Goal: Task Accomplishment & Management: Complete application form

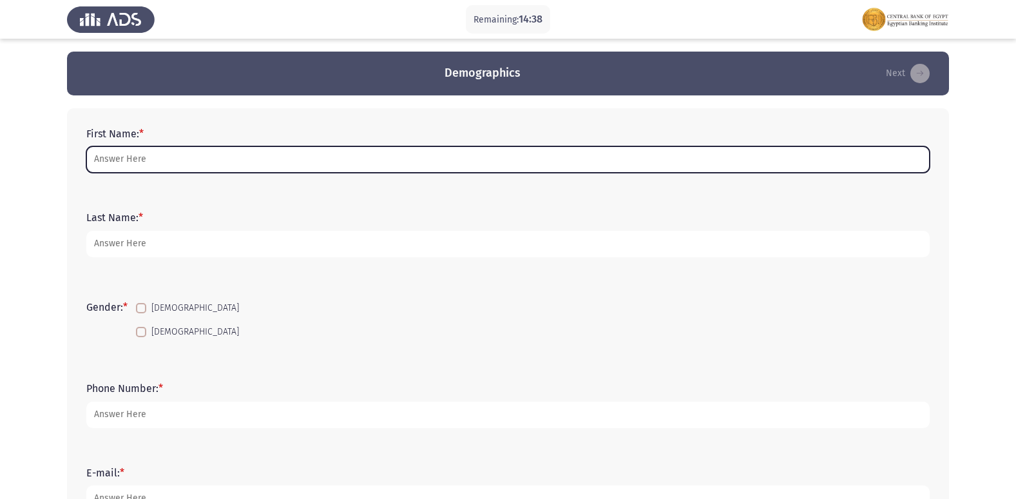
click at [223, 157] on input "First Name: *" at bounding box center [507, 159] width 843 height 26
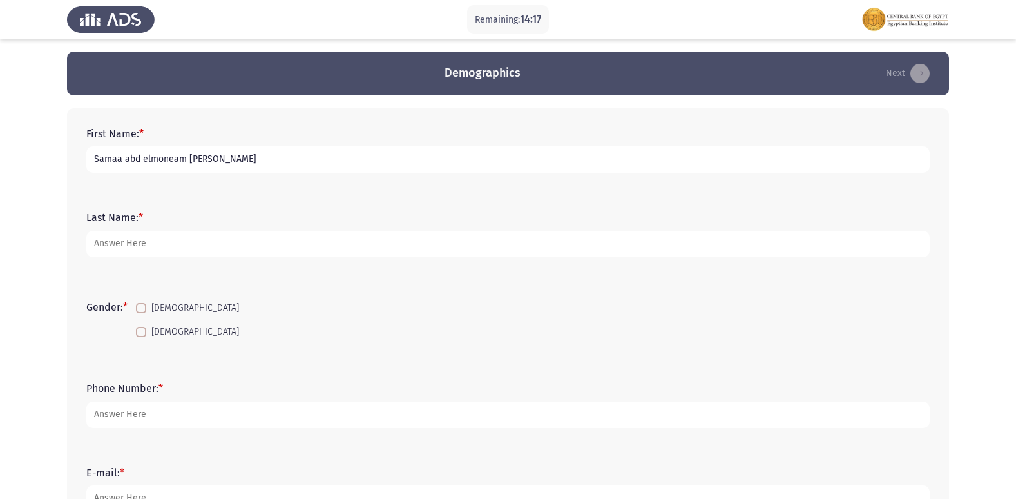
type input "Samaa abd elmoneam [PERSON_NAME]"
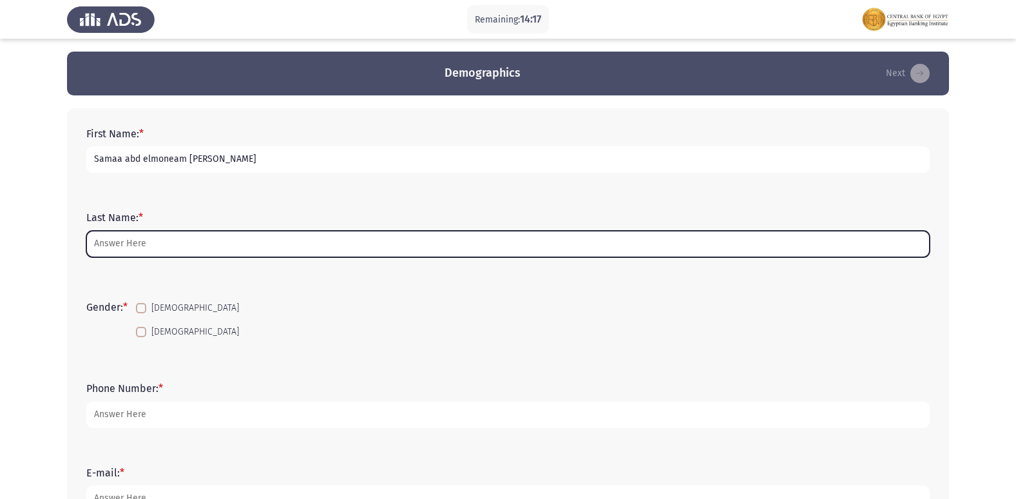
click at [138, 250] on input "Last Name: *" at bounding box center [507, 244] width 843 height 26
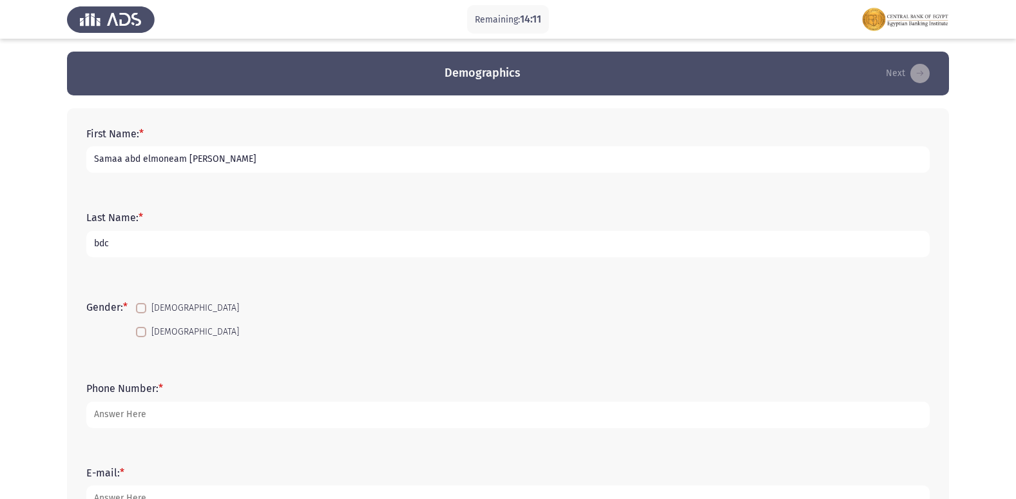
type input "bdc"
click at [145, 328] on span at bounding box center [141, 332] width 10 height 10
click at [141, 337] on input "[DEMOGRAPHIC_DATA]" at bounding box center [140, 337] width 1 height 1
checkbox input "true"
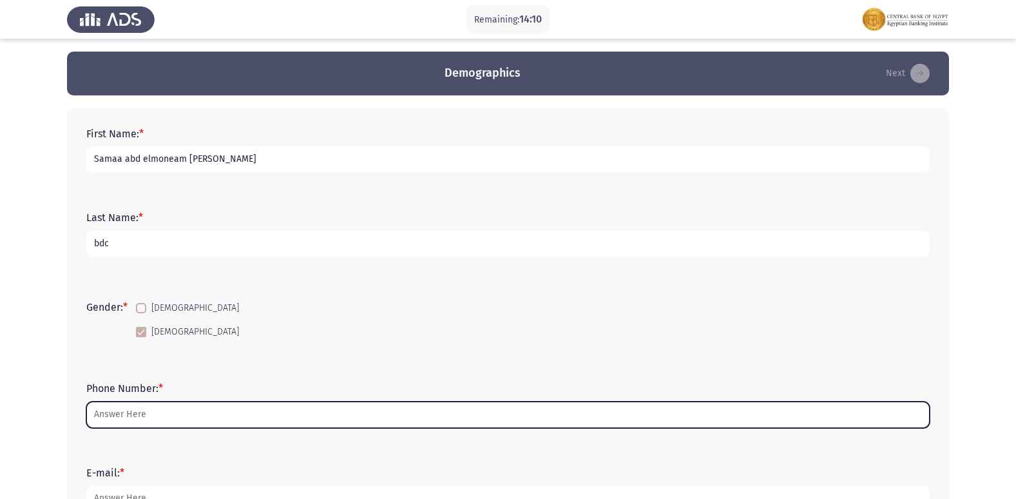
click at [152, 408] on input "Phone Number: *" at bounding box center [507, 414] width 843 height 26
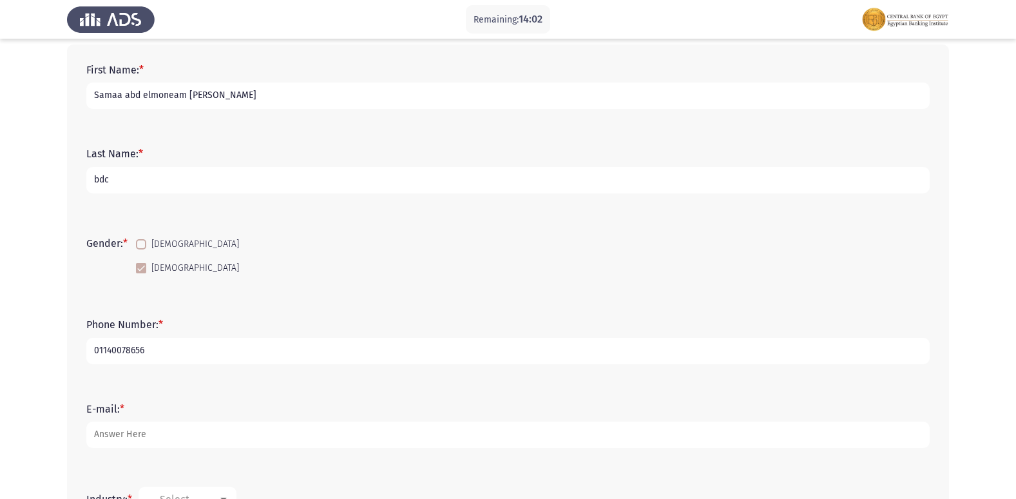
scroll to position [64, 0]
type input "01140078656"
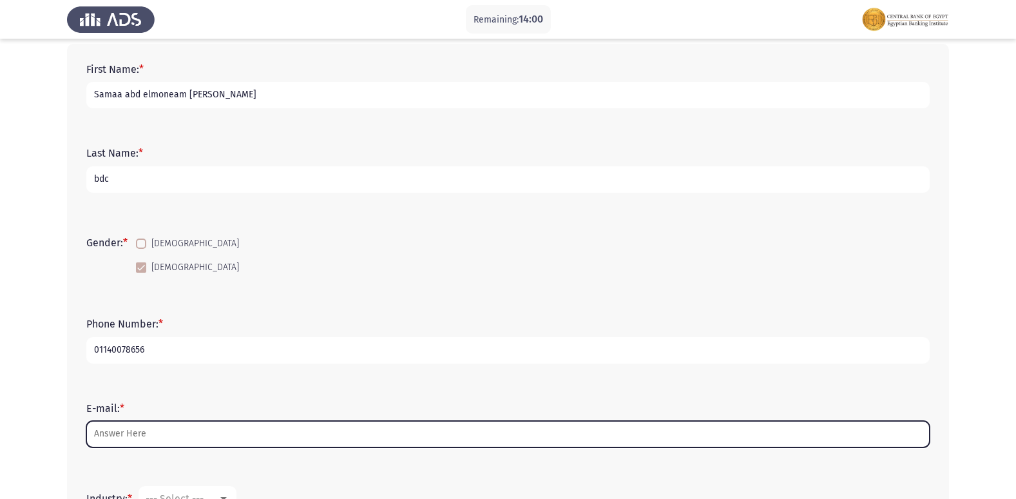
click at [156, 434] on input "E-mail: *" at bounding box center [507, 434] width 843 height 26
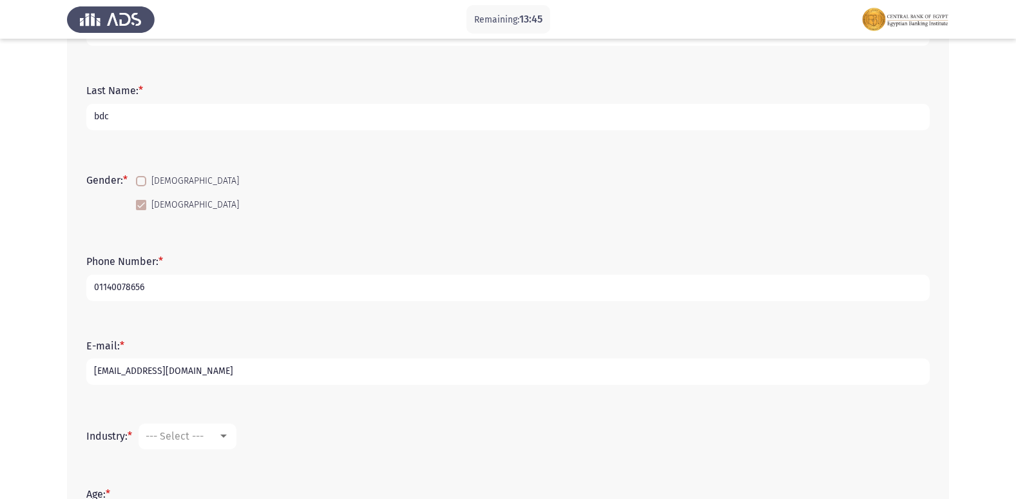
scroll to position [129, 0]
type input "[EMAIL_ADDRESS][DOMAIN_NAME]"
click at [222, 432] on div at bounding box center [224, 434] width 12 height 10
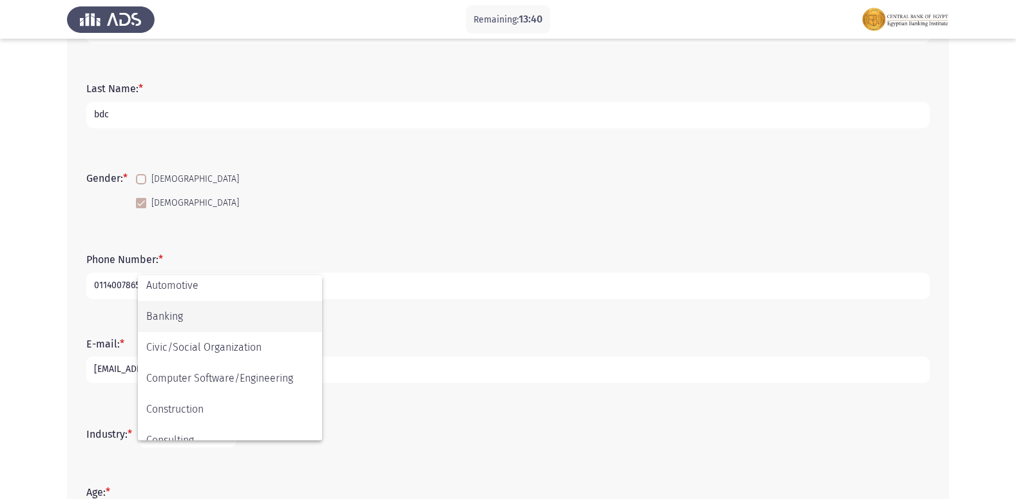
click at [188, 314] on span "Banking" at bounding box center [229, 316] width 167 height 31
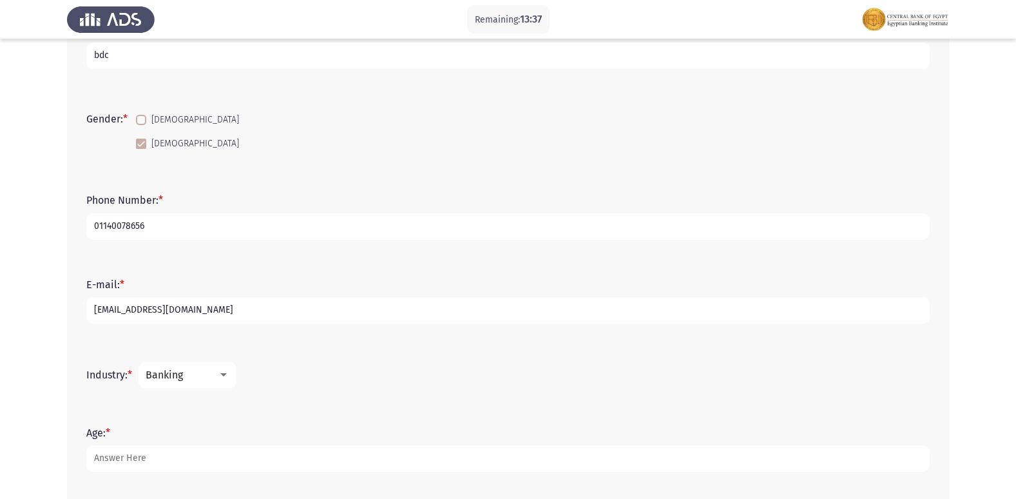
scroll to position [193, 0]
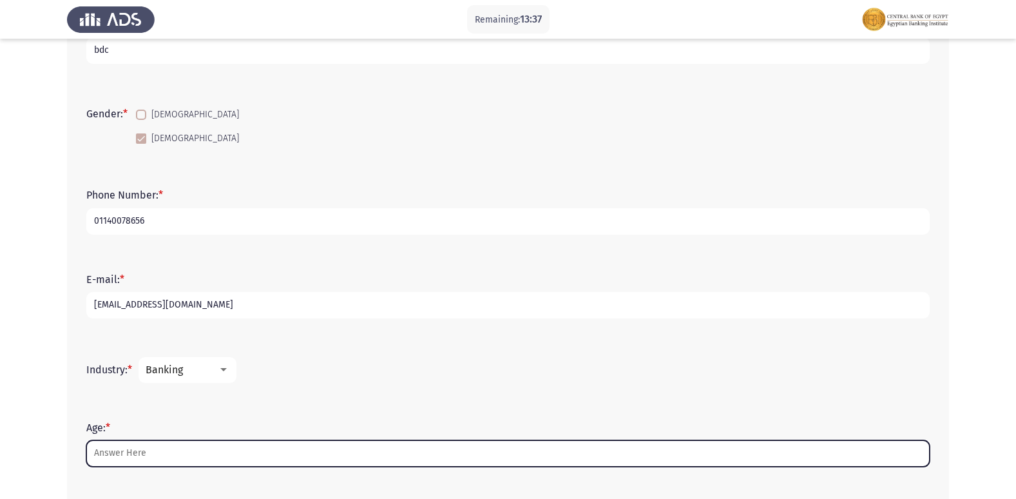
click at [130, 448] on input "Age: *" at bounding box center [507, 453] width 843 height 26
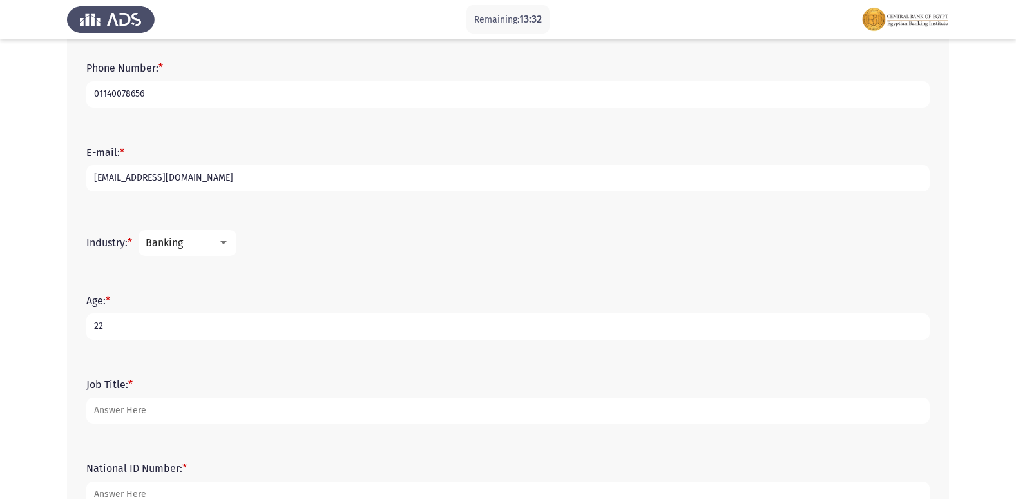
scroll to position [322, 0]
type input "22"
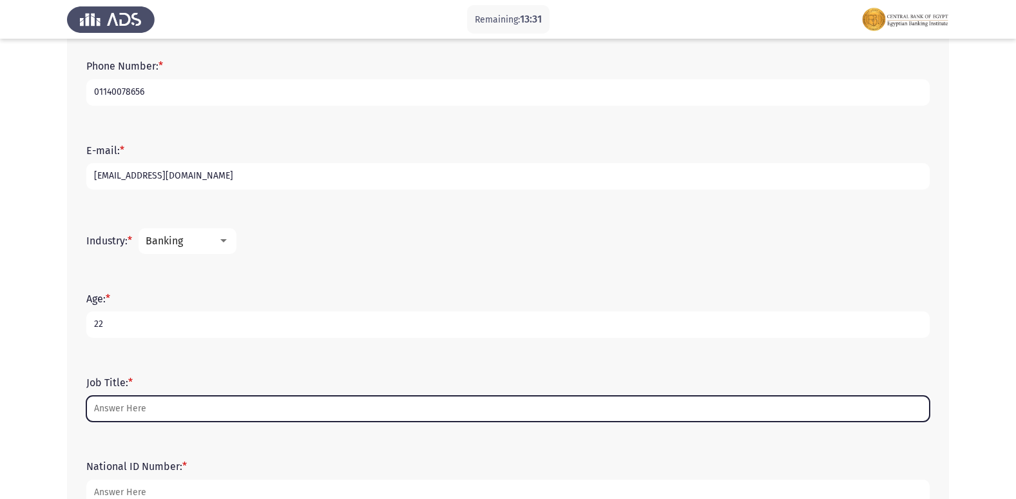
click at [154, 415] on input "Job Title: *" at bounding box center [507, 408] width 843 height 26
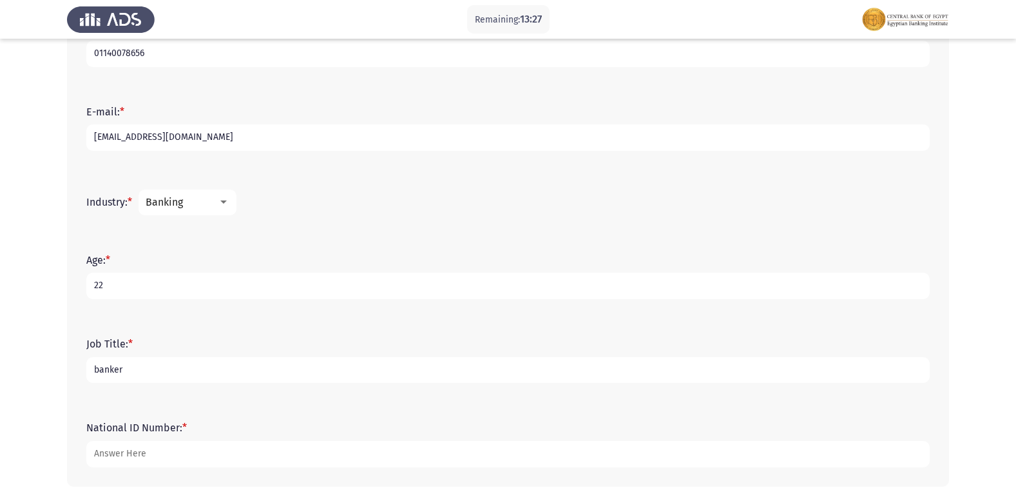
scroll to position [348, 0]
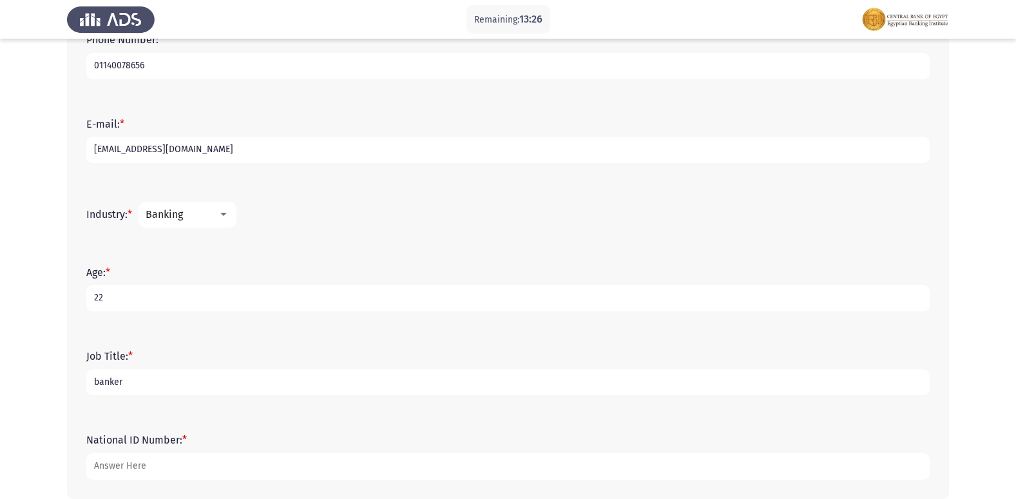
type input "banker"
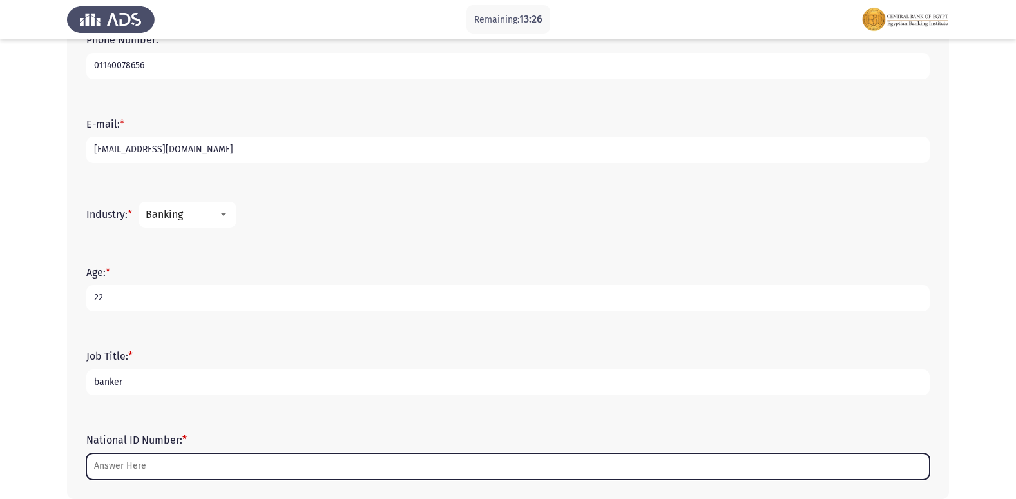
click at [157, 468] on input "National ID Number: *" at bounding box center [507, 466] width 843 height 26
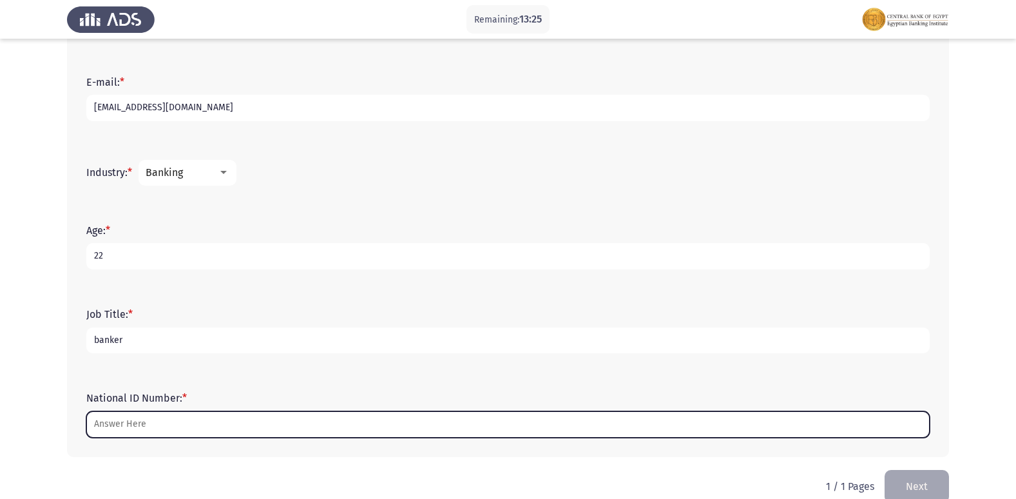
scroll to position [413, 0]
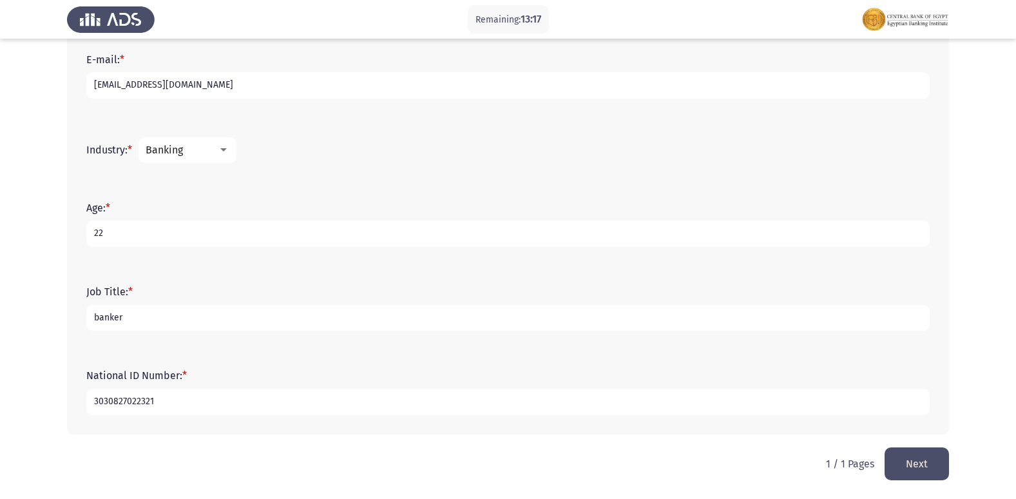
drag, startPoint x: 138, startPoint y: 396, endPoint x: 692, endPoint y: 370, distance: 555.2
click at [77, 394] on div "First Name: * [PERSON_NAME] Last Name: * bdc Gender: * [DEMOGRAPHIC_DATA] [DEMO…" at bounding box center [508, 64] width 882 height 739
type input "30308270202321"
click at [908, 472] on button "Next" at bounding box center [916, 463] width 64 height 33
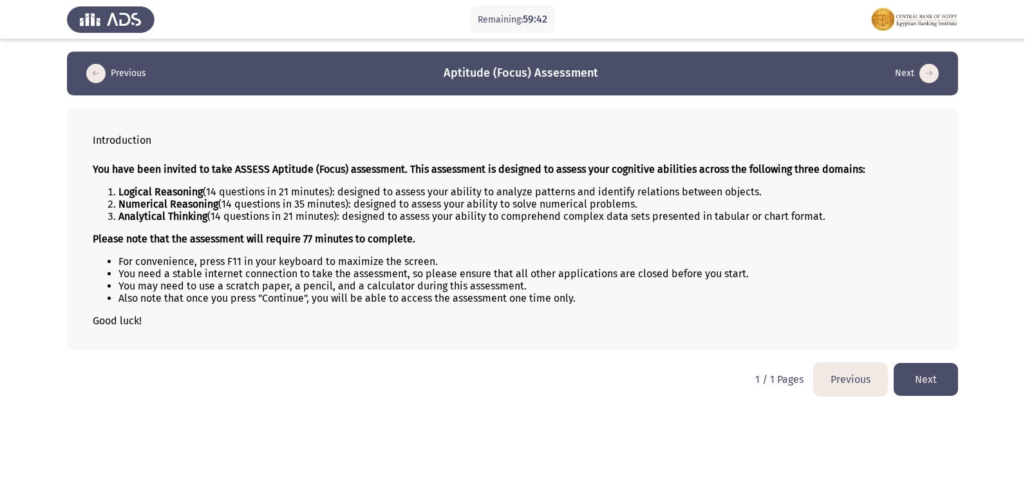
click at [928, 381] on button "Next" at bounding box center [926, 379] width 64 height 33
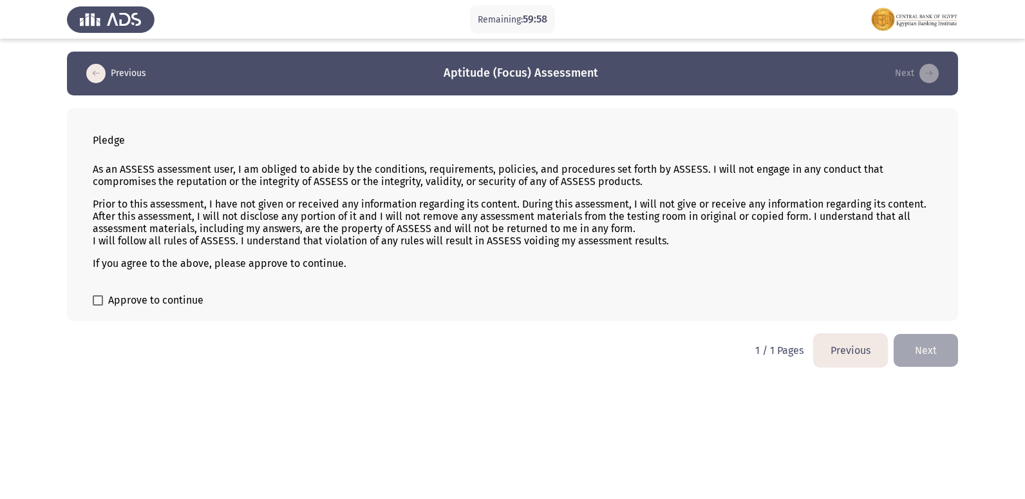
click at [97, 300] on span at bounding box center [98, 300] width 10 height 10
click at [97, 305] on input "Approve to continue" at bounding box center [97, 305] width 1 height 1
checkbox input "true"
click at [927, 339] on button "Next" at bounding box center [926, 350] width 64 height 33
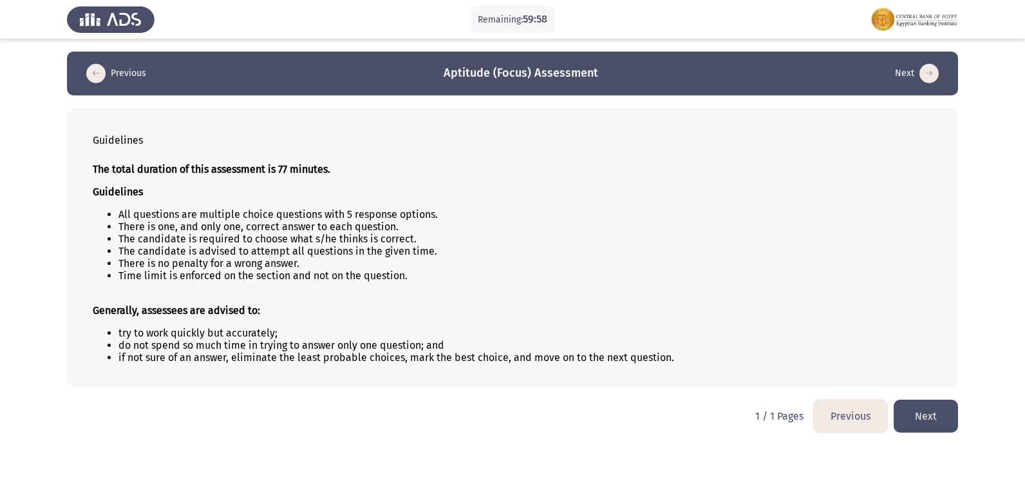
click at [915, 417] on button "Next" at bounding box center [926, 415] width 64 height 33
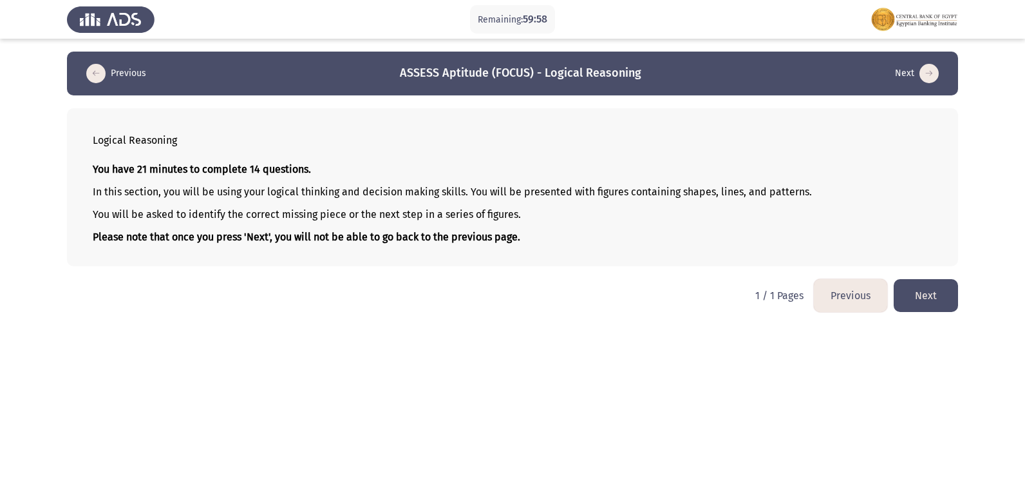
click at [940, 296] on button "Next" at bounding box center [926, 295] width 64 height 33
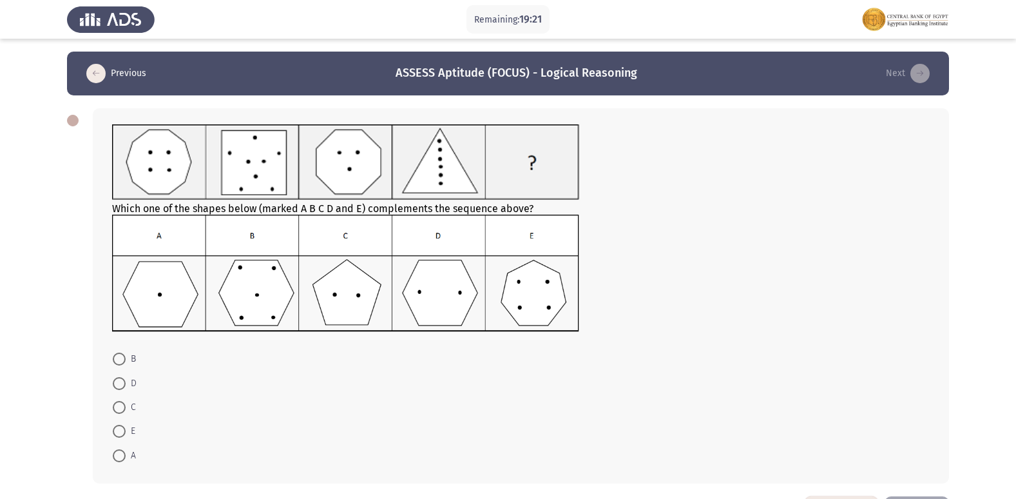
click at [119, 381] on span at bounding box center [119, 383] width 13 height 13
click at [119, 381] on input "D" at bounding box center [119, 383] width 13 height 13
radio input "true"
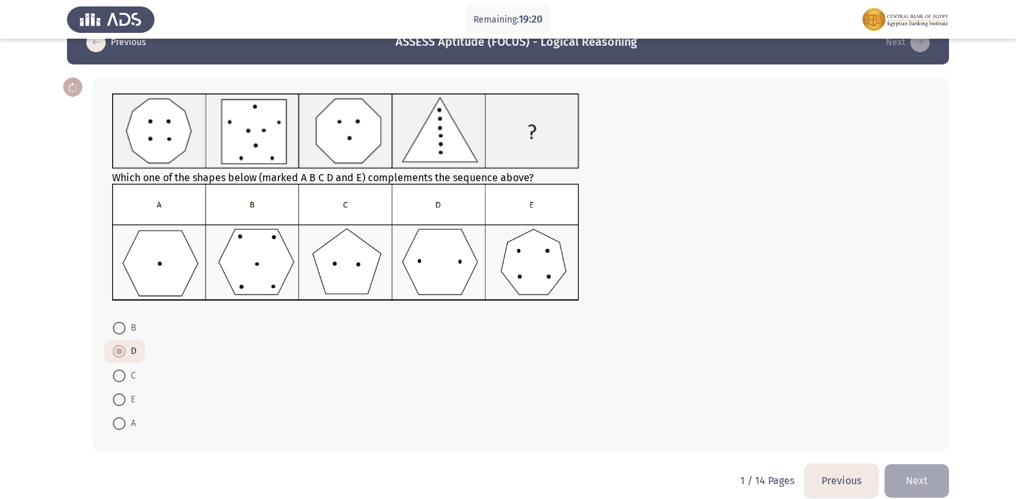
scroll to position [48, 0]
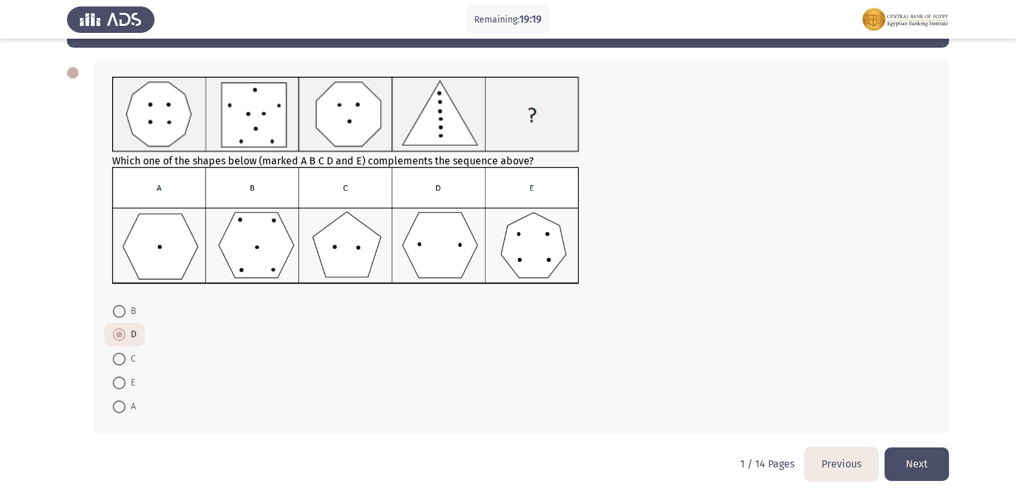
click at [939, 464] on button "Next" at bounding box center [916, 463] width 64 height 33
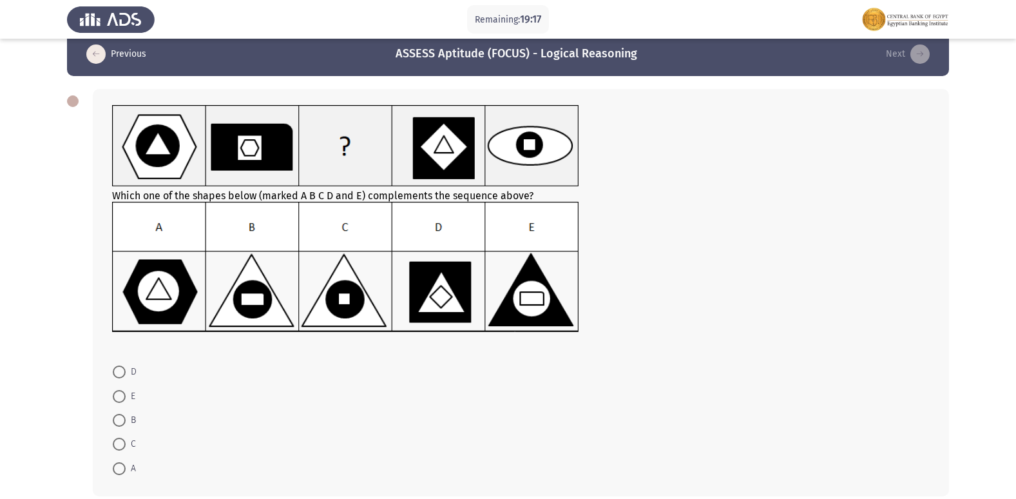
scroll to position [0, 0]
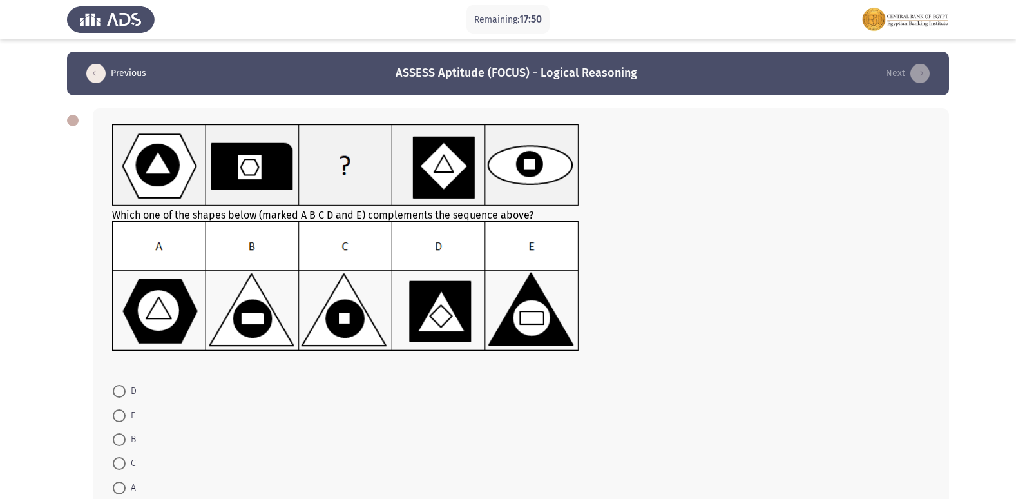
click at [119, 446] on label "B" at bounding box center [124, 439] width 23 height 15
click at [119, 446] on input "B" at bounding box center [119, 439] width 13 height 13
radio input "true"
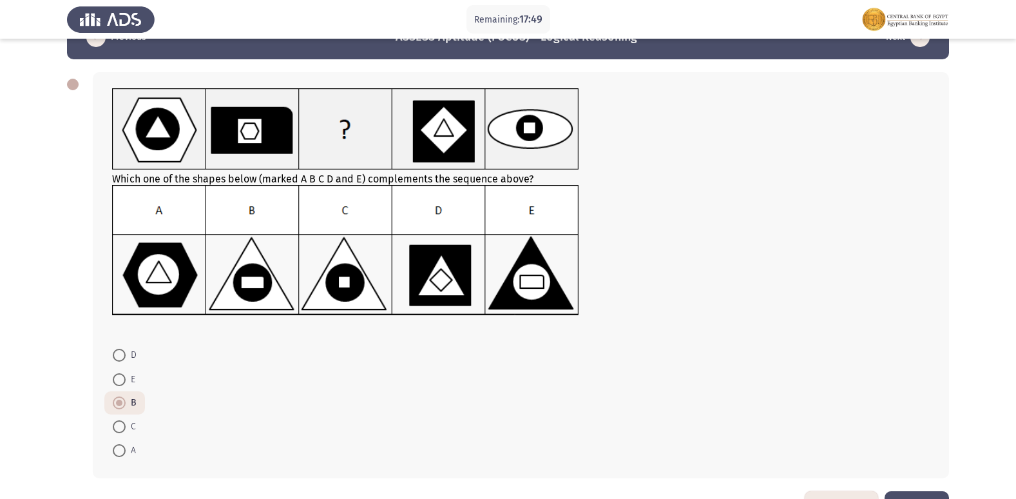
scroll to position [64, 0]
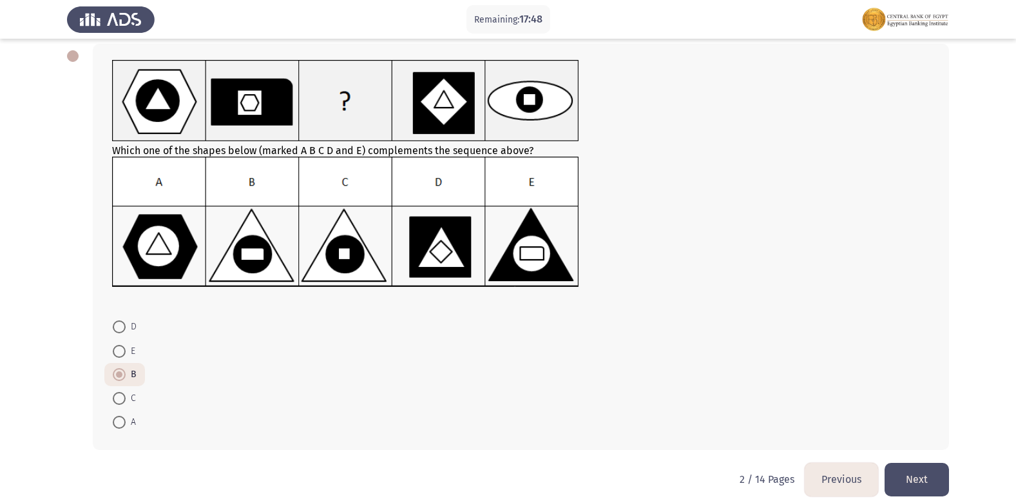
click at [920, 476] on button "Next" at bounding box center [916, 478] width 64 height 33
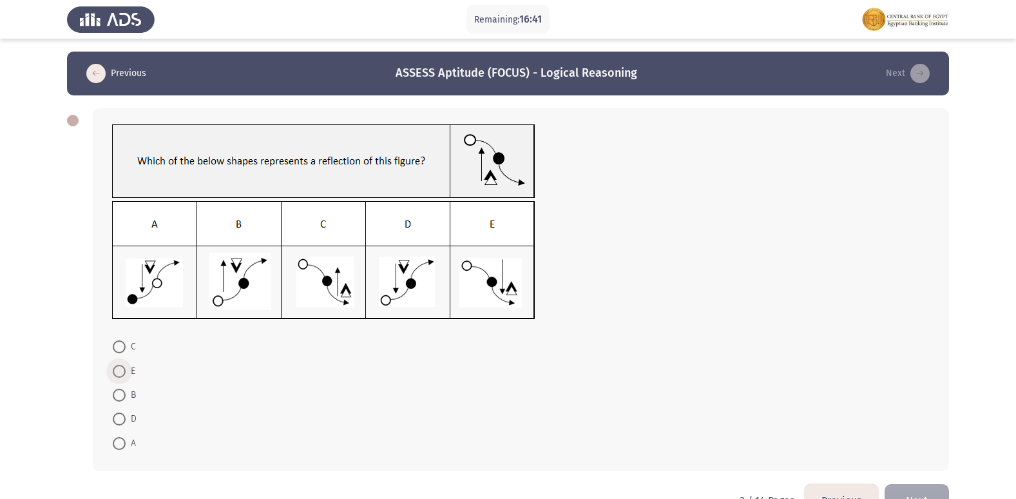
click at [122, 368] on span at bounding box center [119, 371] width 13 height 13
click at [122, 368] on input "E" at bounding box center [119, 371] width 13 height 13
radio input "true"
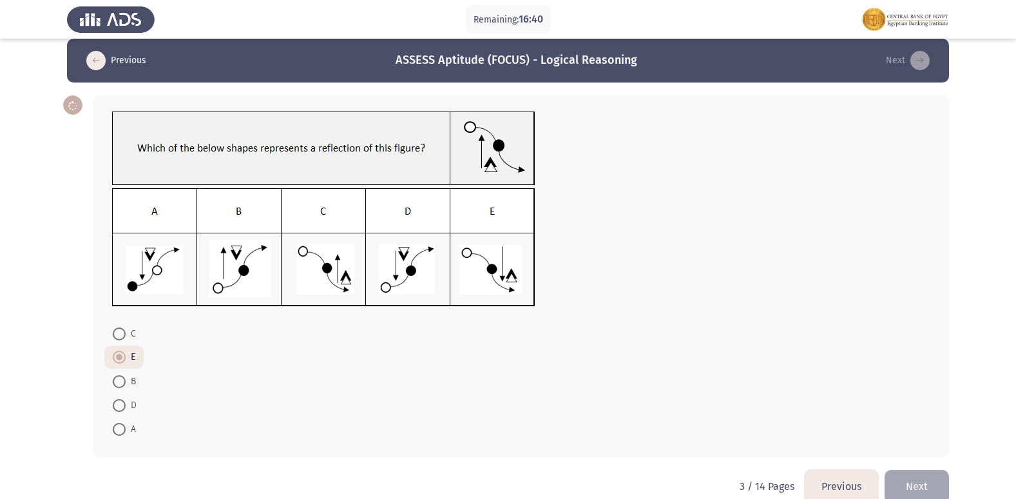
scroll to position [35, 0]
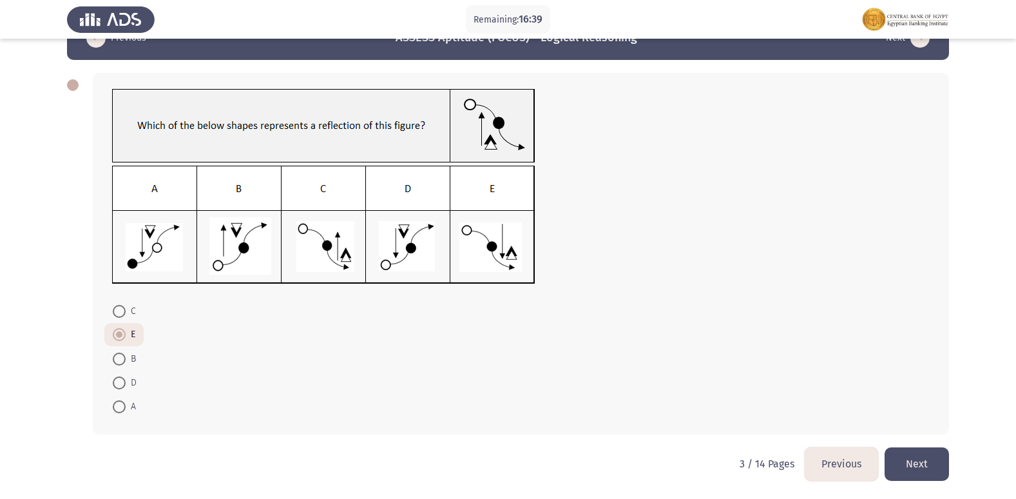
click at [917, 467] on button "Next" at bounding box center [916, 463] width 64 height 33
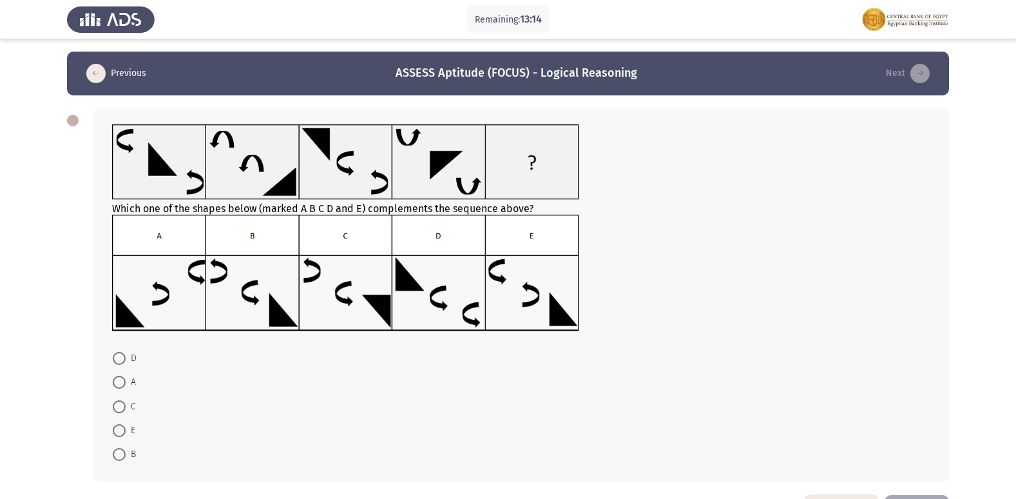
click at [124, 380] on span at bounding box center [119, 382] width 13 height 13
click at [124, 380] on input "A" at bounding box center [119, 382] width 13 height 13
radio input "true"
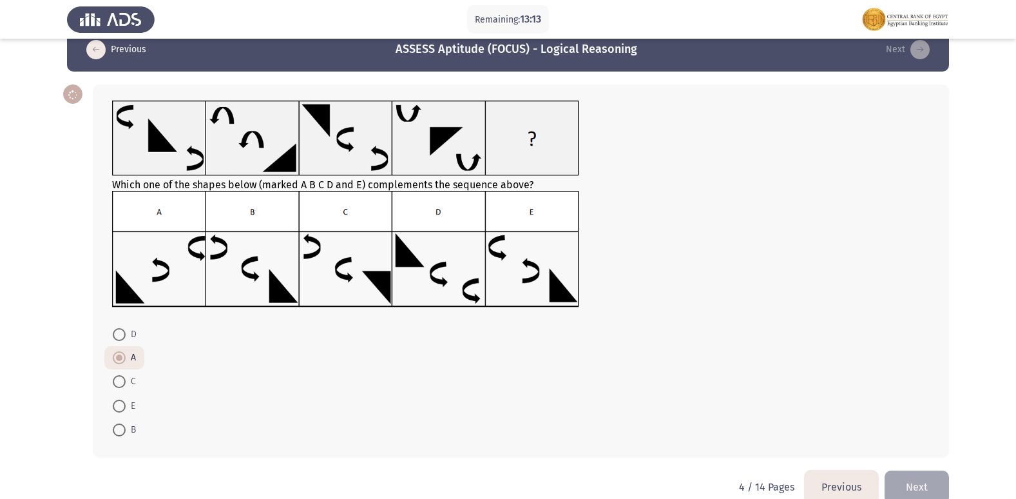
scroll to position [47, 0]
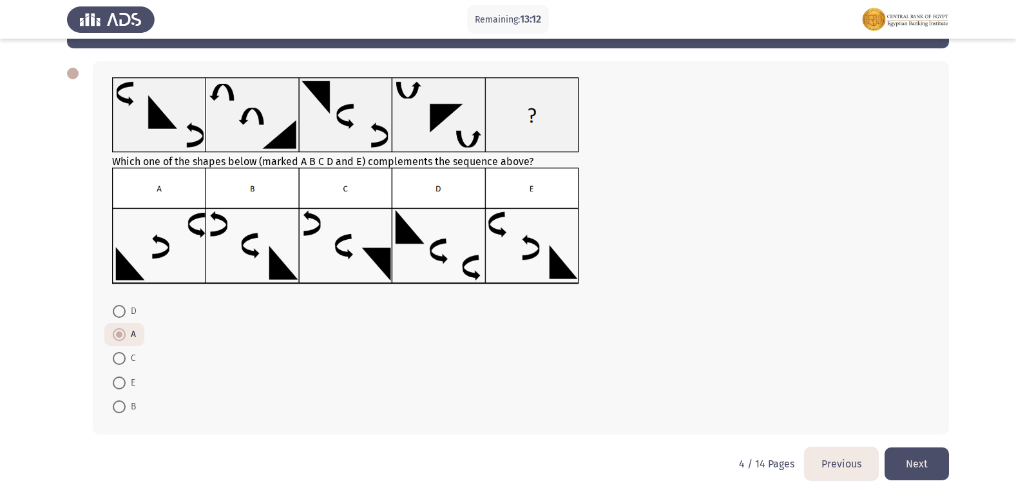
click at [911, 462] on button "Next" at bounding box center [916, 463] width 64 height 33
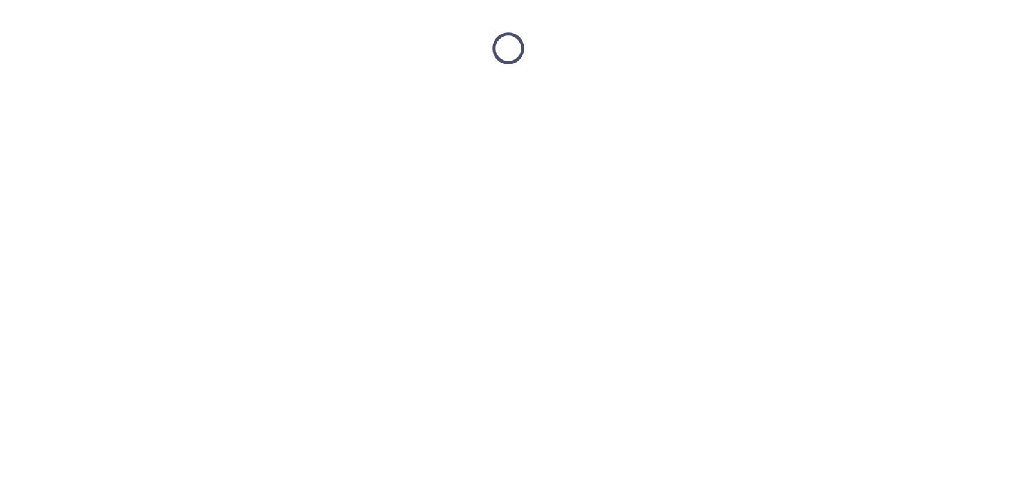
scroll to position [0, 0]
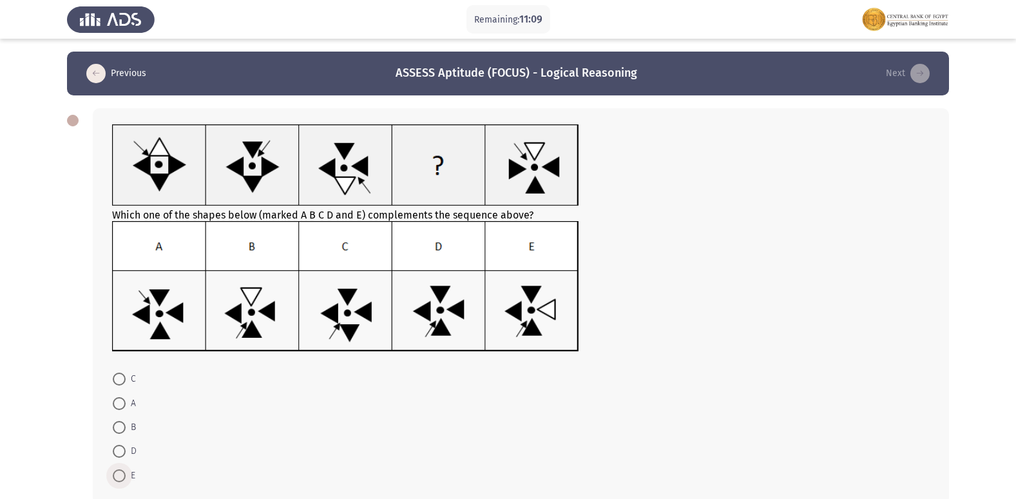
click at [115, 477] on span at bounding box center [119, 475] width 13 height 13
click at [115, 477] on input "E" at bounding box center [119, 475] width 13 height 13
radio input "true"
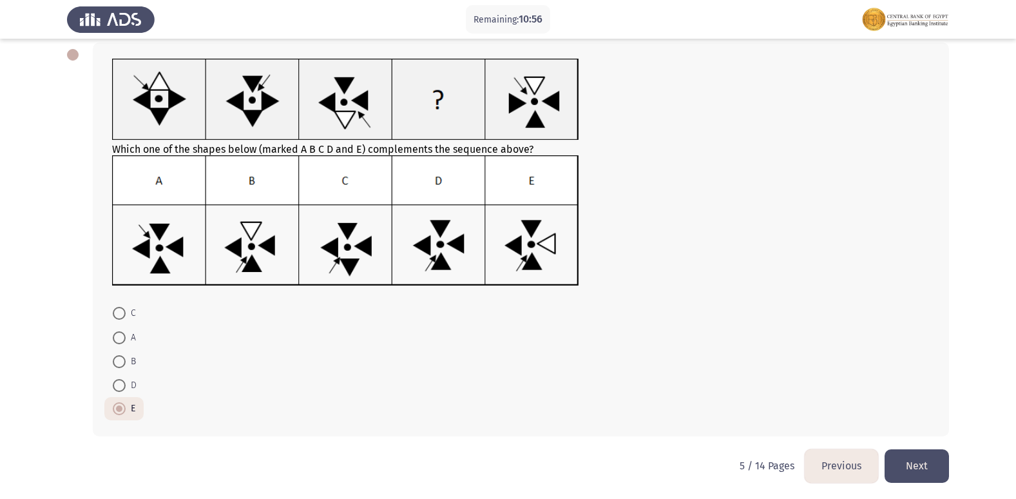
scroll to position [68, 0]
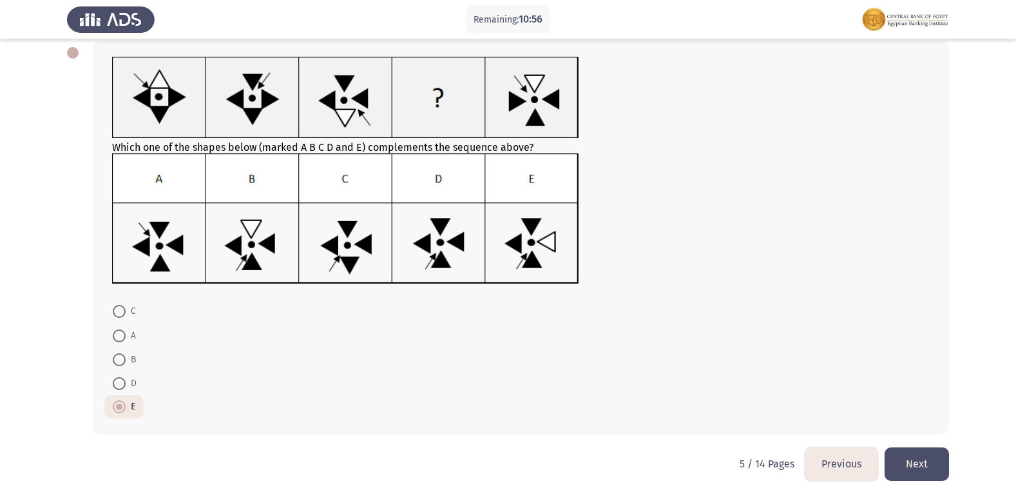
click at [920, 464] on button "Next" at bounding box center [916, 463] width 64 height 33
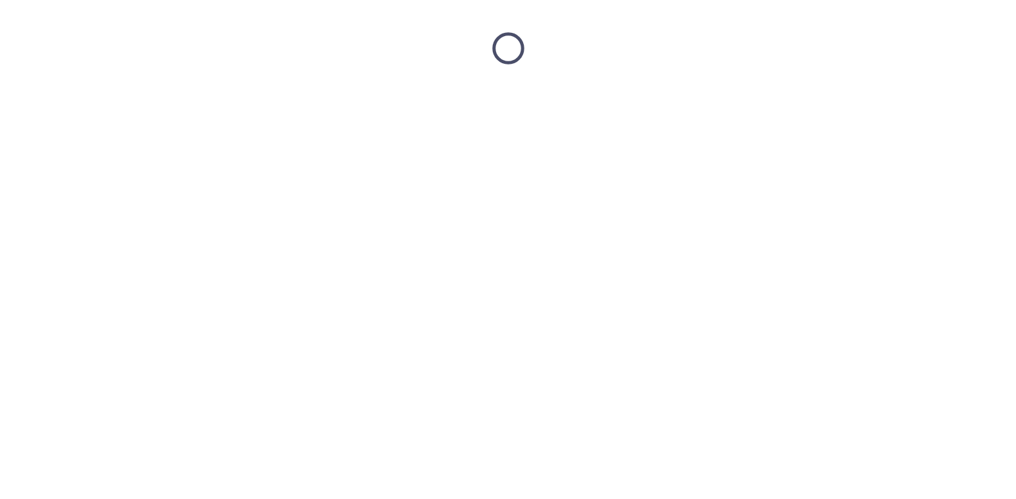
scroll to position [0, 0]
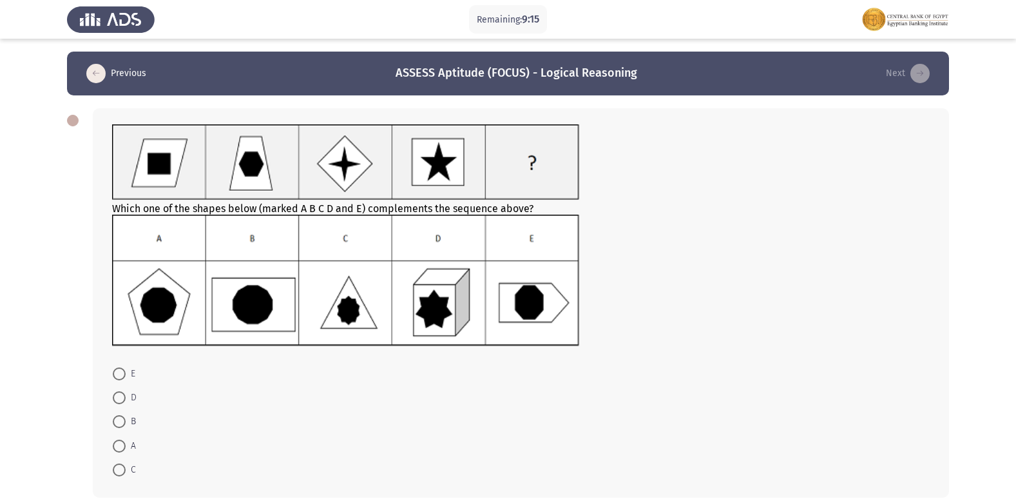
click at [125, 376] on span at bounding box center [119, 373] width 13 height 13
click at [125, 376] on input "E" at bounding box center [119, 373] width 13 height 13
radio input "true"
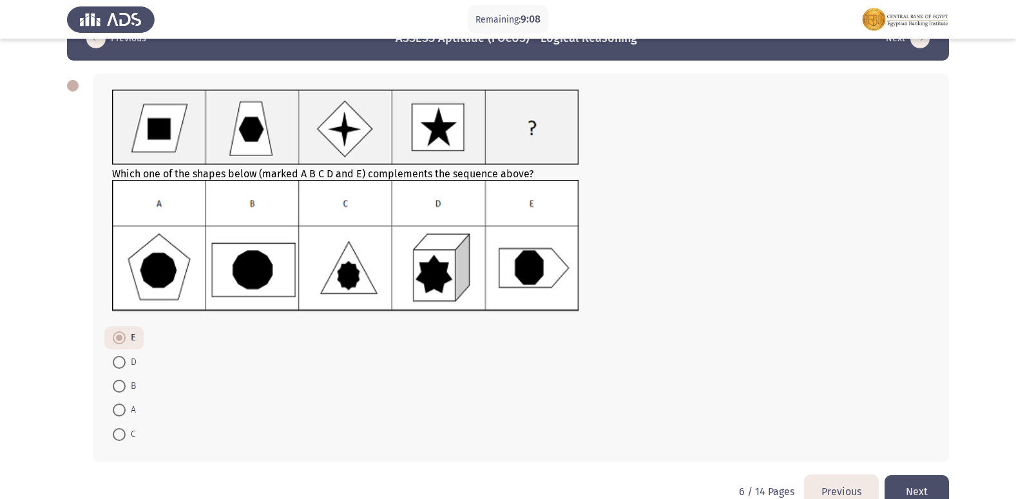
scroll to position [62, 0]
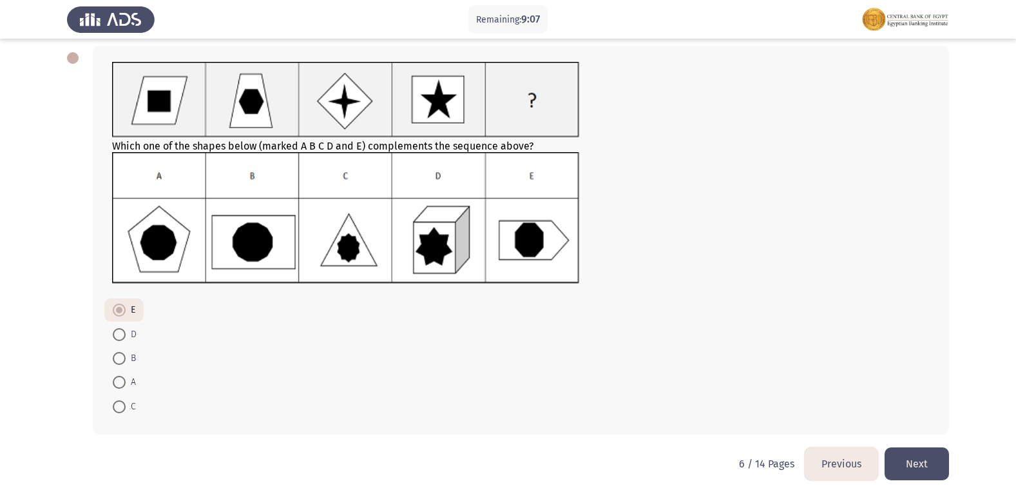
click at [927, 461] on button "Next" at bounding box center [916, 463] width 64 height 33
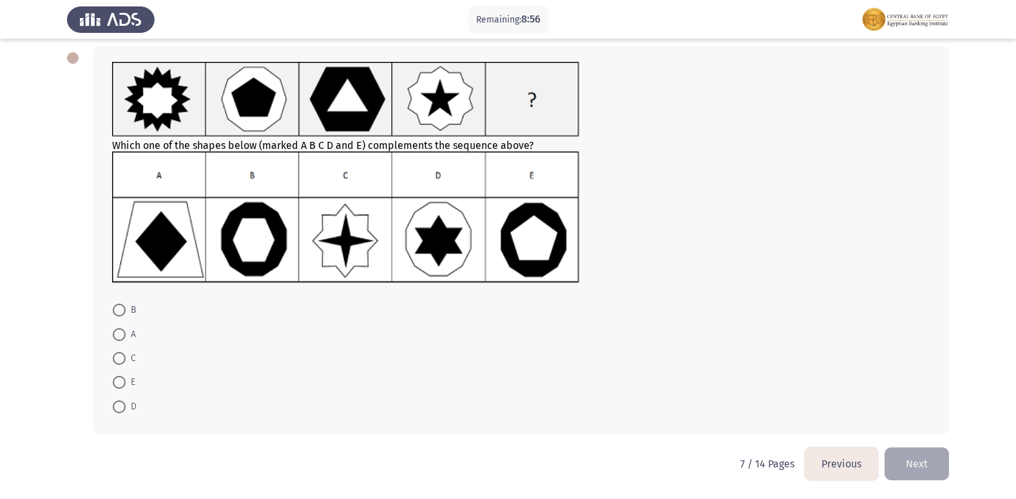
click at [845, 466] on button "Previous" at bounding box center [840, 463] width 73 height 33
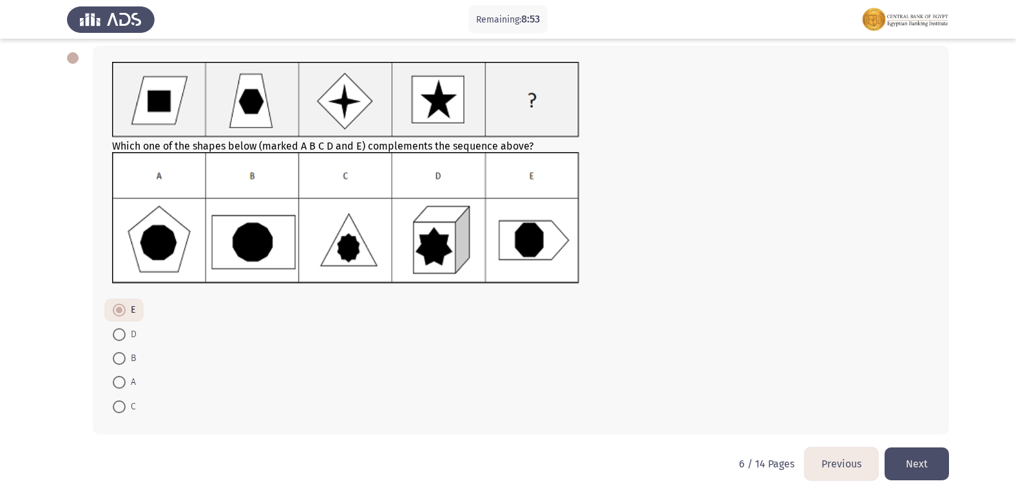
click at [922, 473] on button "Next" at bounding box center [916, 463] width 64 height 33
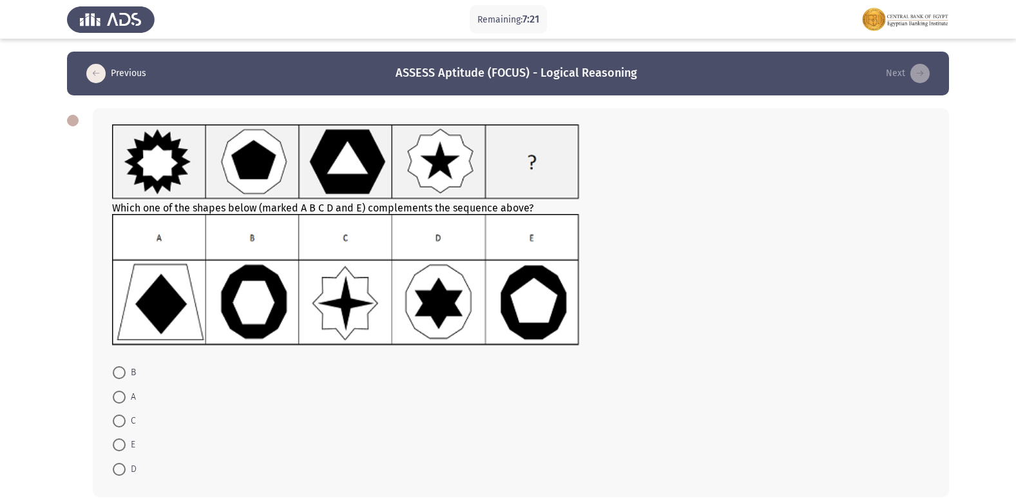
drag, startPoint x: 120, startPoint y: 467, endPoint x: 151, endPoint y: 455, distance: 33.9
click at [123, 467] on span at bounding box center [119, 468] width 13 height 13
click at [123, 467] on input "D" at bounding box center [119, 468] width 13 height 13
radio input "true"
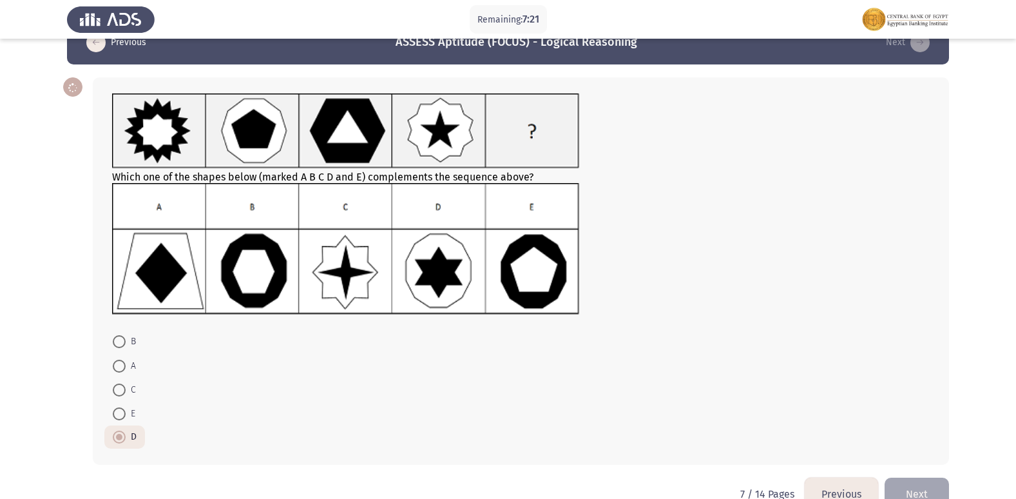
scroll to position [61, 0]
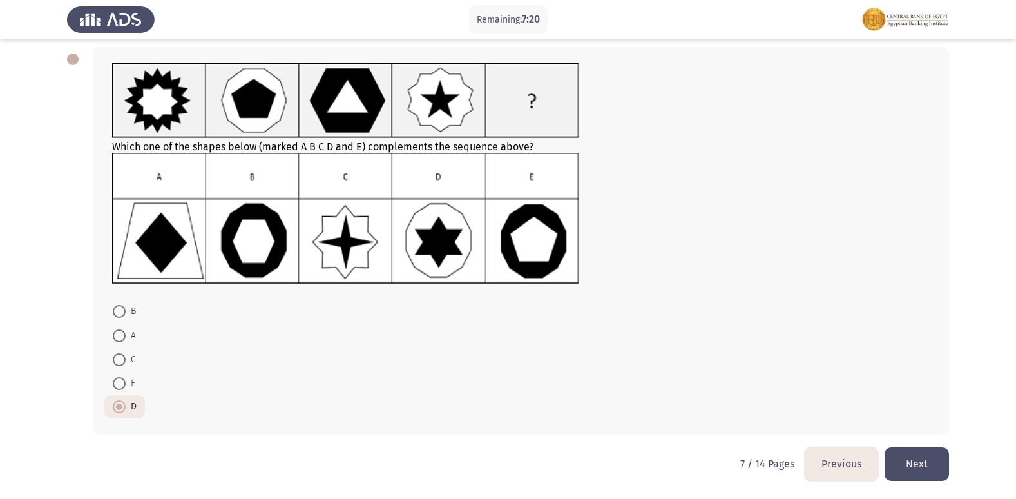
click at [905, 455] on button "Next" at bounding box center [916, 463] width 64 height 33
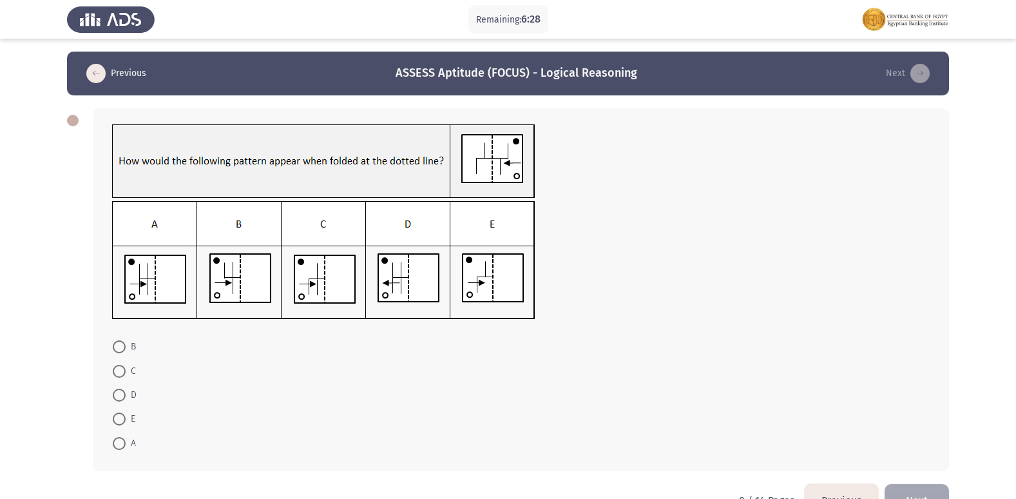
click at [122, 451] on mat-radio-button "A" at bounding box center [124, 442] width 40 height 24
click at [118, 446] on span at bounding box center [119, 443] width 13 height 13
click at [118, 446] on input "A" at bounding box center [119, 443] width 13 height 13
radio input "true"
click at [927, 491] on button "Next" at bounding box center [916, 498] width 64 height 33
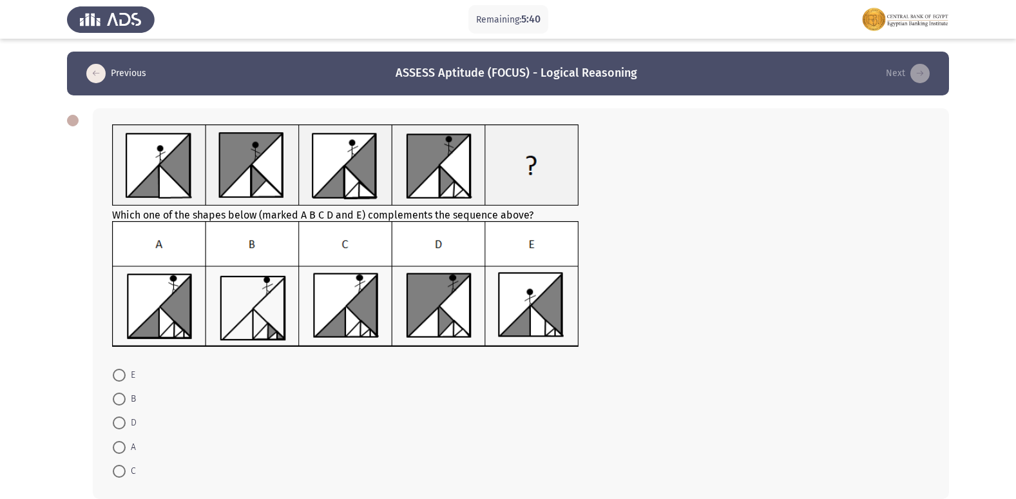
click at [117, 470] on span at bounding box center [119, 470] width 13 height 13
click at [117, 470] on input "C" at bounding box center [119, 470] width 13 height 13
radio input "true"
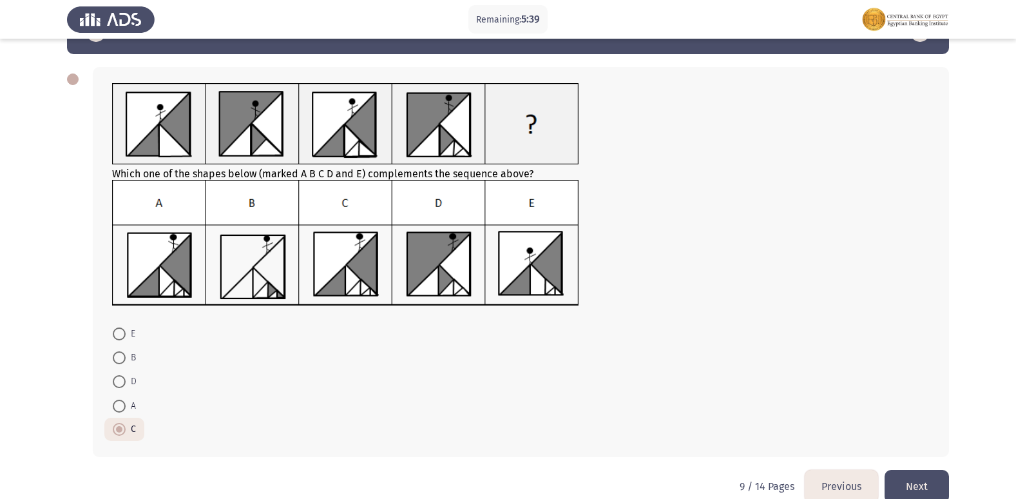
scroll to position [64, 0]
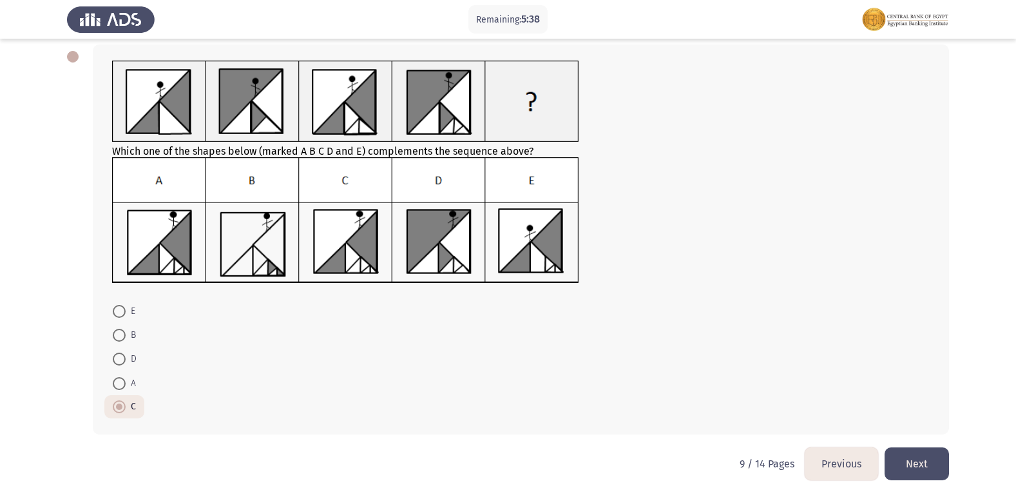
click at [915, 464] on button "Next" at bounding box center [916, 463] width 64 height 33
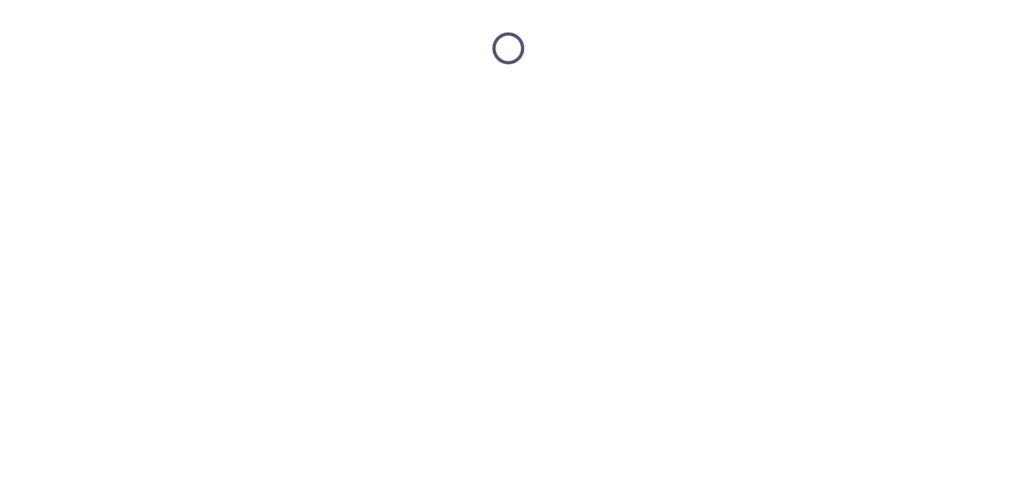
scroll to position [0, 0]
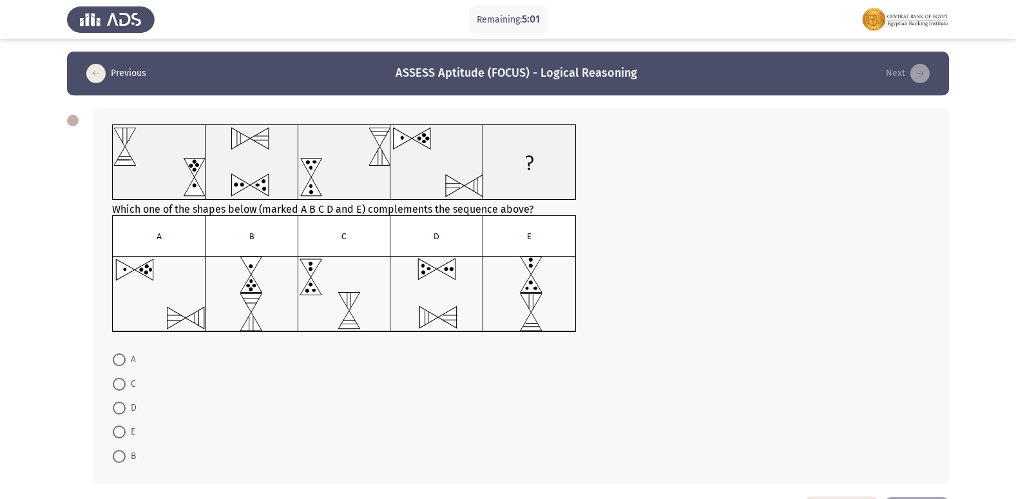
click at [122, 408] on span at bounding box center [119, 407] width 13 height 13
click at [122, 408] on input "D" at bounding box center [119, 407] width 13 height 13
radio input "true"
click at [120, 429] on span at bounding box center [119, 430] width 13 height 13
click at [120, 429] on input "E" at bounding box center [119, 430] width 13 height 13
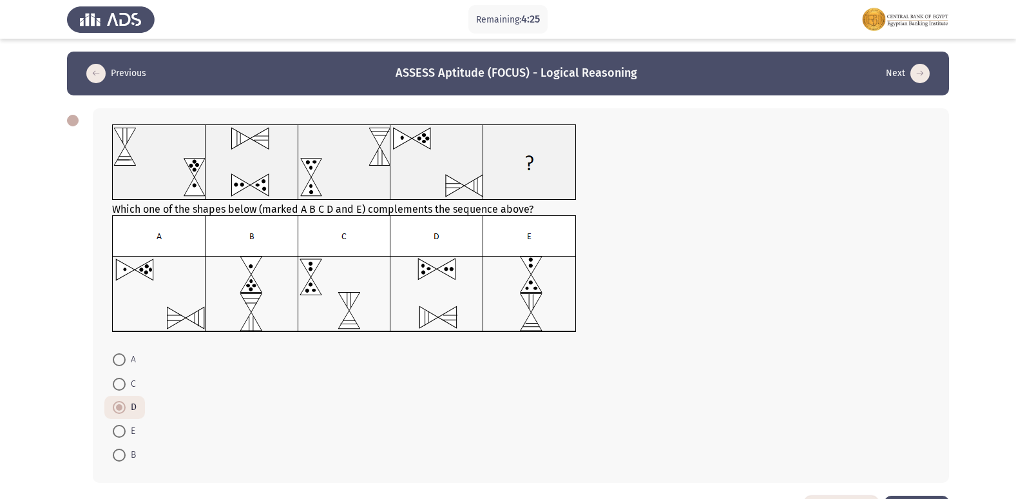
radio input "true"
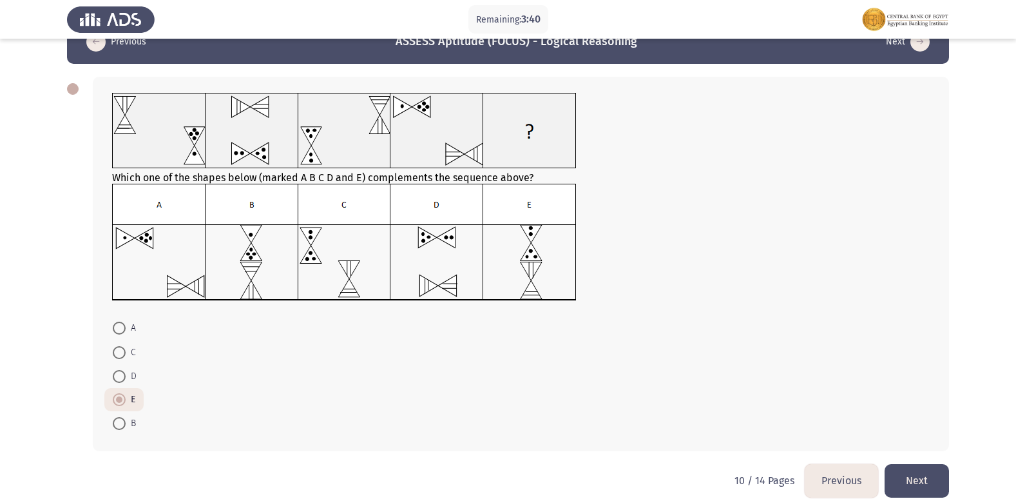
scroll to position [48, 0]
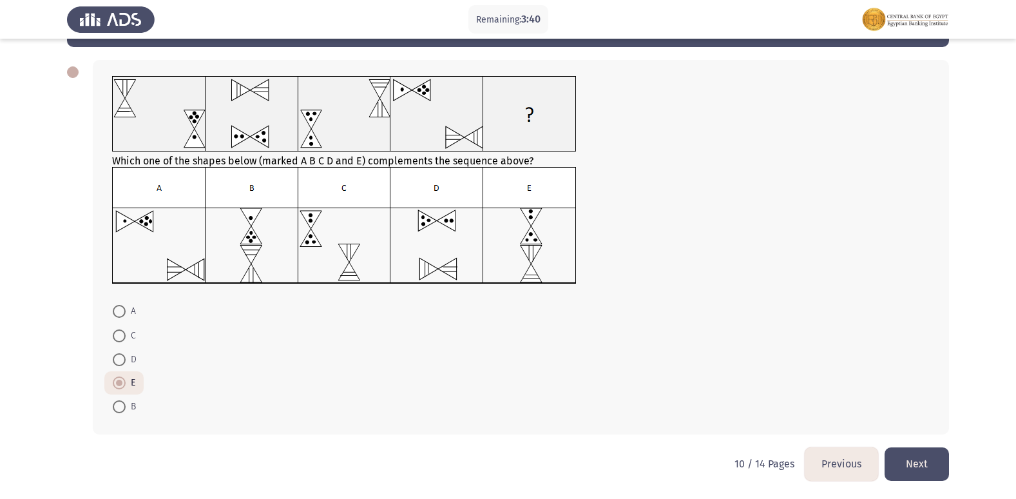
click at [925, 466] on button "Next" at bounding box center [916, 463] width 64 height 33
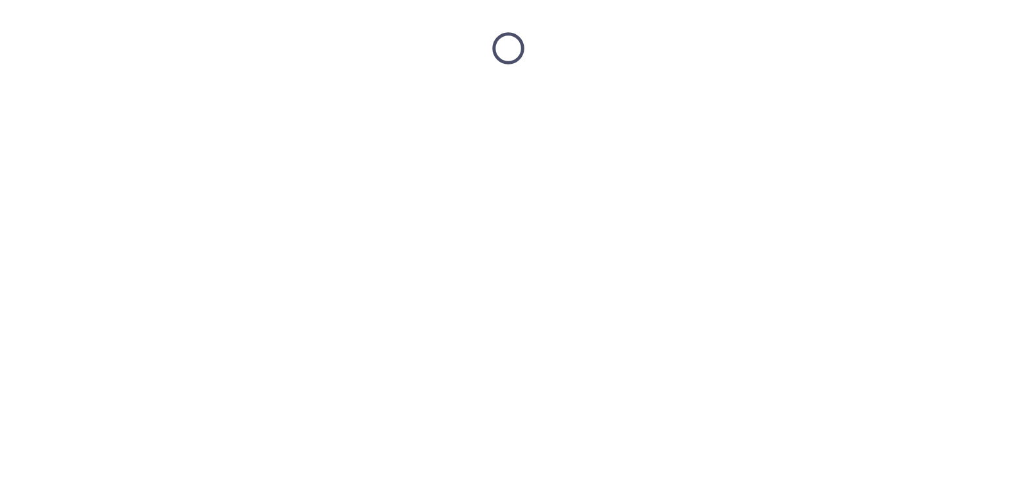
scroll to position [0, 0]
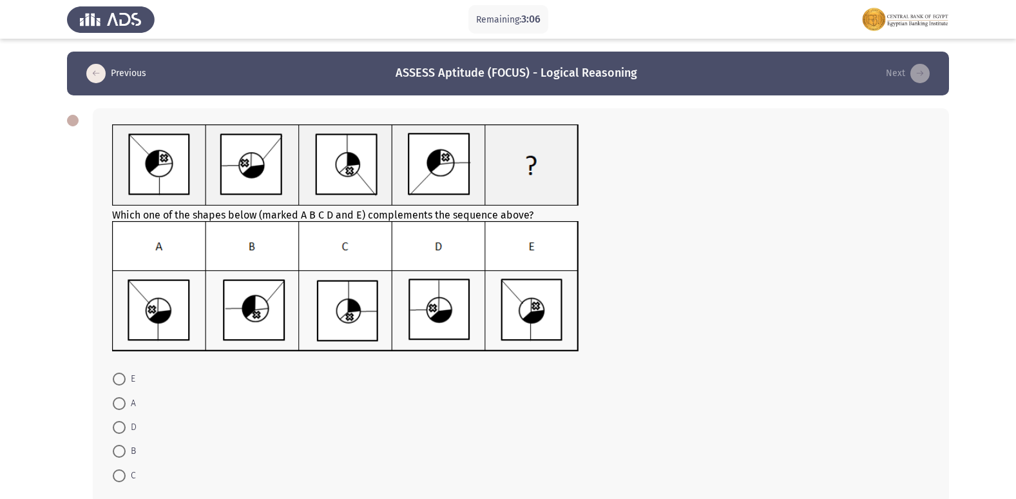
click at [118, 406] on span at bounding box center [119, 403] width 13 height 13
click at [118, 406] on input "A" at bounding box center [119, 403] width 13 height 13
radio input "true"
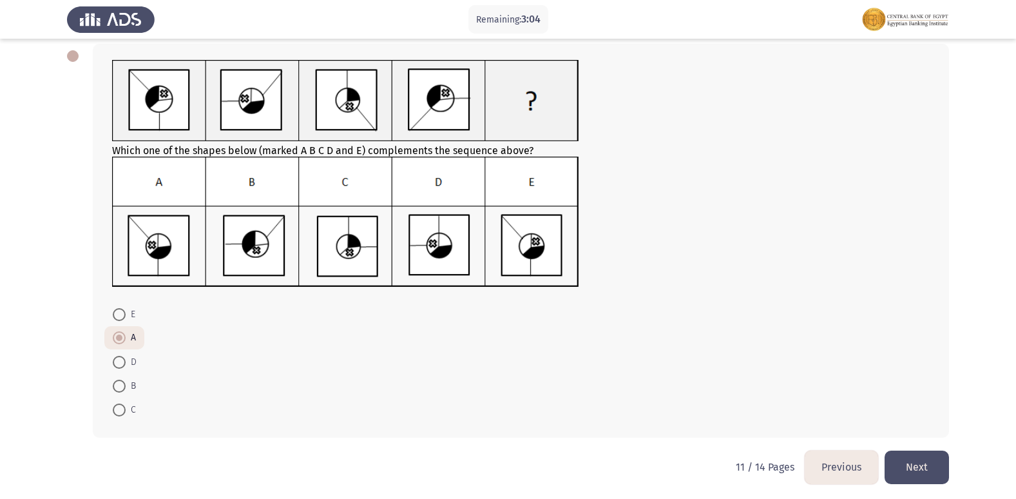
click at [899, 456] on button "Next" at bounding box center [916, 466] width 64 height 33
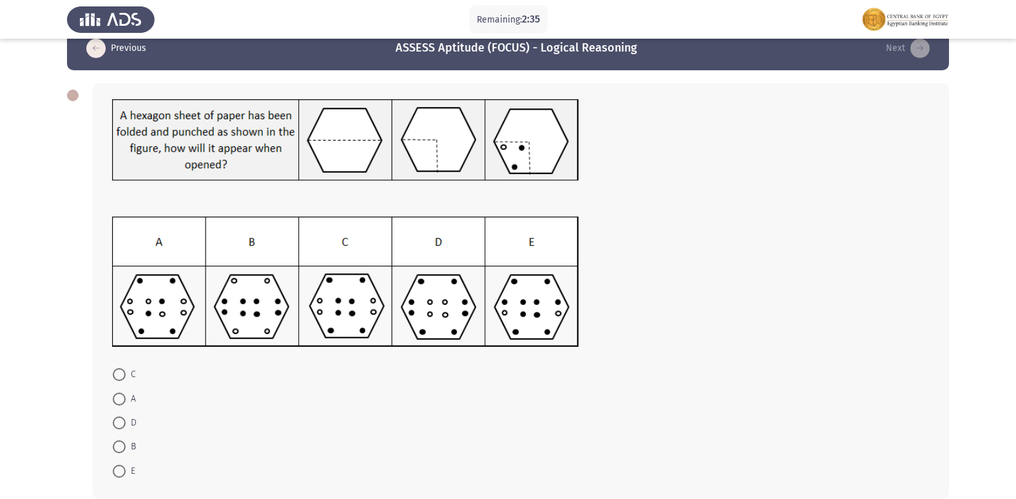
scroll to position [0, 0]
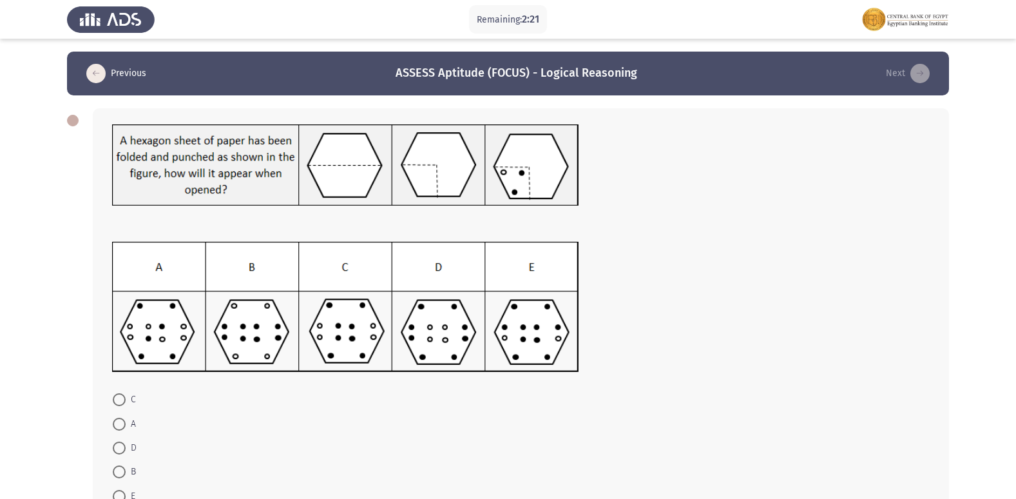
click at [120, 423] on span at bounding box center [119, 423] width 13 height 13
click at [120, 423] on input "A" at bounding box center [119, 423] width 13 height 13
radio input "true"
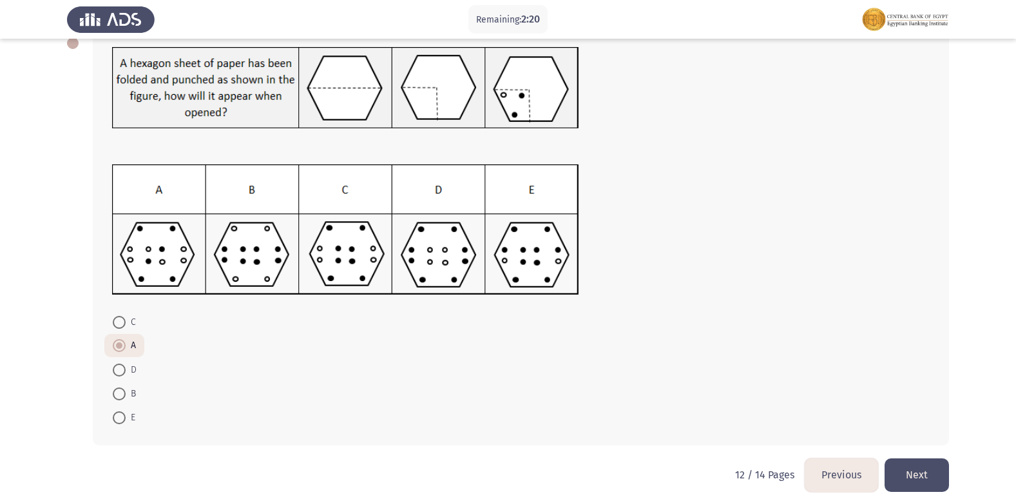
scroll to position [88, 0]
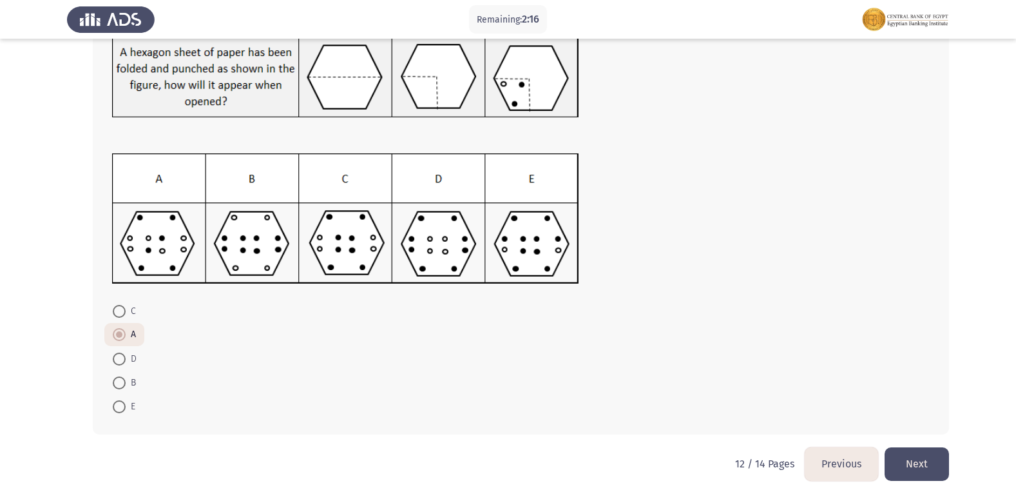
click at [916, 455] on button "Next" at bounding box center [916, 463] width 64 height 33
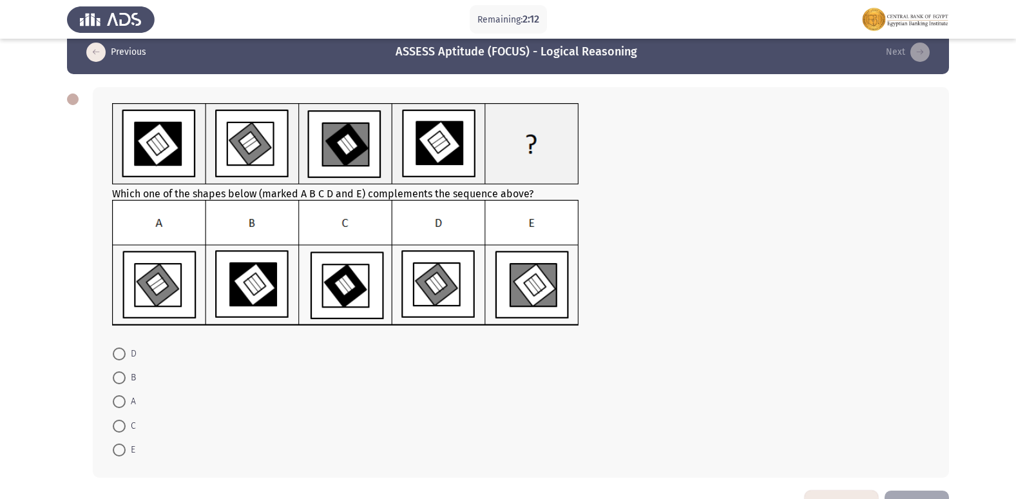
scroll to position [0, 0]
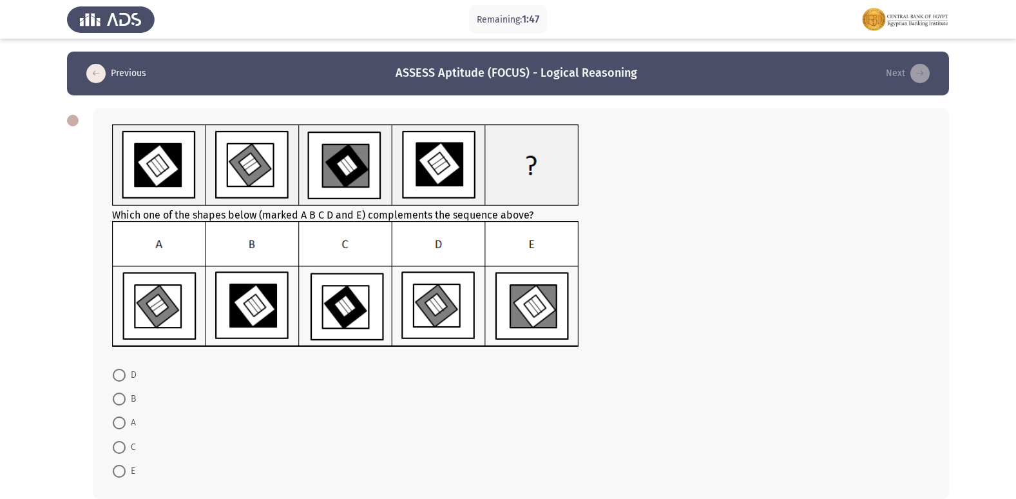
click at [126, 374] on span "D" at bounding box center [131, 374] width 11 height 15
click at [126, 374] on input "D" at bounding box center [119, 374] width 13 height 13
radio input "true"
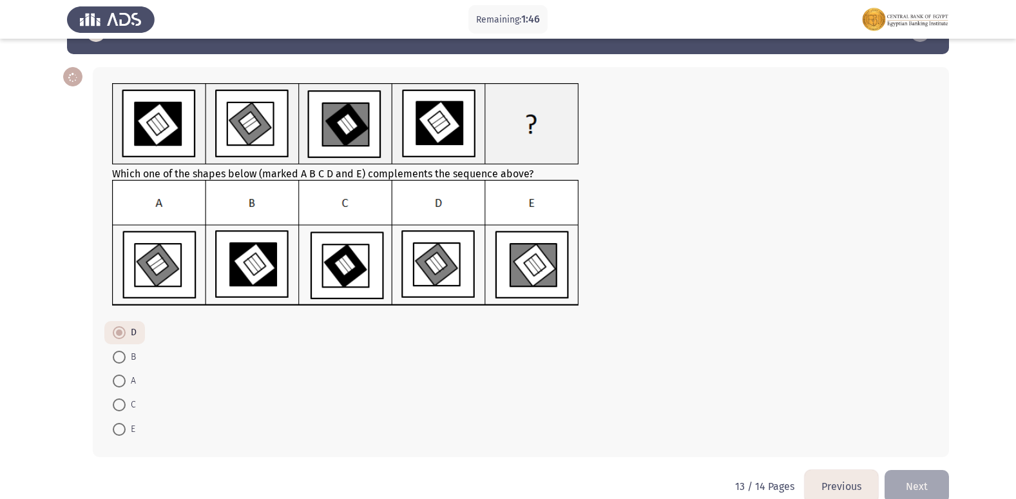
scroll to position [64, 0]
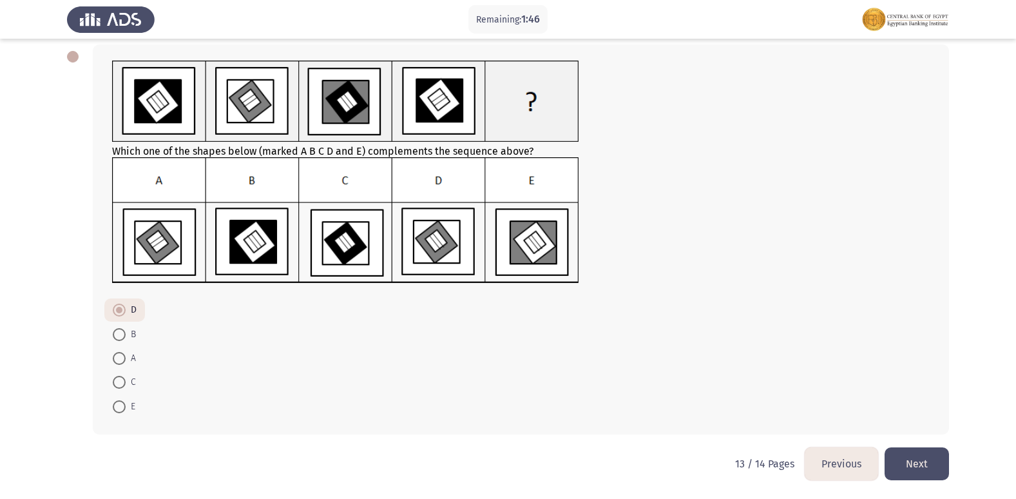
click at [924, 464] on button "Next" at bounding box center [916, 463] width 64 height 33
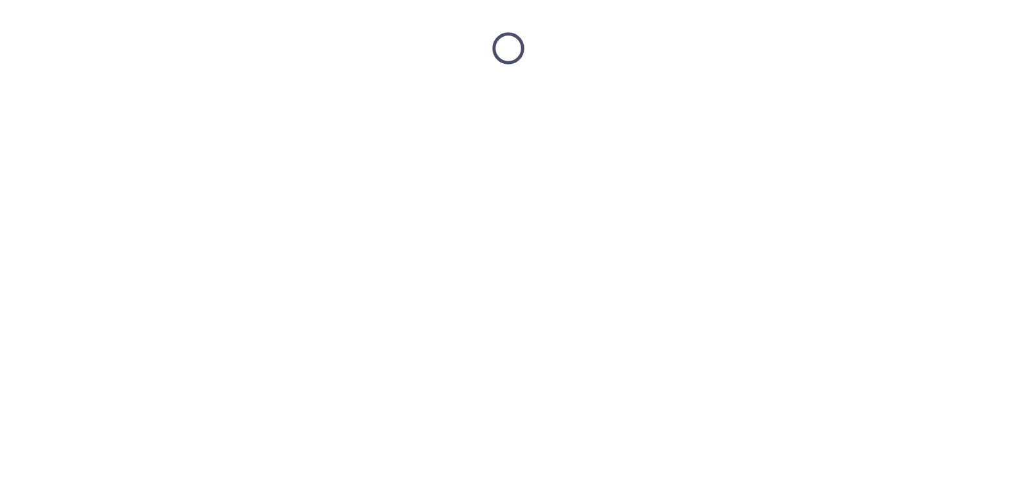
scroll to position [0, 0]
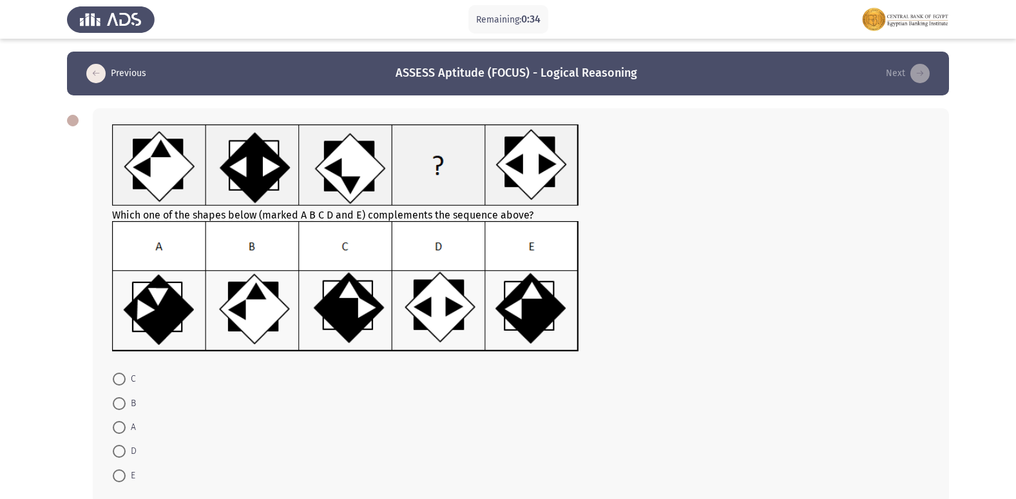
click at [122, 379] on span at bounding box center [119, 378] width 13 height 13
click at [122, 379] on input "C" at bounding box center [119, 378] width 13 height 13
radio input "true"
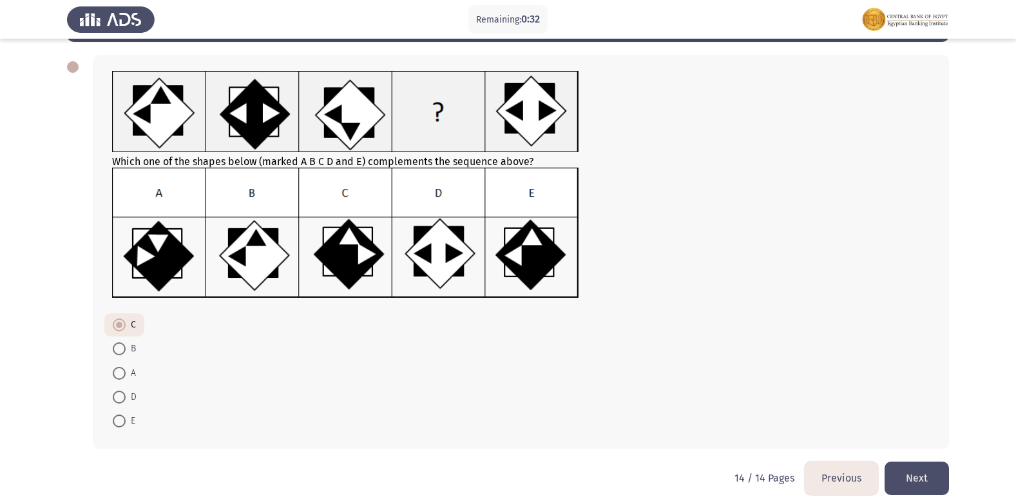
scroll to position [68, 0]
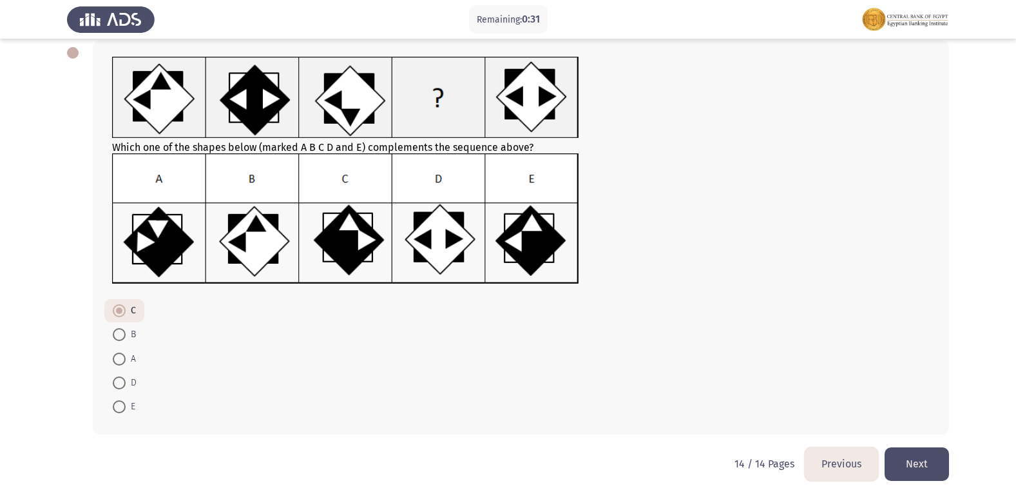
click at [901, 472] on button "Next" at bounding box center [916, 463] width 64 height 33
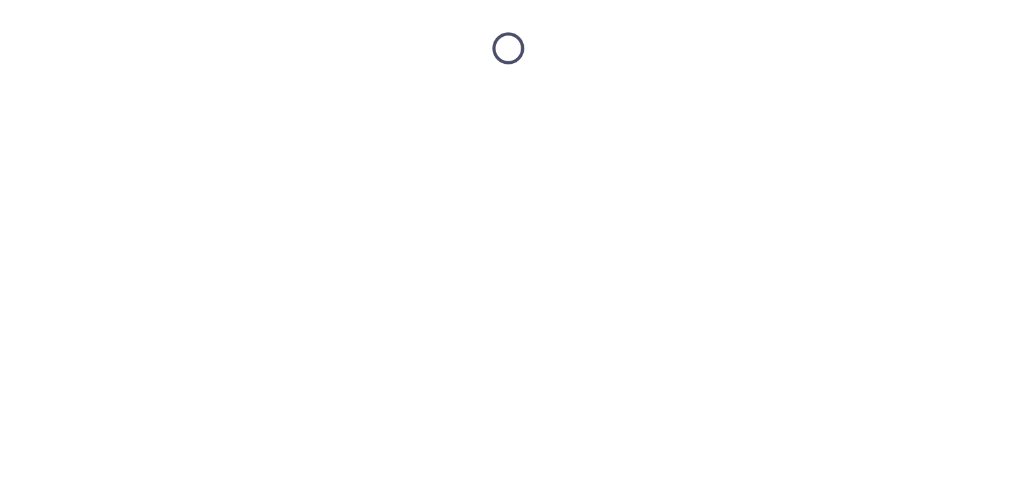
scroll to position [0, 0]
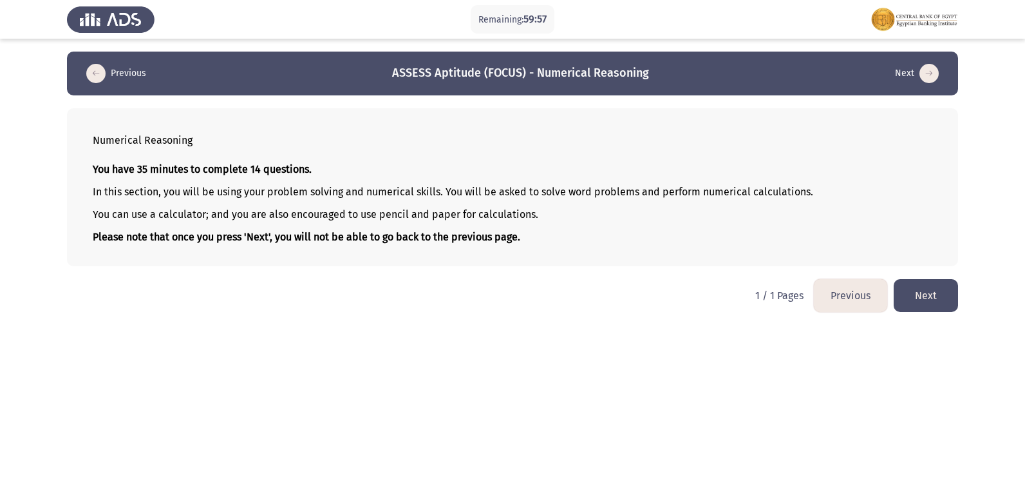
click at [930, 289] on button "Next" at bounding box center [926, 295] width 64 height 33
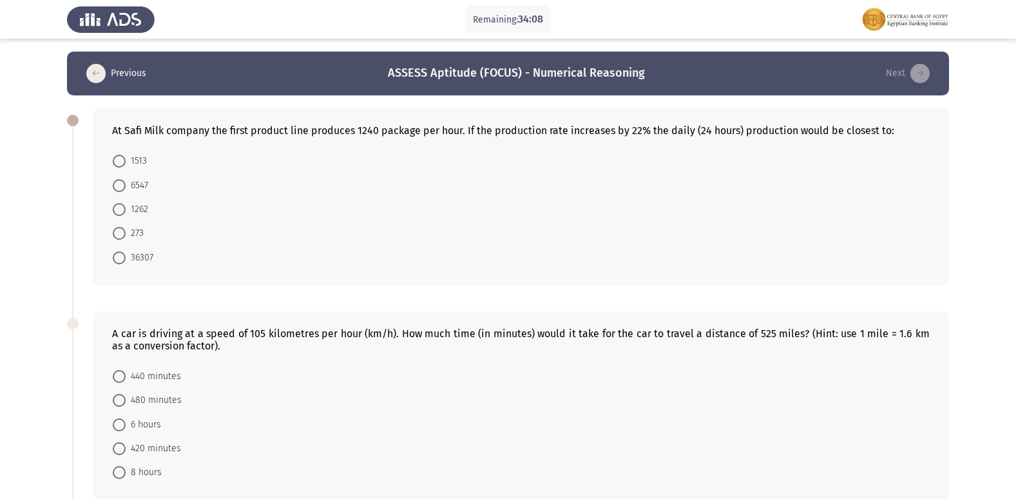
click at [119, 156] on span at bounding box center [119, 161] width 13 height 13
click at [119, 156] on input "1513" at bounding box center [119, 161] width 13 height 13
radio input "true"
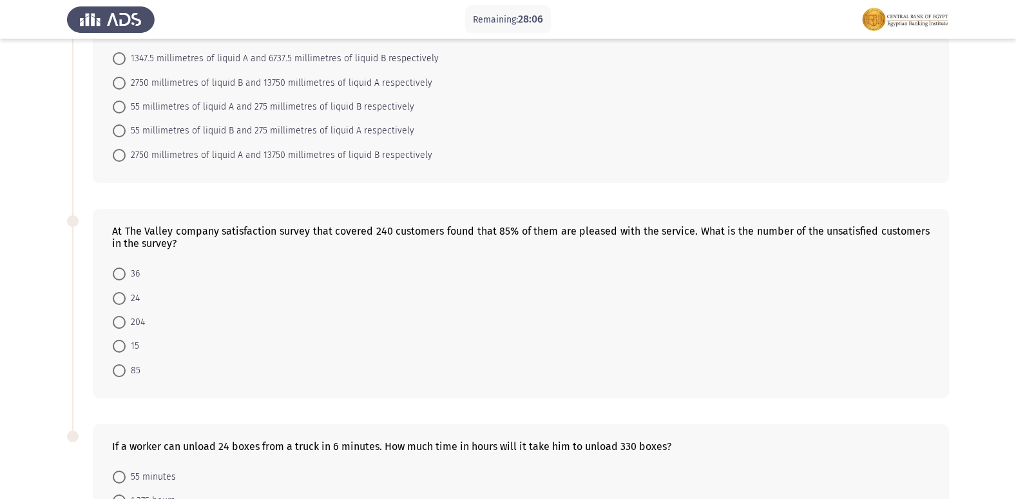
scroll to position [515, 0]
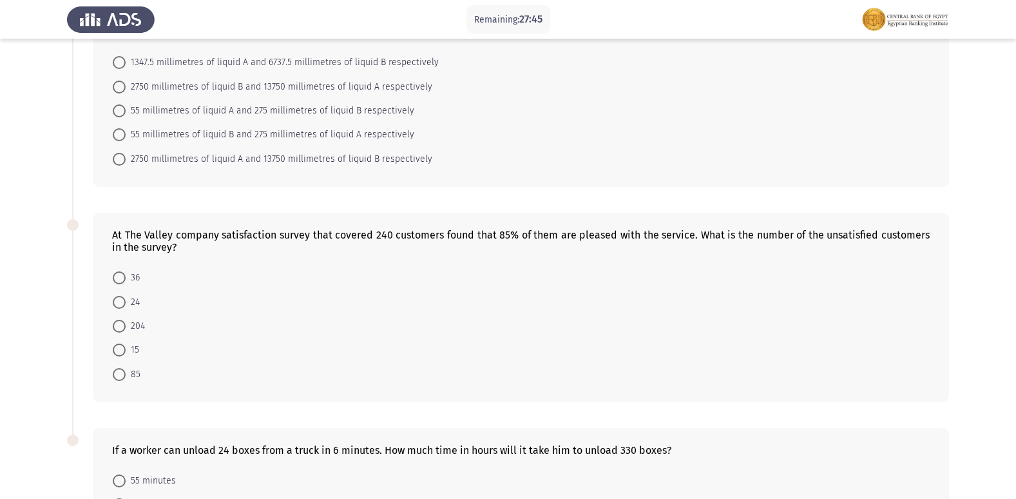
click at [127, 278] on span "36" at bounding box center [133, 277] width 14 height 15
click at [126, 278] on input "36" at bounding box center [119, 277] width 13 height 13
radio input "true"
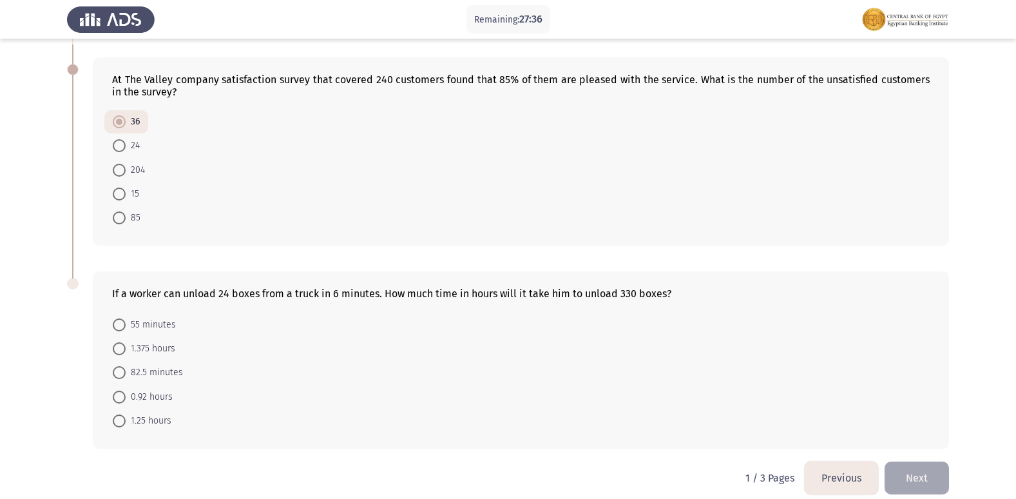
scroll to position [685, 0]
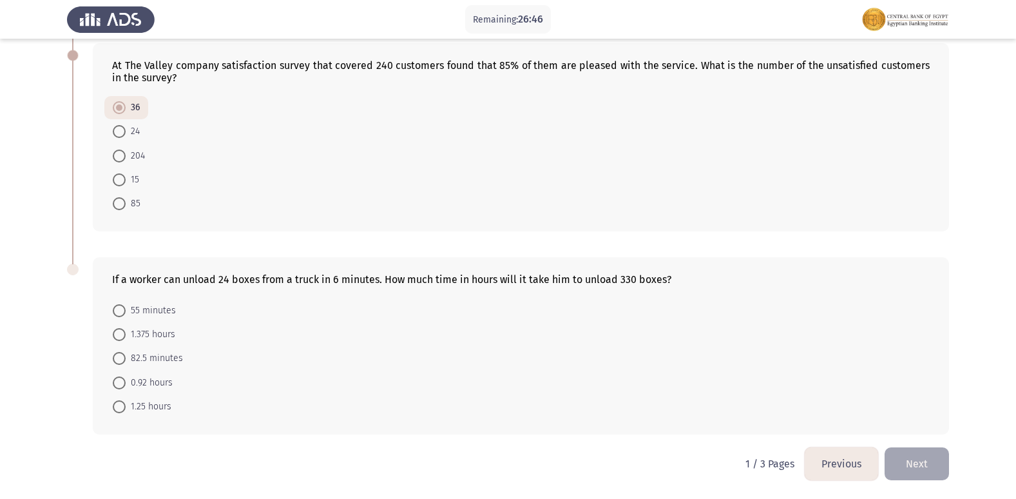
click at [123, 334] on span at bounding box center [119, 334] width 13 height 13
click at [123, 334] on input "1.375 hours" at bounding box center [119, 334] width 13 height 13
radio input "true"
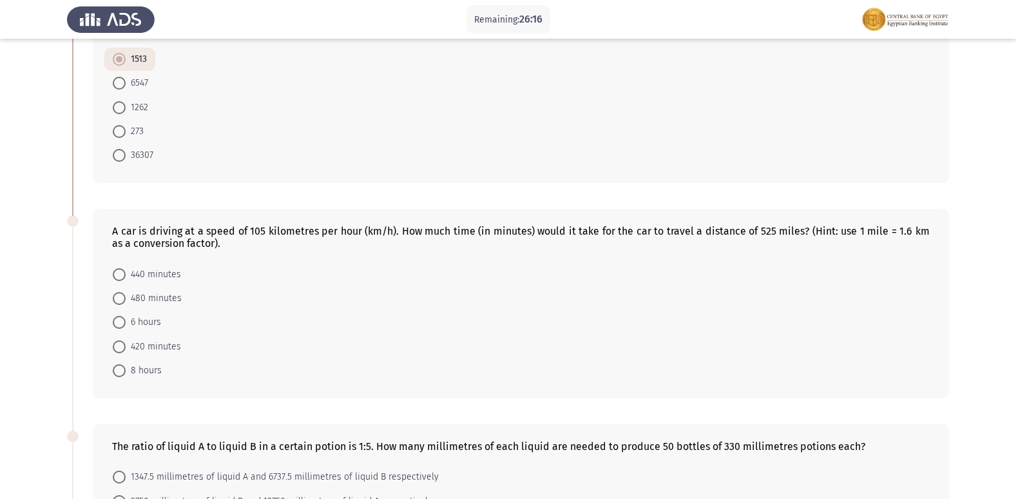
scroll to position [129, 0]
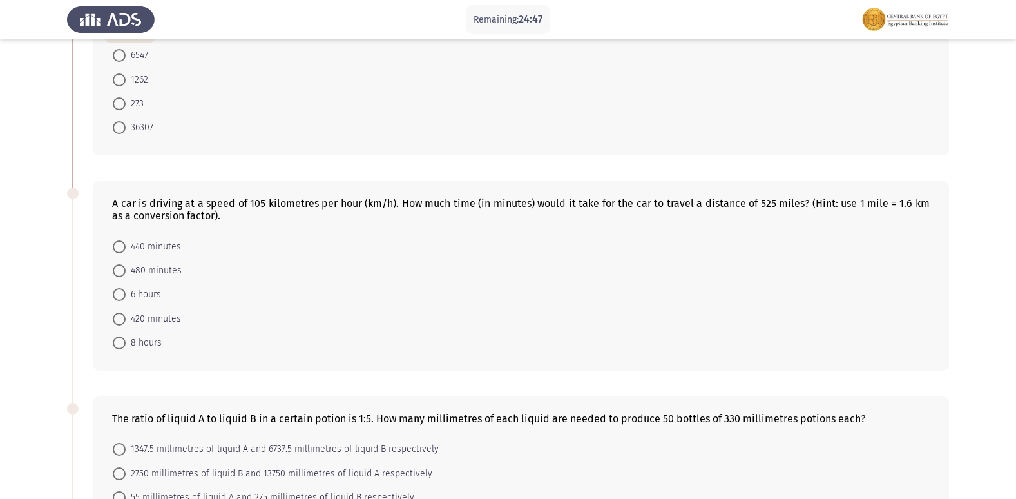
click at [121, 252] on span at bounding box center [119, 246] width 13 height 13
click at [121, 252] on input "440 minutes" at bounding box center [119, 246] width 13 height 13
radio input "true"
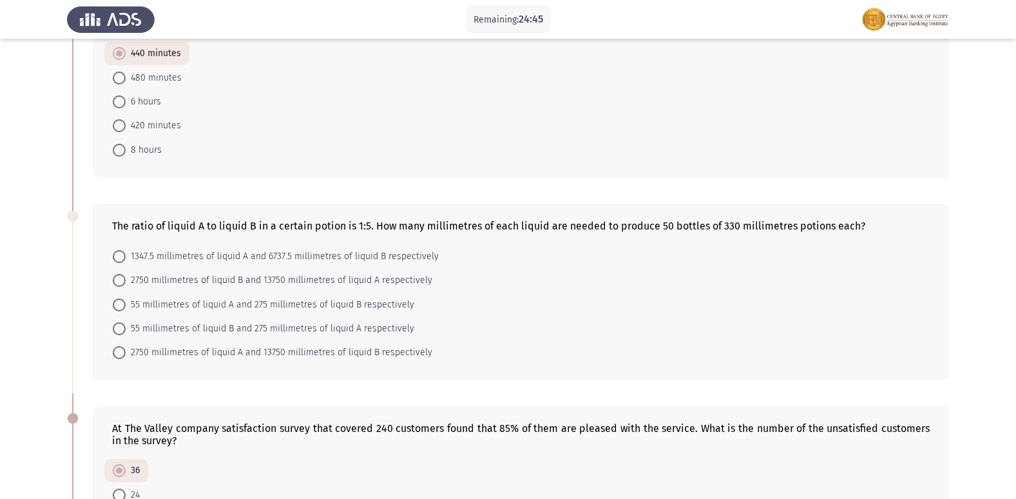
scroll to position [322, 0]
click at [120, 299] on span at bounding box center [119, 303] width 13 height 13
click at [120, 299] on input "55 millimetres of liquid A and 275 millimetres of liquid B respectively" at bounding box center [119, 303] width 13 height 13
radio input "true"
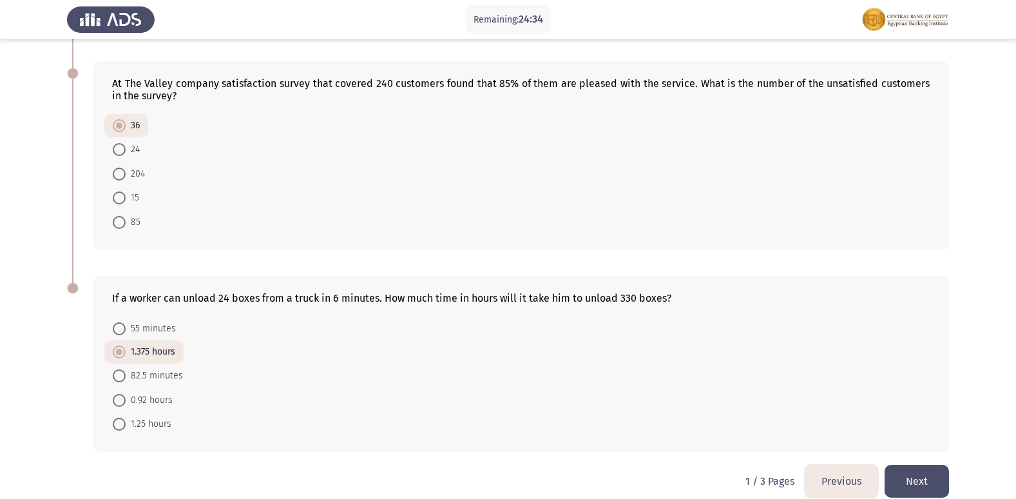
scroll to position [682, 0]
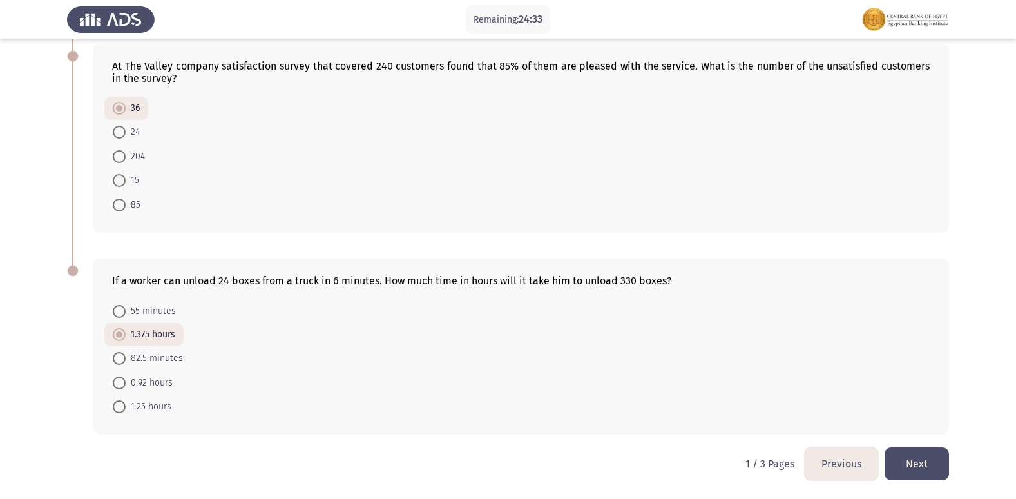
click at [904, 459] on button "Next" at bounding box center [916, 463] width 64 height 33
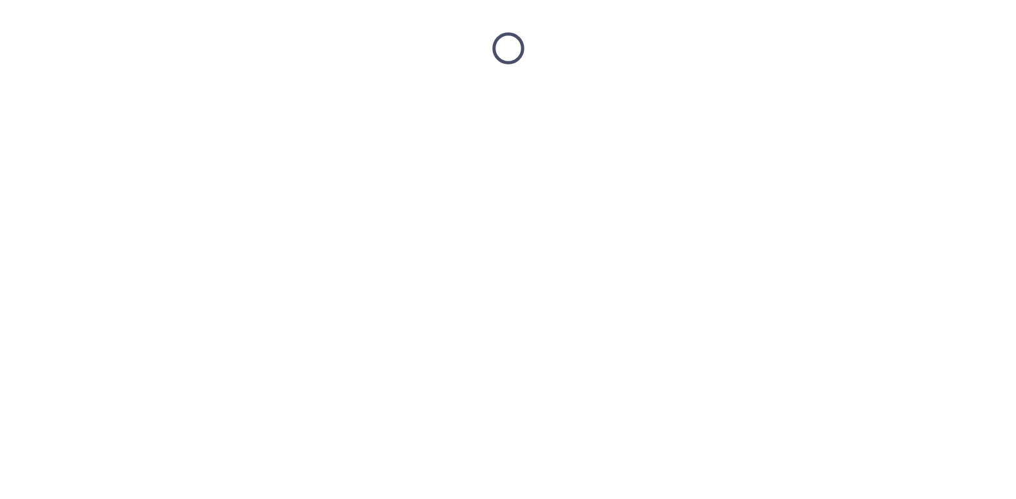
scroll to position [0, 0]
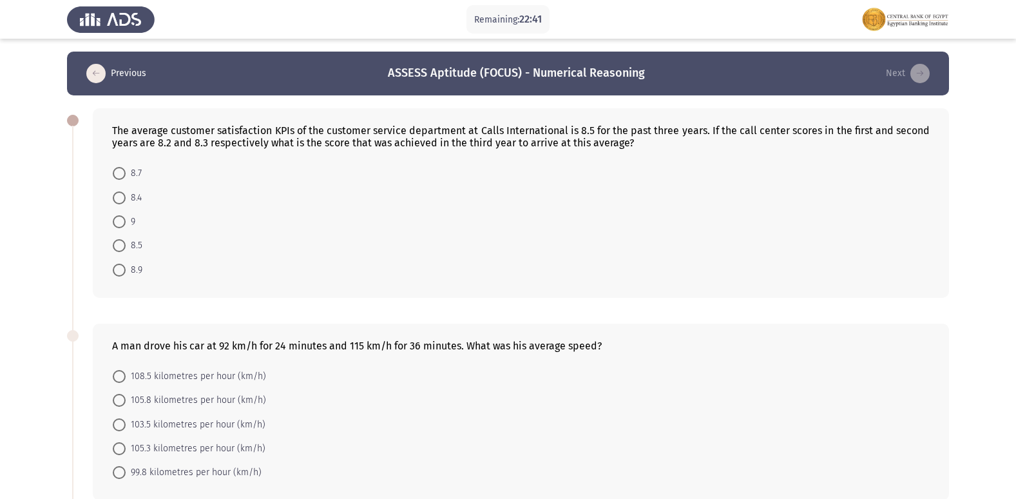
click at [122, 218] on span at bounding box center [119, 221] width 13 height 13
click at [122, 218] on input "9" at bounding box center [119, 221] width 13 height 13
radio input "true"
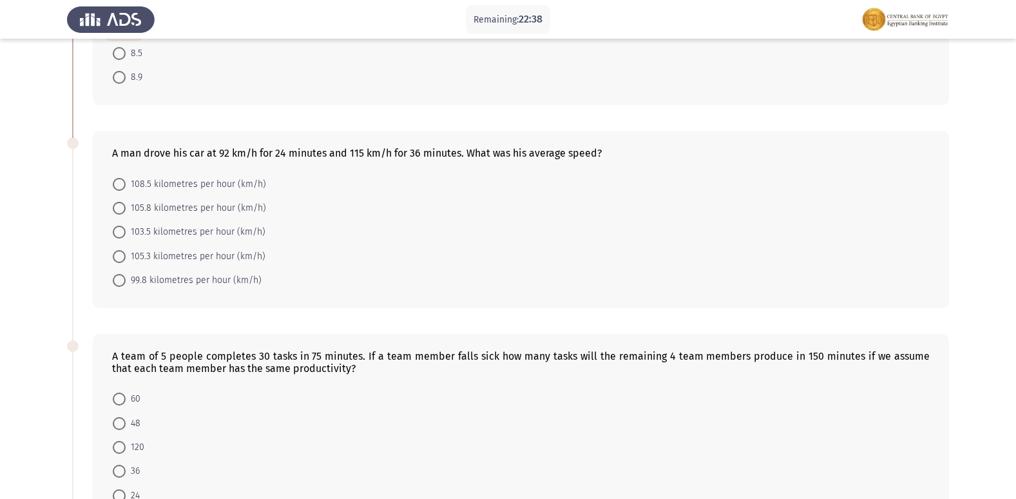
scroll to position [193, 0]
click at [122, 225] on span at bounding box center [119, 229] width 13 height 13
click at [122, 225] on input "103.5 kilometres per hour (km/h)" at bounding box center [119, 229] width 13 height 13
radio input "true"
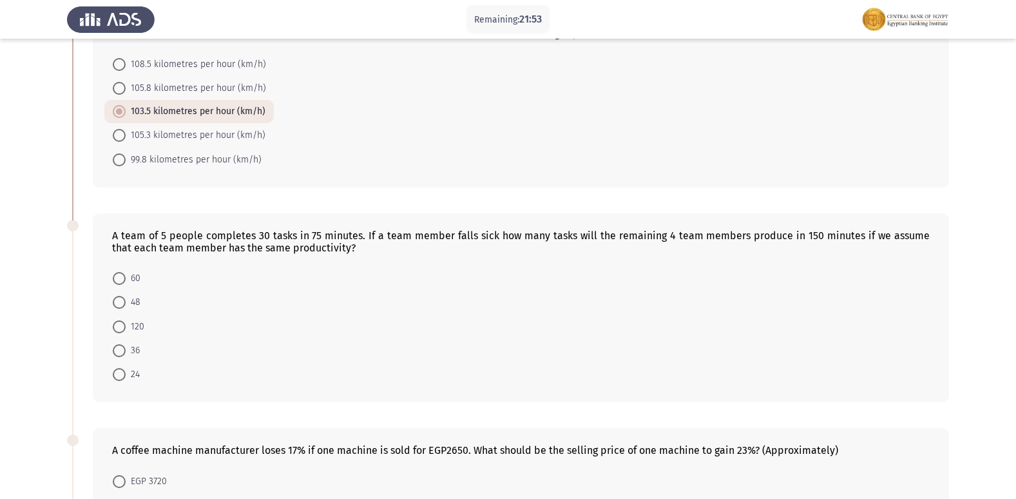
scroll to position [298, 0]
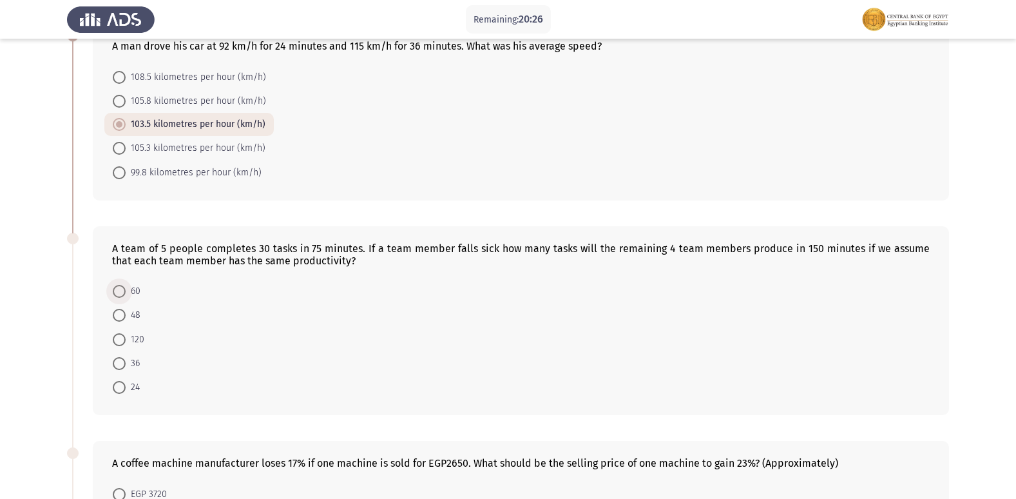
click at [128, 292] on span "60" at bounding box center [133, 290] width 15 height 15
click at [126, 292] on input "60" at bounding box center [119, 291] width 13 height 13
radio input "true"
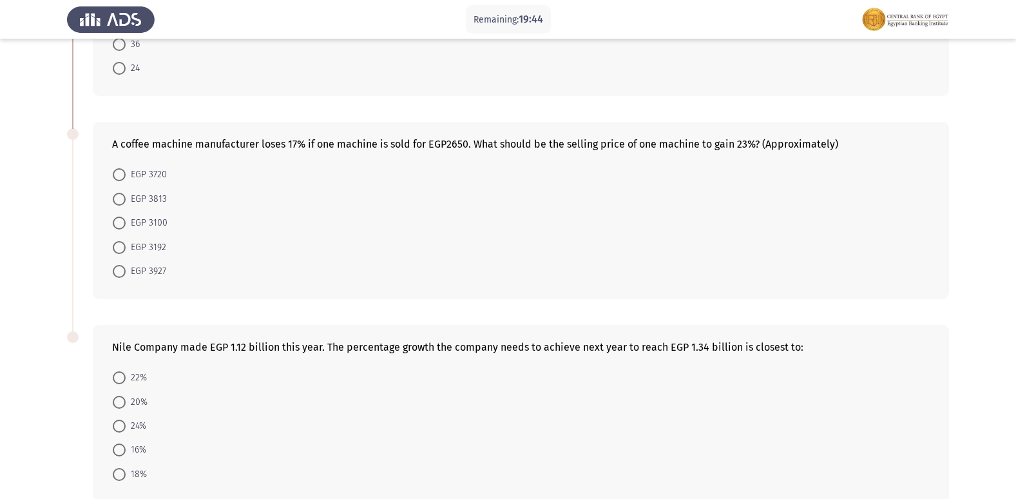
scroll to position [620, 0]
click at [117, 220] on span at bounding box center [119, 219] width 13 height 13
click at [117, 220] on input "EGP 3100" at bounding box center [119, 219] width 13 height 13
radio input "true"
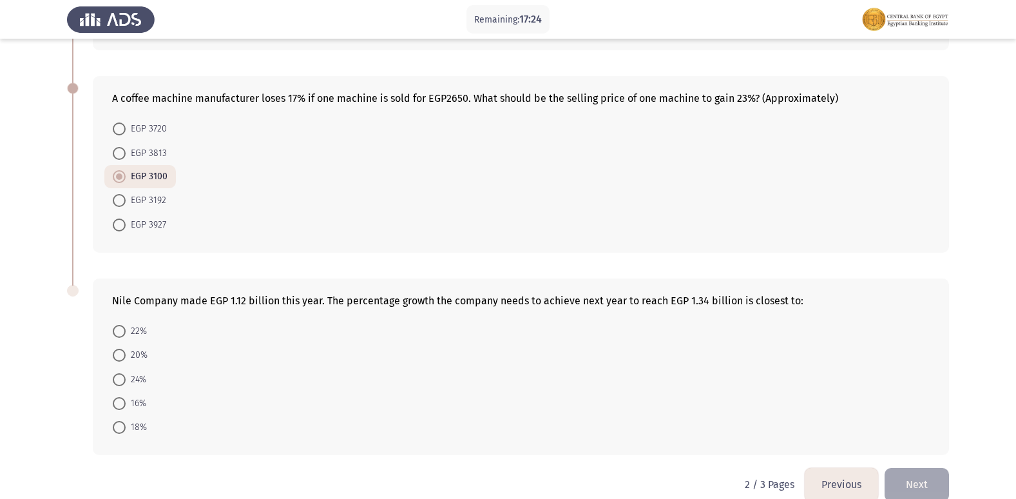
scroll to position [683, 0]
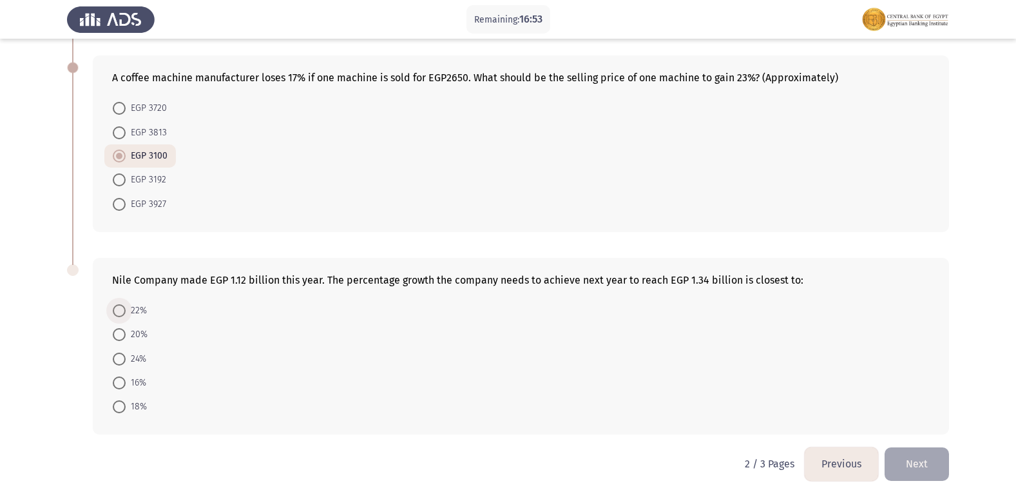
click at [121, 308] on span at bounding box center [119, 310] width 13 height 13
click at [121, 308] on input "22%" at bounding box center [119, 310] width 13 height 13
radio input "true"
click at [908, 453] on button "Next" at bounding box center [916, 463] width 64 height 33
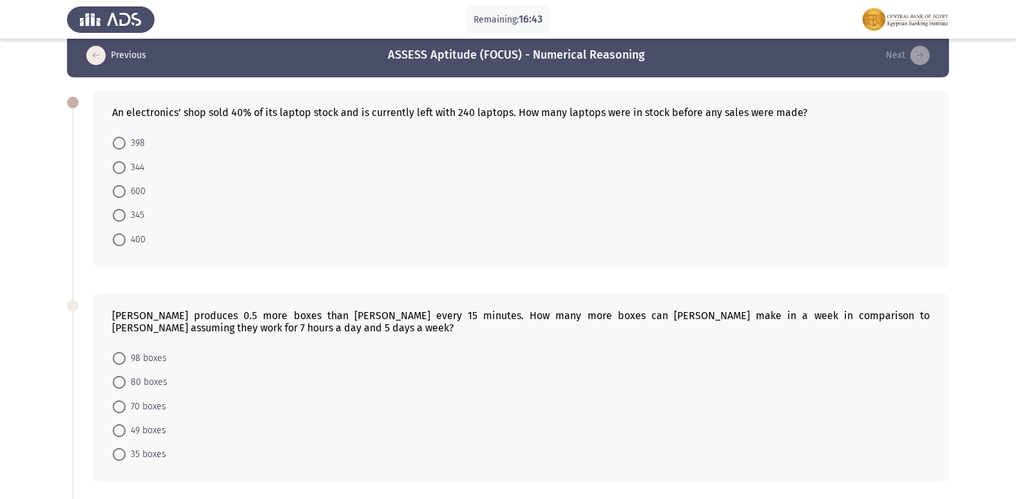
scroll to position [0, 0]
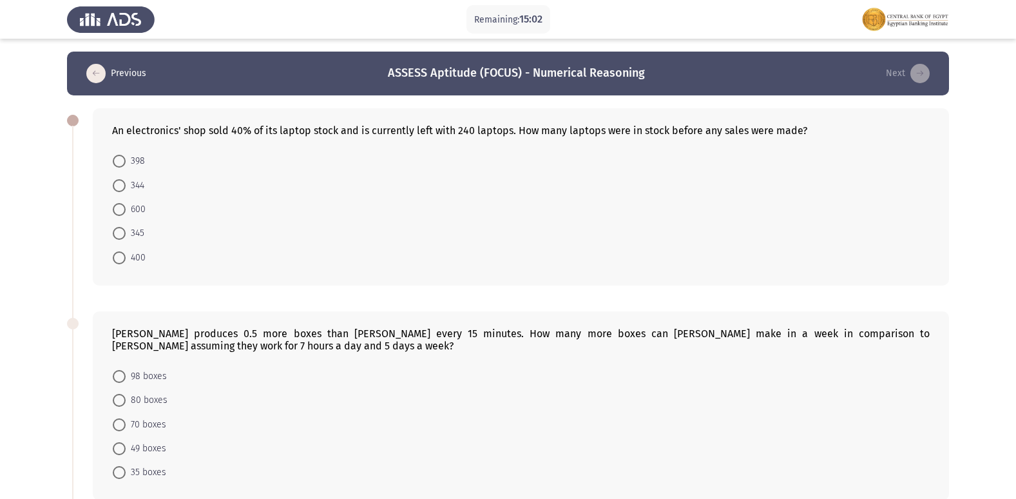
click at [119, 207] on span at bounding box center [119, 209] width 13 height 13
click at [119, 207] on input "600" at bounding box center [119, 209] width 13 height 13
radio input "true"
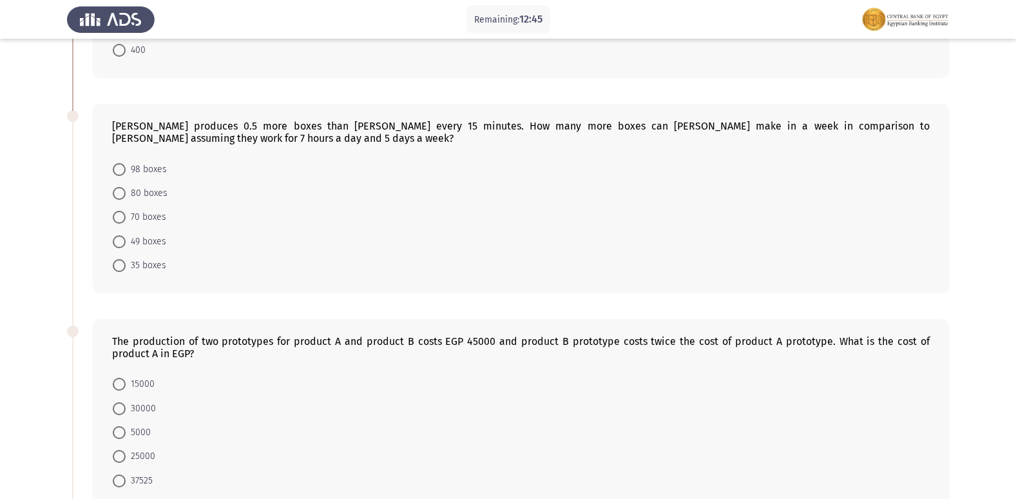
scroll to position [238, 0]
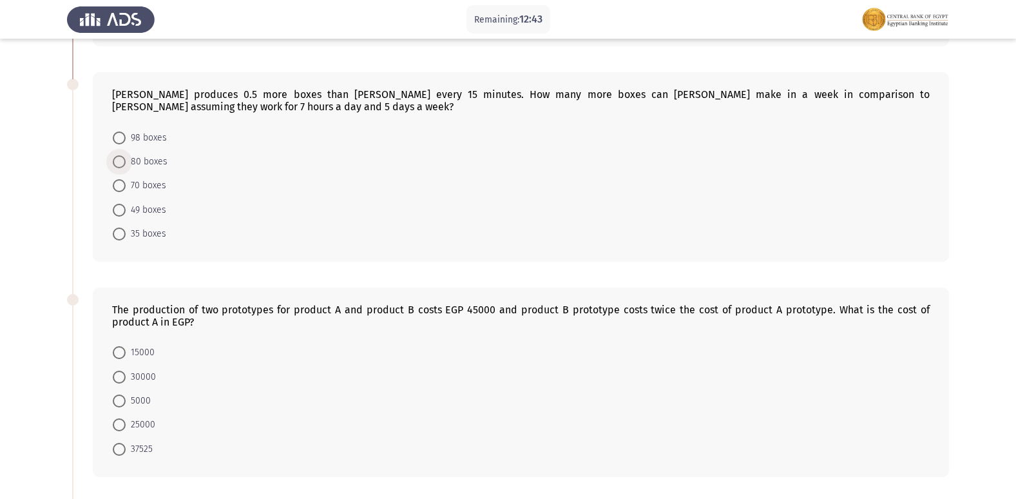
click at [119, 157] on span at bounding box center [119, 161] width 13 height 13
click at [119, 157] on input "80 boxes" at bounding box center [119, 161] width 13 height 13
radio input "true"
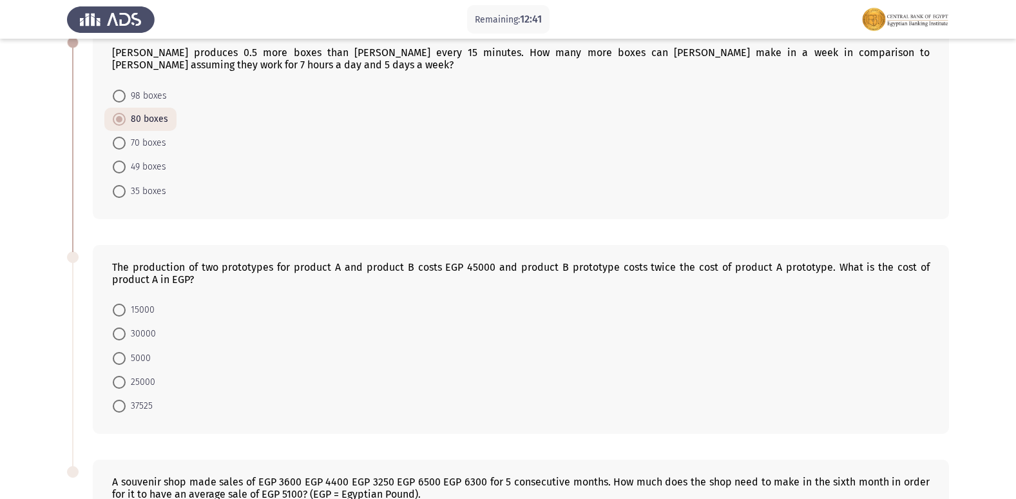
scroll to position [302, 0]
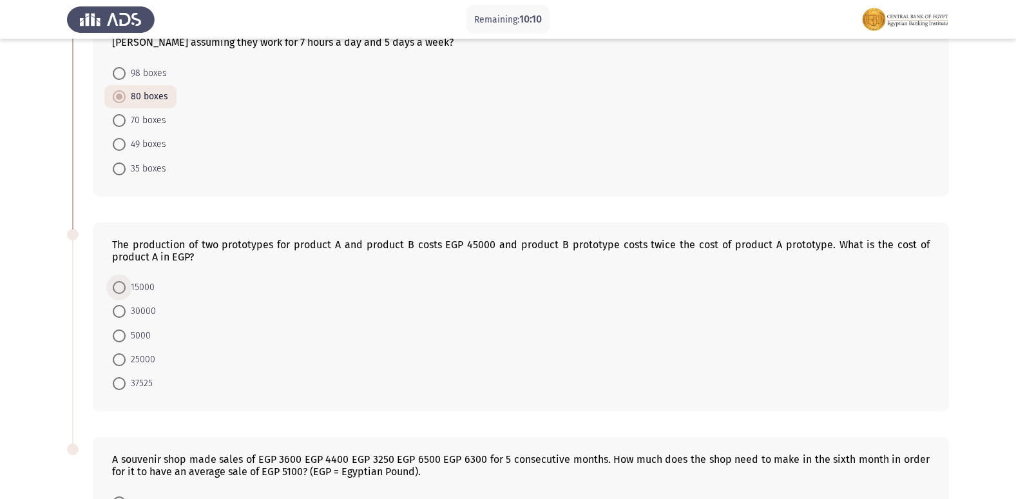
click at [113, 285] on span at bounding box center [119, 287] width 13 height 13
click at [113, 285] on input "15000" at bounding box center [119, 287] width 13 height 13
radio input "true"
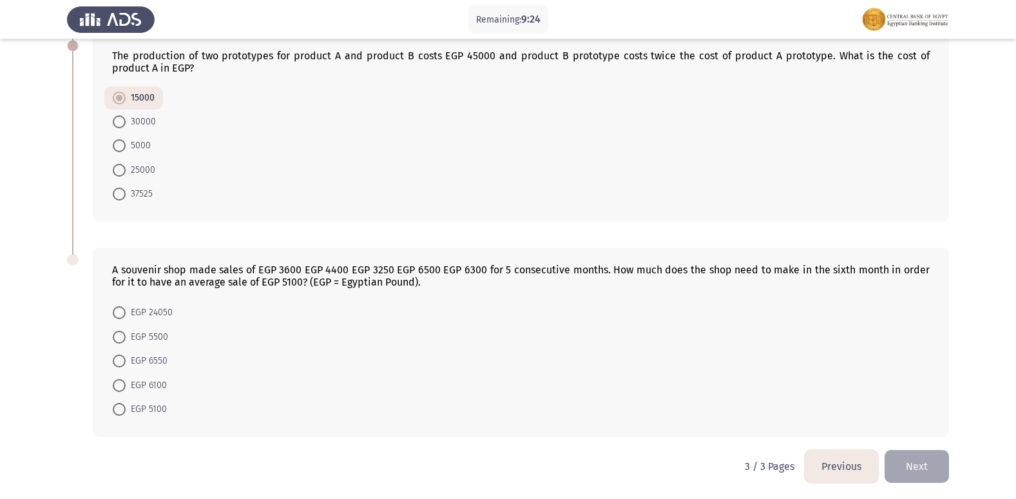
scroll to position [493, 0]
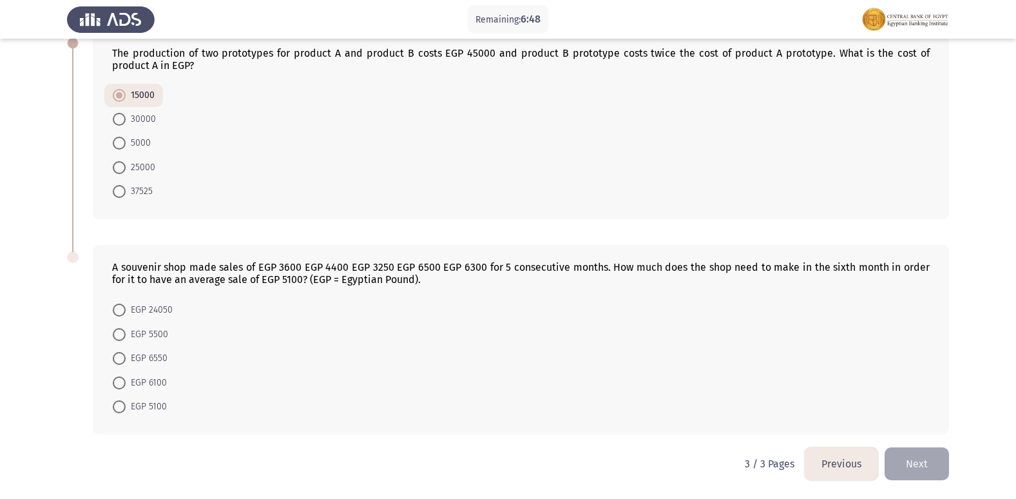
click at [825, 456] on button "Previous" at bounding box center [840, 463] width 73 height 33
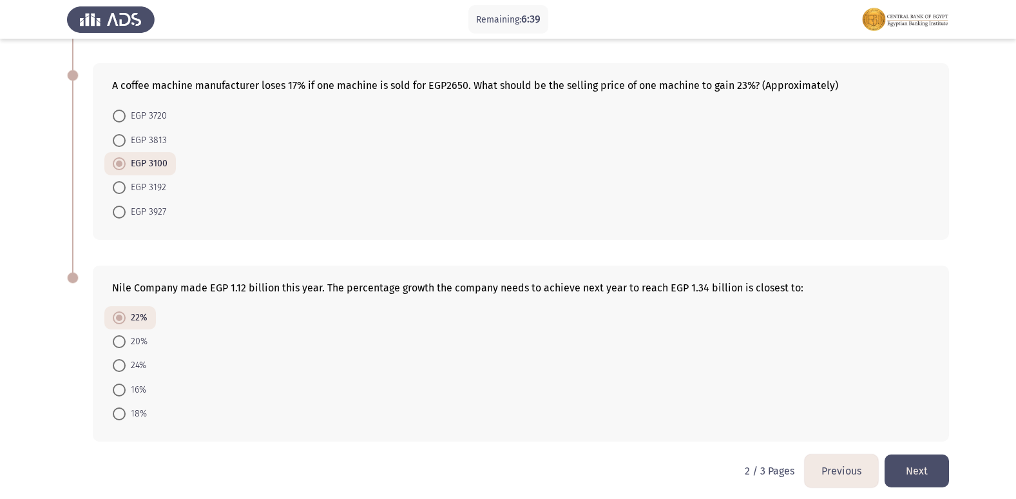
scroll to position [682, 0]
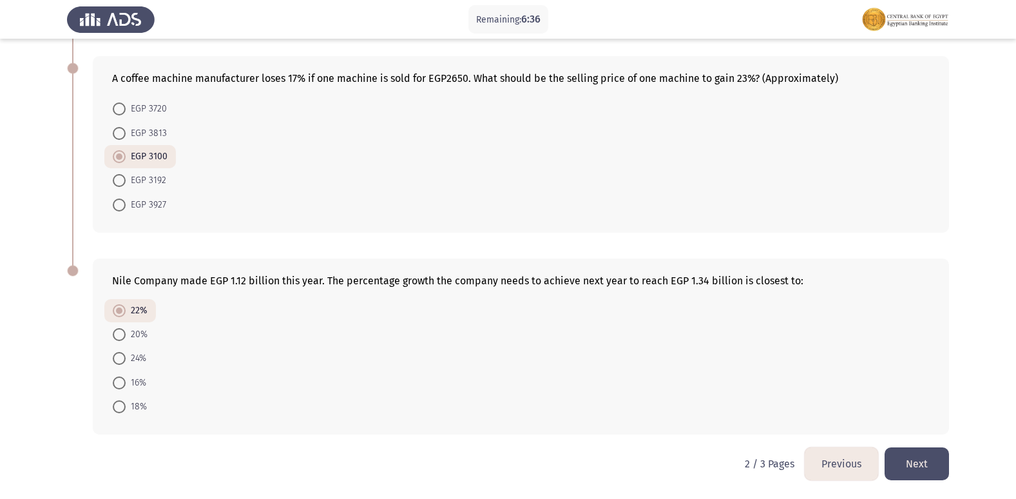
click at [926, 464] on button "Next" at bounding box center [916, 463] width 64 height 33
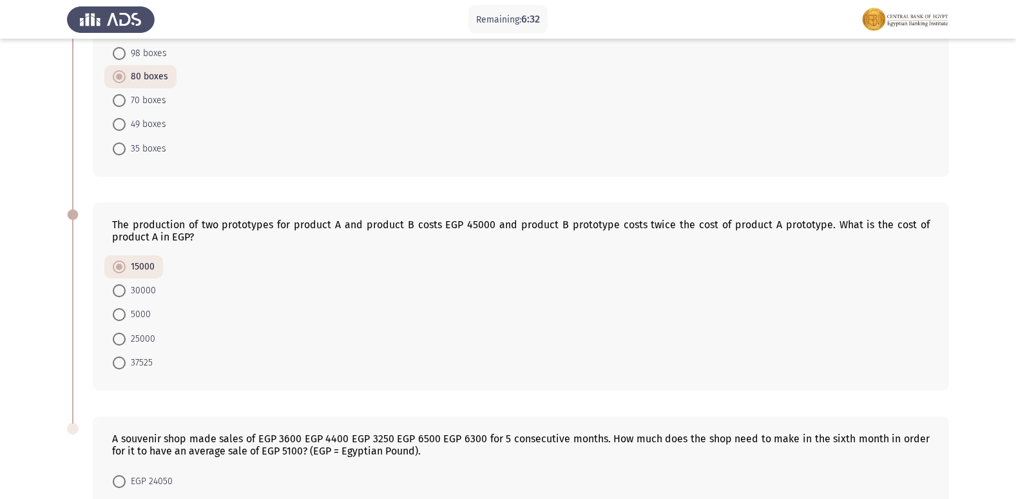
scroll to position [493, 0]
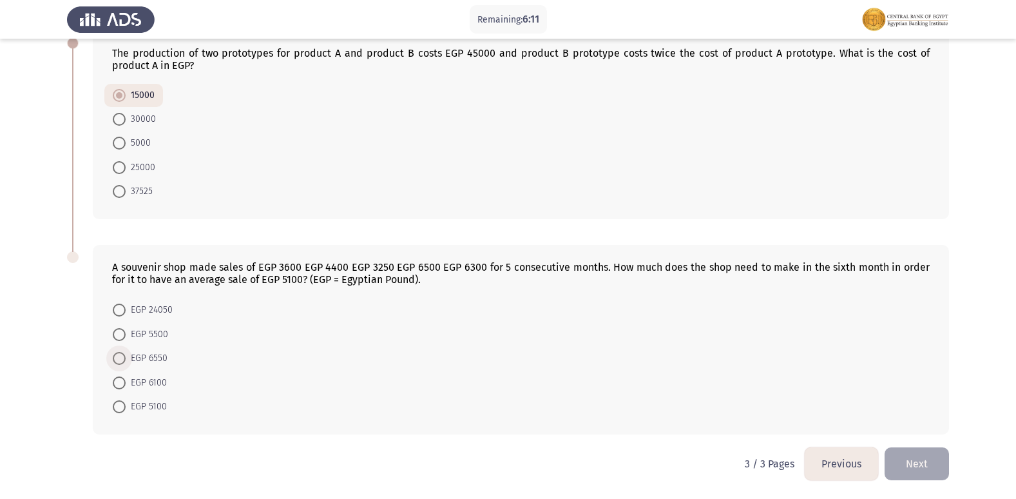
click at [122, 357] on span at bounding box center [119, 358] width 13 height 13
click at [122, 357] on input "EGP 6550" at bounding box center [119, 358] width 13 height 13
radio input "true"
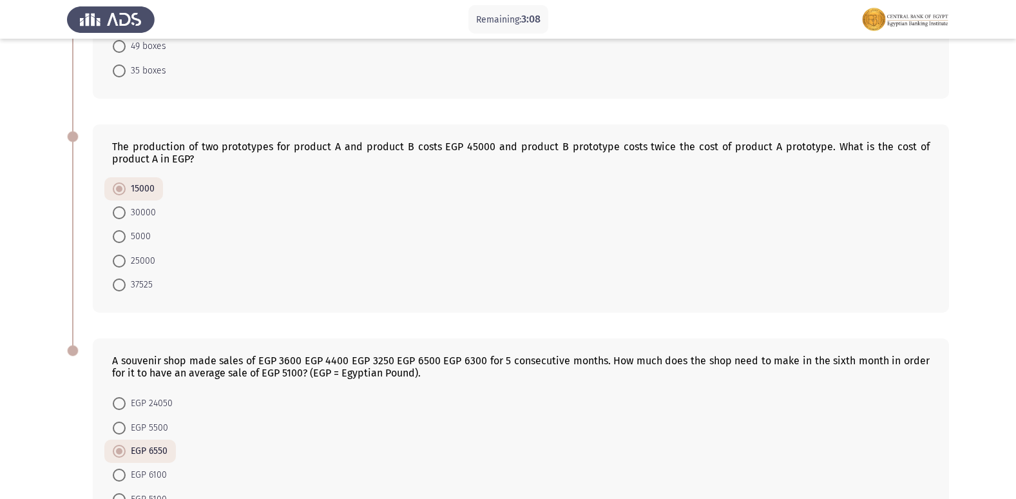
scroll to position [493, 0]
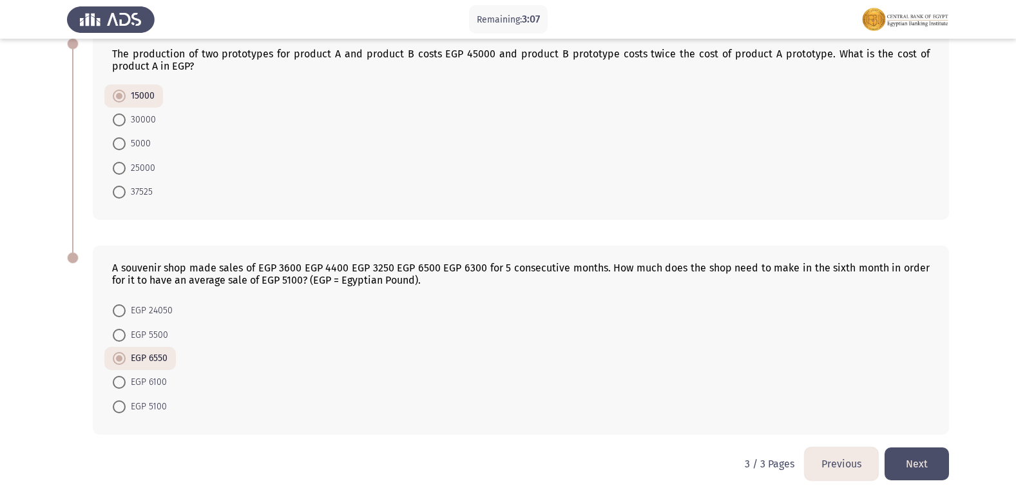
click at [832, 472] on button "Previous" at bounding box center [840, 463] width 73 height 33
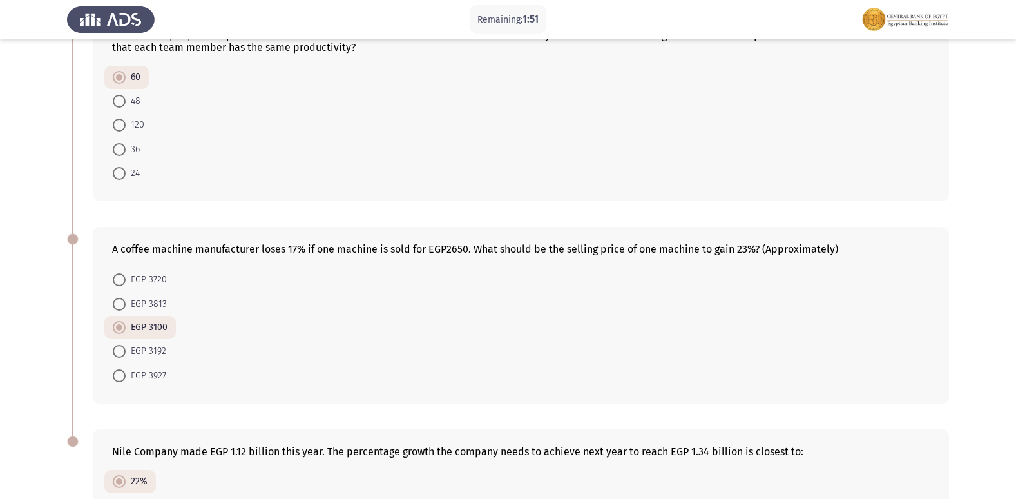
scroll to position [489, 0]
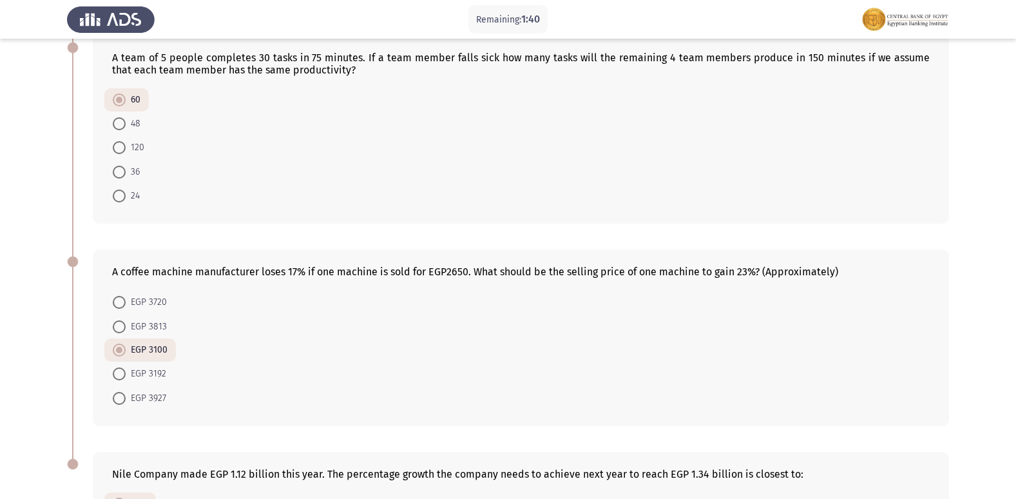
click at [124, 376] on span at bounding box center [119, 373] width 13 height 13
click at [124, 376] on input "EGP 3192" at bounding box center [119, 373] width 13 height 13
radio input "true"
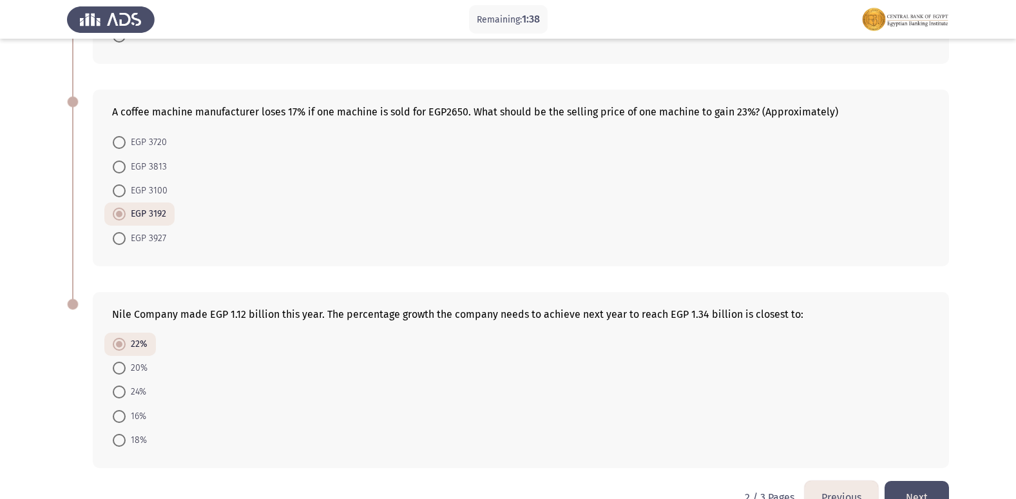
scroll to position [682, 0]
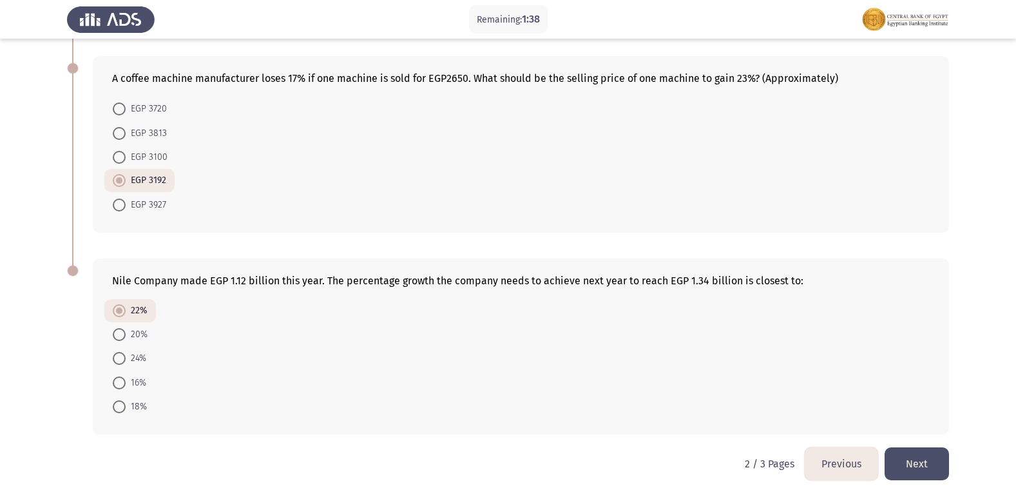
click at [839, 468] on button "Previous" at bounding box center [840, 463] width 73 height 33
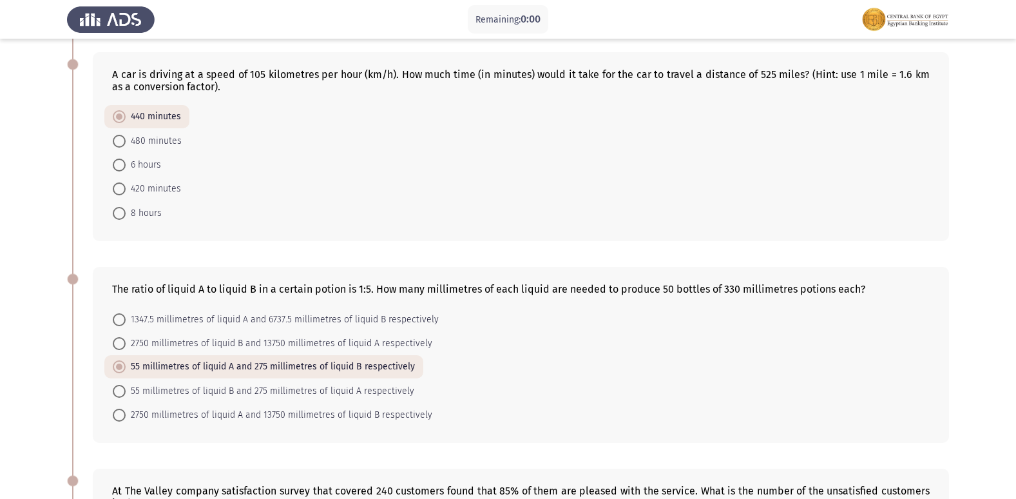
scroll to position [0, 0]
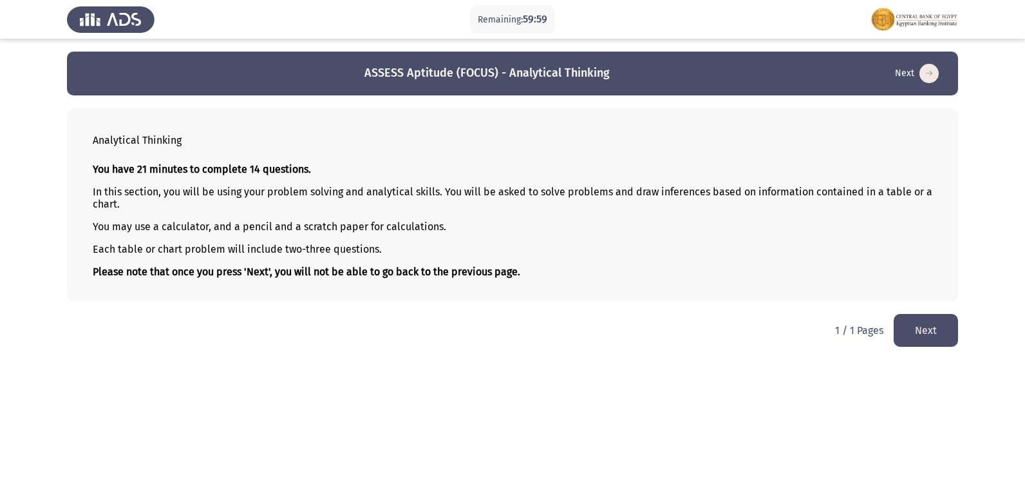
click at [929, 327] on button "Next" at bounding box center [926, 330] width 64 height 33
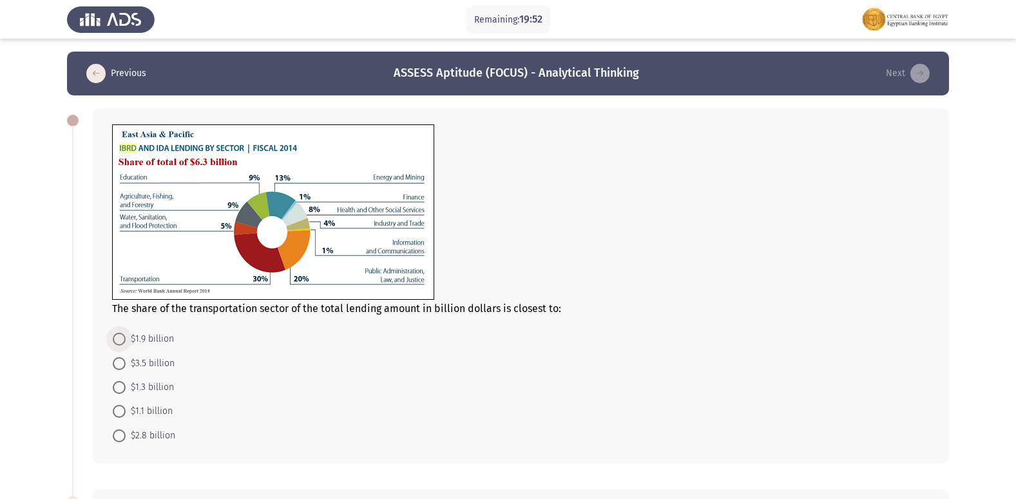
click at [115, 338] on span at bounding box center [119, 338] width 13 height 13
click at [115, 338] on input "$1.9 billion" at bounding box center [119, 338] width 13 height 13
radio input "true"
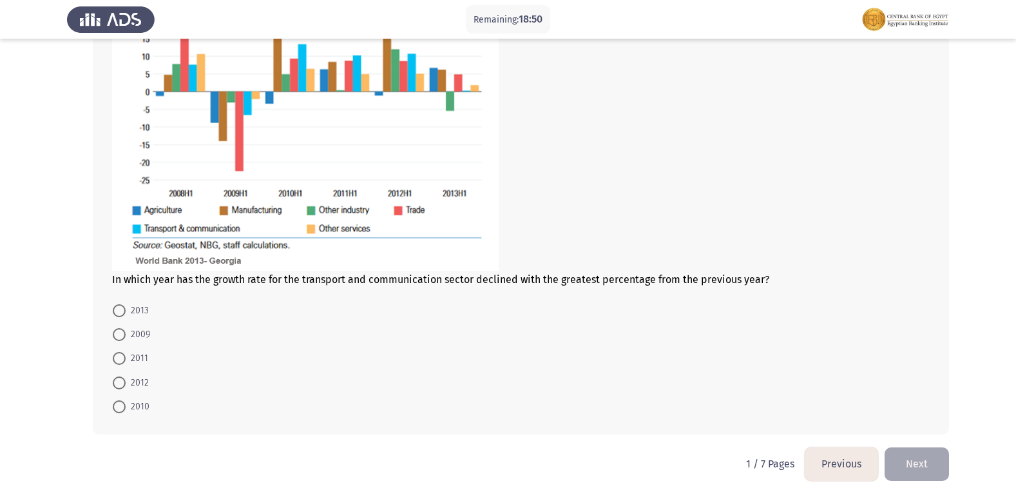
scroll to position [512, 0]
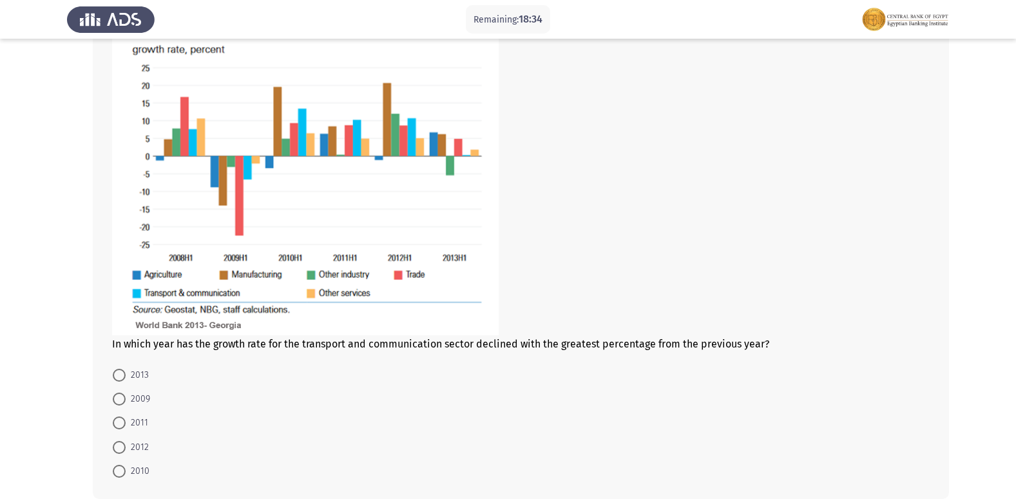
click at [117, 396] on span at bounding box center [119, 398] width 13 height 13
click at [117, 396] on input "2009" at bounding box center [119, 398] width 13 height 13
radio input "true"
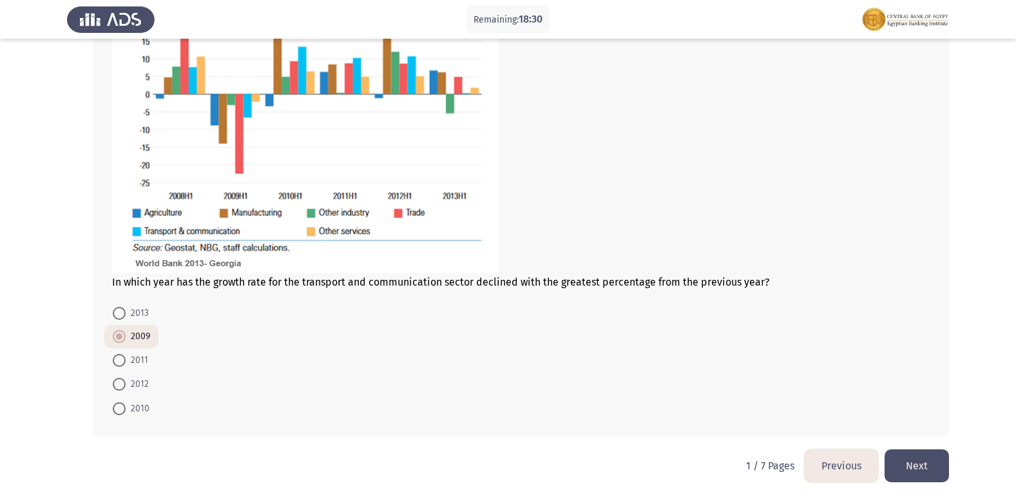
scroll to position [576, 0]
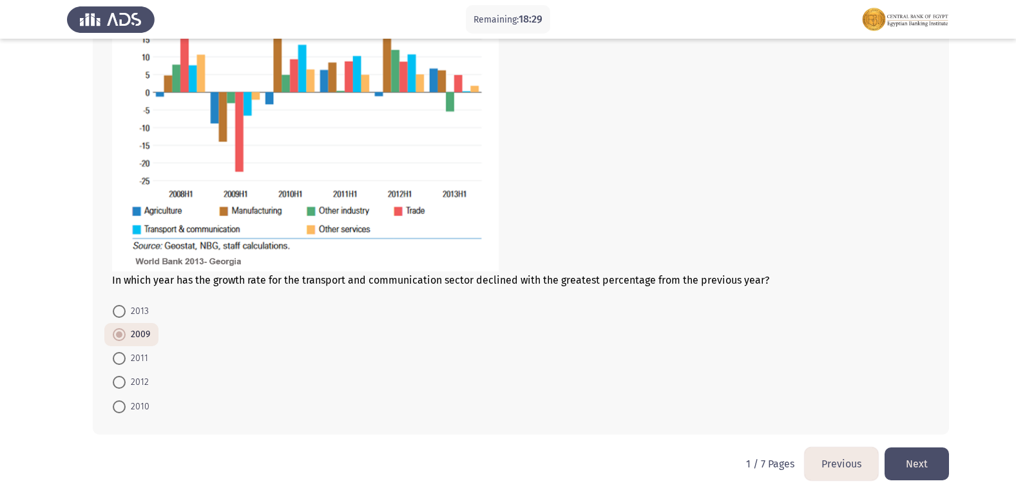
click at [927, 471] on button "Next" at bounding box center [916, 463] width 64 height 33
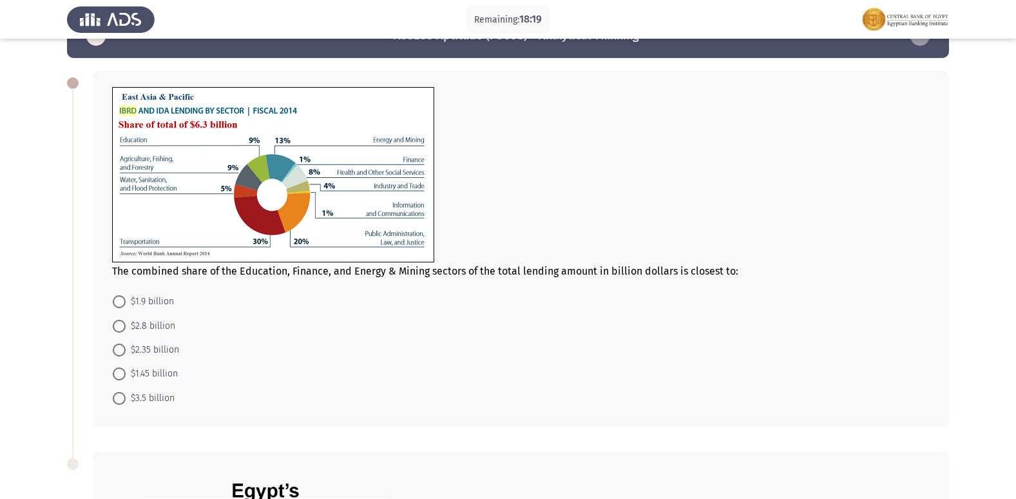
scroll to position [6, 0]
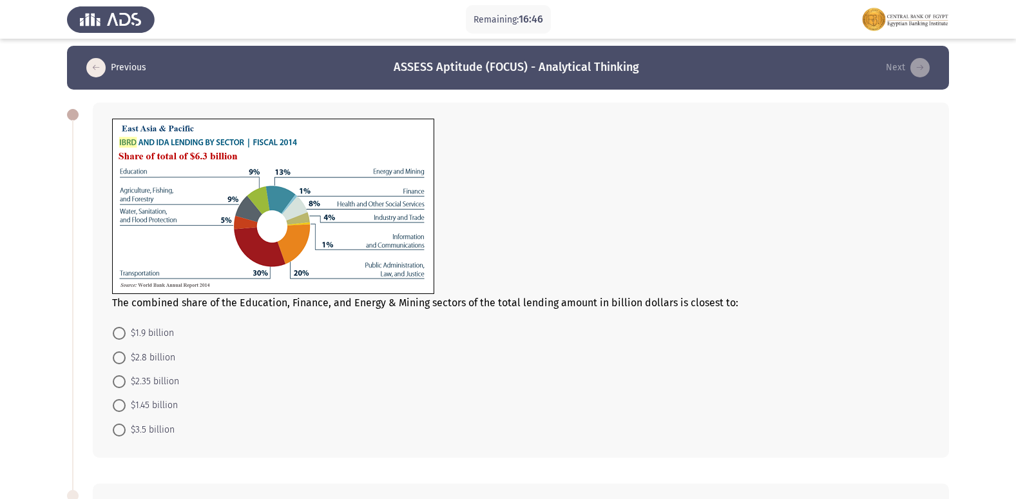
click at [120, 406] on span at bounding box center [119, 405] width 13 height 13
click at [120, 406] on input "$1.45 billion" at bounding box center [119, 405] width 13 height 13
radio input "true"
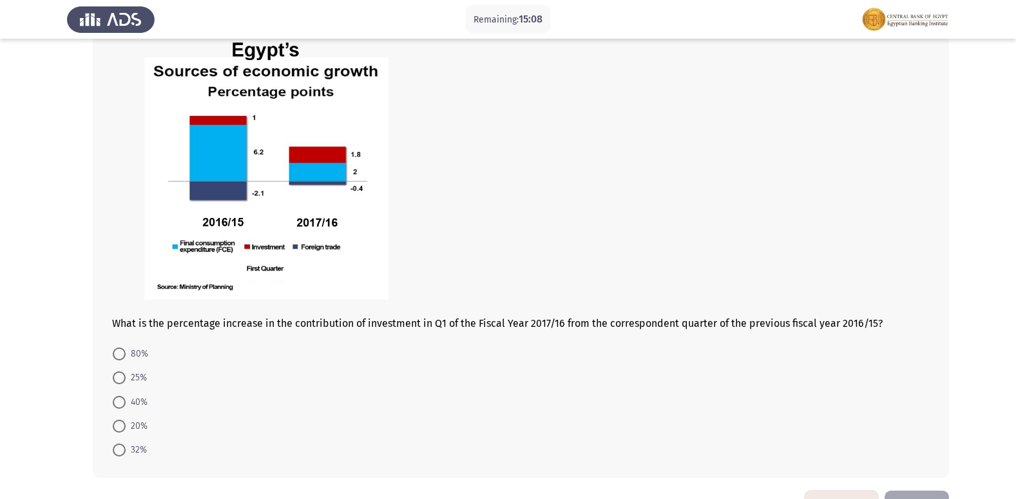
scroll to position [455, 0]
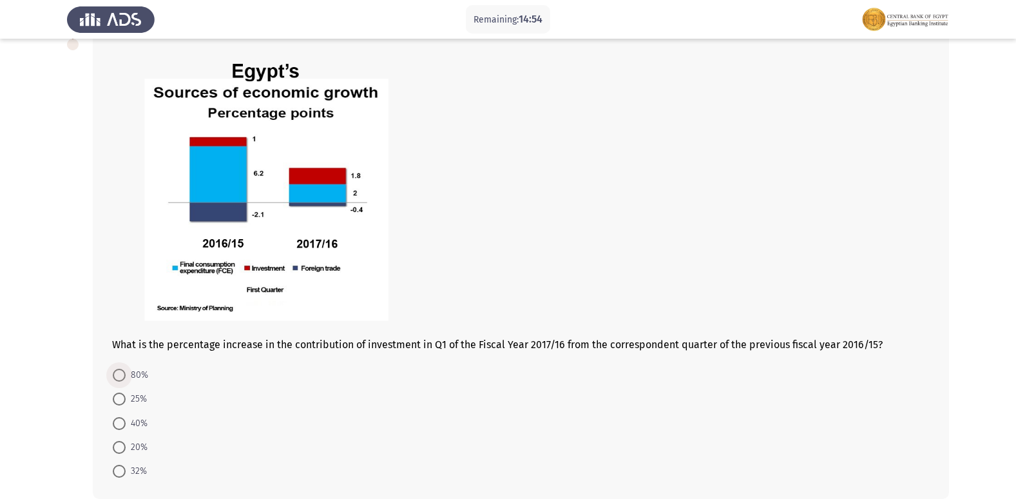
click at [119, 373] on span at bounding box center [119, 374] width 13 height 13
click at [119, 373] on input "80%" at bounding box center [119, 374] width 13 height 13
radio input "true"
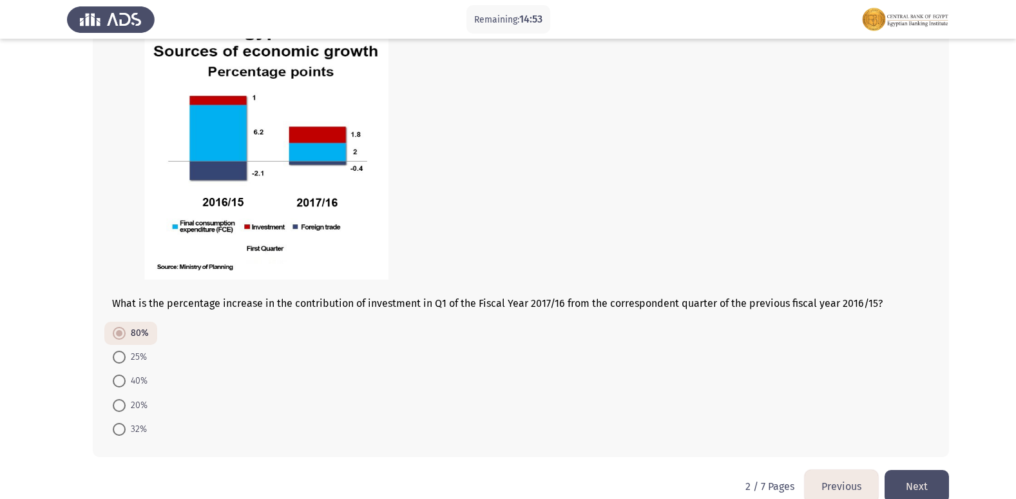
scroll to position [519, 0]
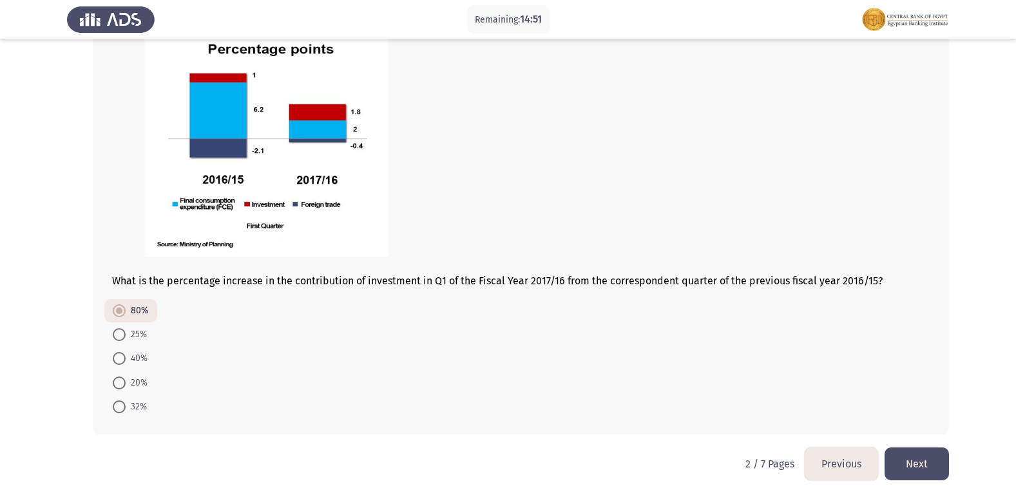
click at [924, 464] on button "Next" at bounding box center [916, 463] width 64 height 33
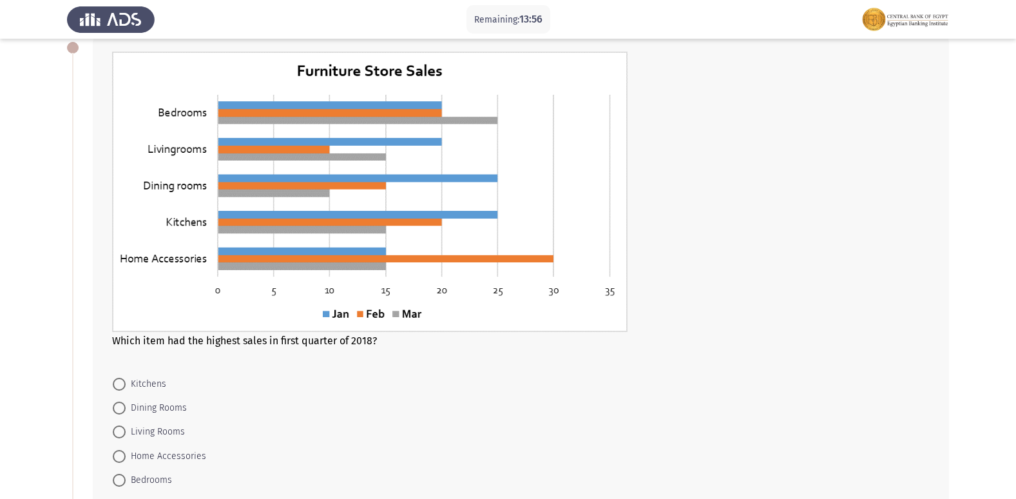
scroll to position [129, 0]
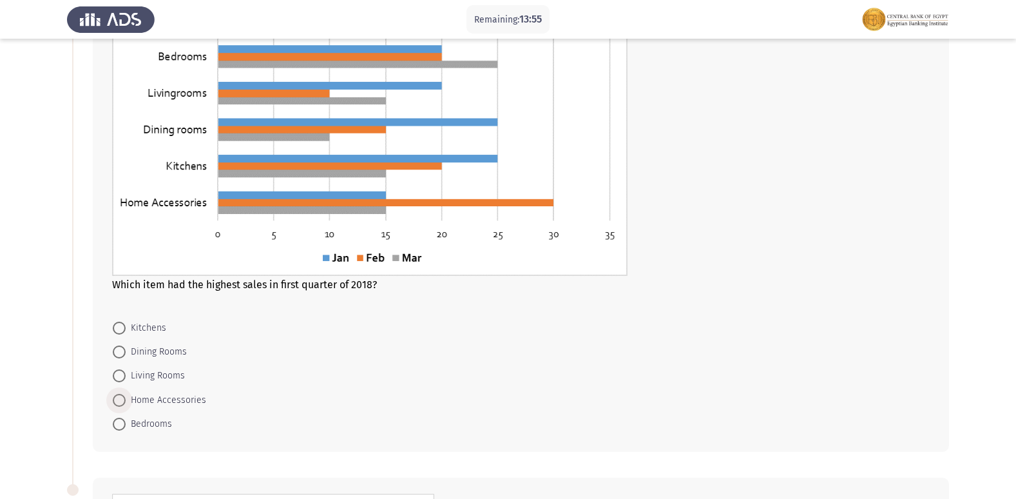
click at [120, 401] on span at bounding box center [119, 400] width 13 height 13
click at [120, 401] on input "Home Accessories" at bounding box center [119, 400] width 13 height 13
radio input "true"
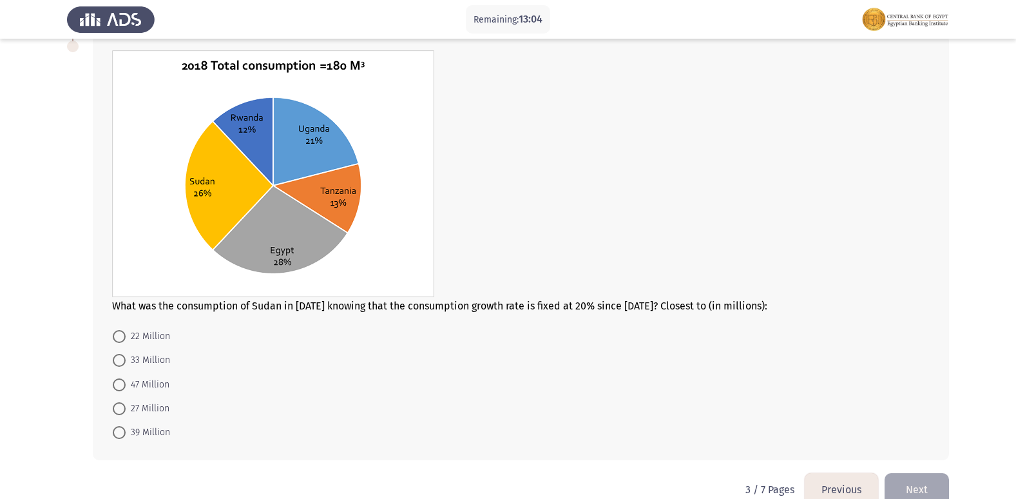
scroll to position [580, 0]
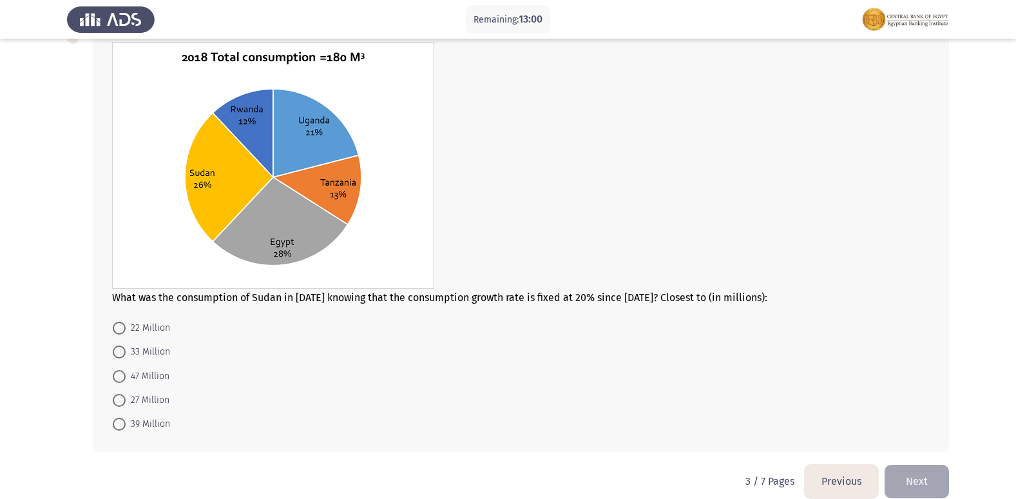
click at [124, 376] on span at bounding box center [119, 376] width 13 height 13
click at [124, 376] on input "47 Million" at bounding box center [119, 376] width 13 height 13
radio input "true"
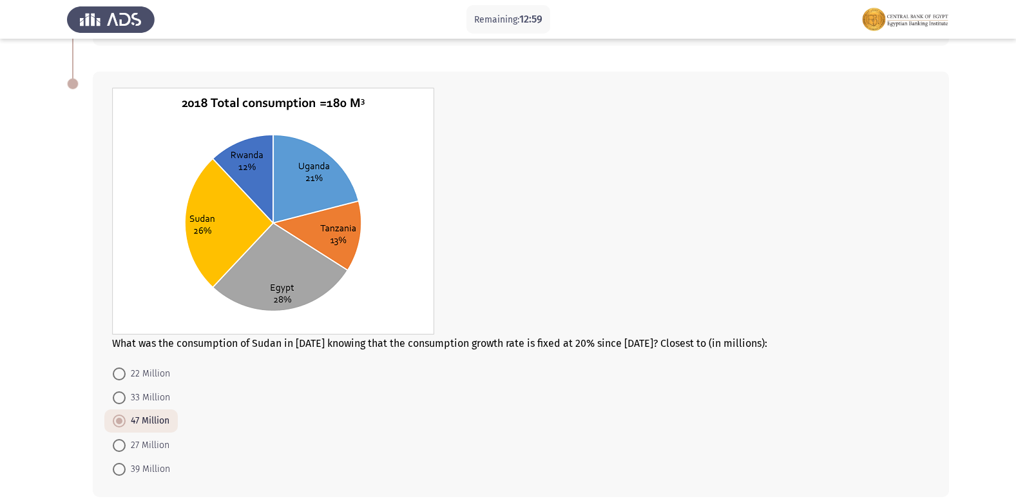
scroll to position [596, 0]
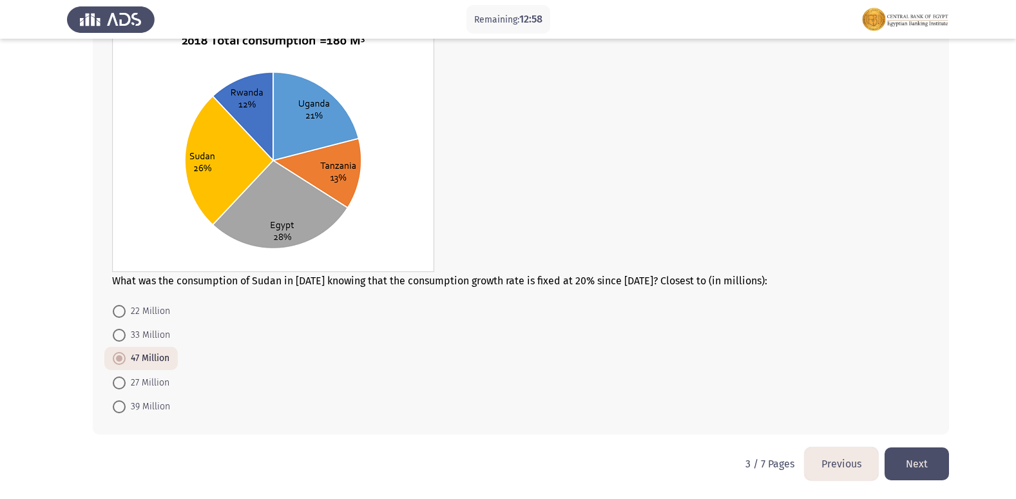
click at [916, 460] on button "Next" at bounding box center [916, 463] width 64 height 33
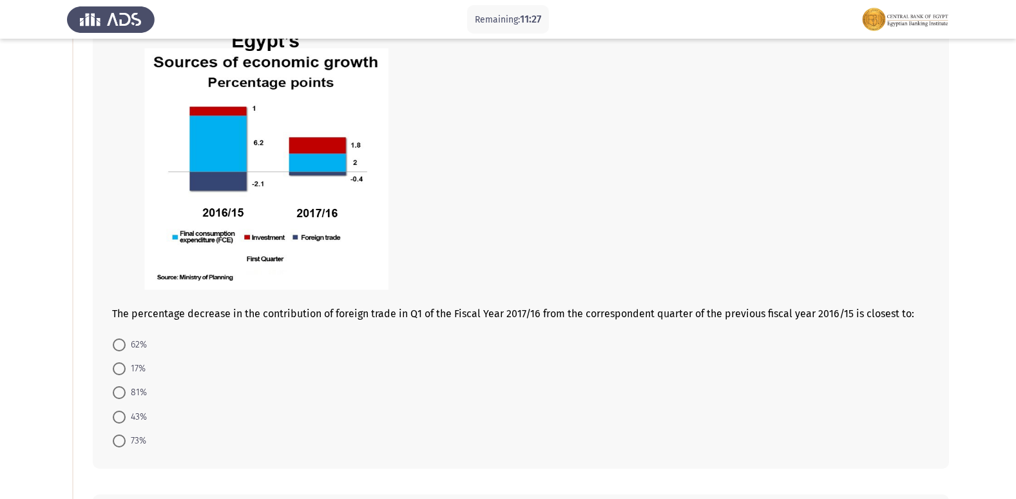
scroll to position [129, 0]
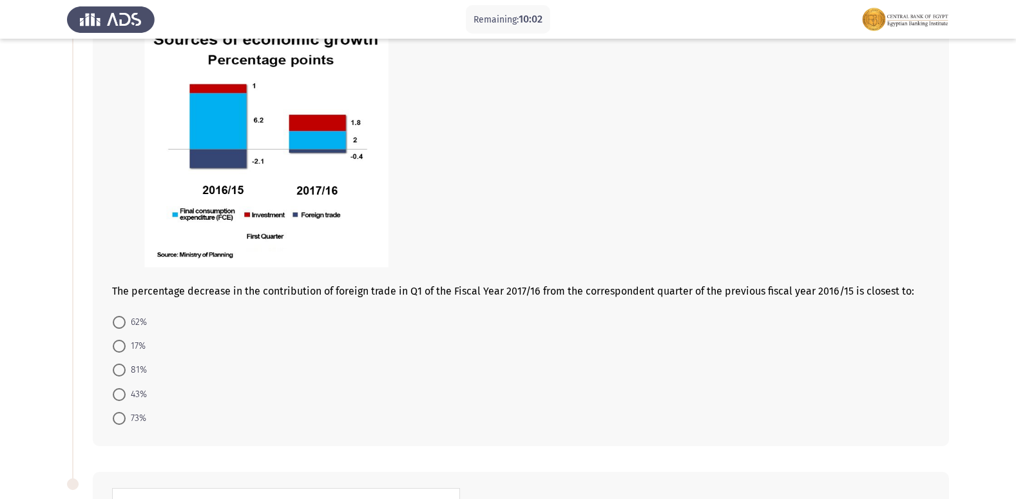
click at [128, 347] on span "17%" at bounding box center [136, 345] width 20 height 15
click at [126, 347] on input "17%" at bounding box center [119, 345] width 13 height 13
radio input "true"
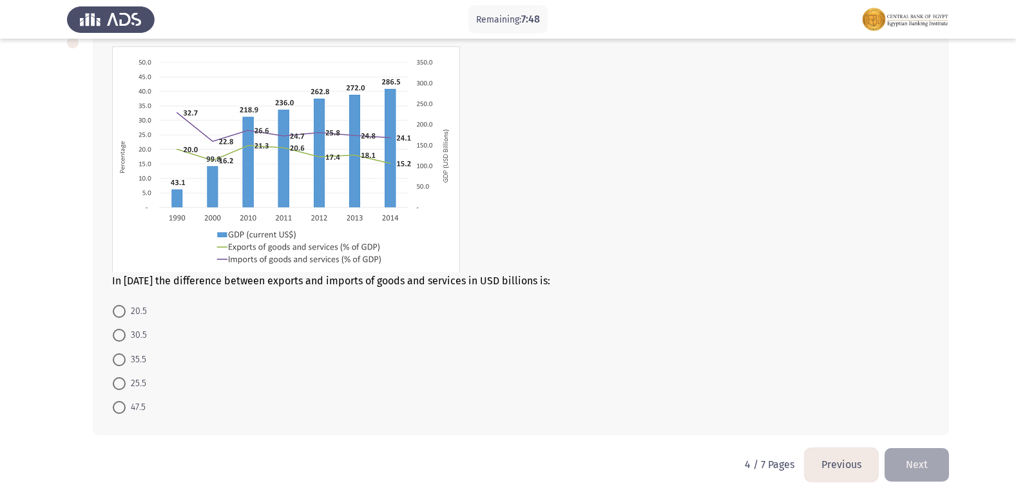
scroll to position [570, 0]
click at [122, 309] on span at bounding box center [119, 310] width 13 height 13
click at [122, 309] on input "20.5" at bounding box center [119, 310] width 13 height 13
radio input "true"
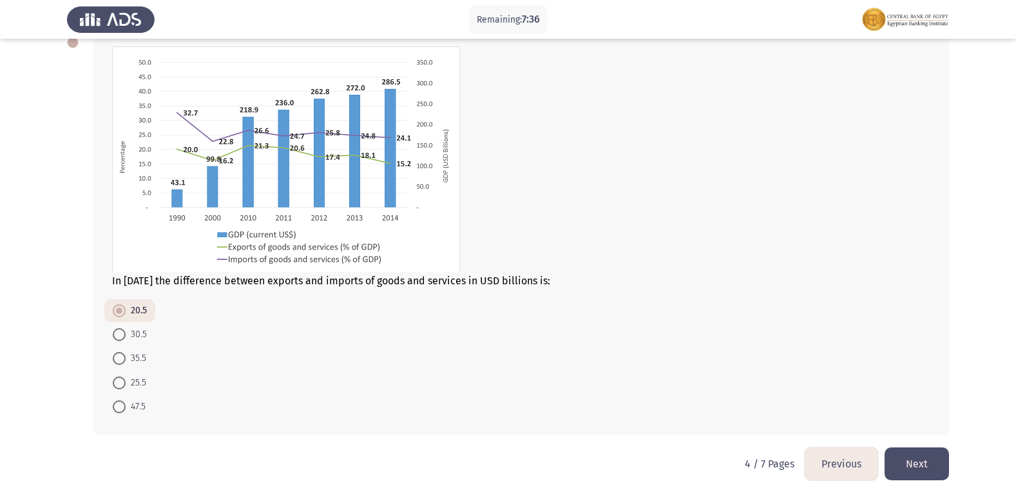
click at [911, 450] on button "Next" at bounding box center [916, 463] width 64 height 33
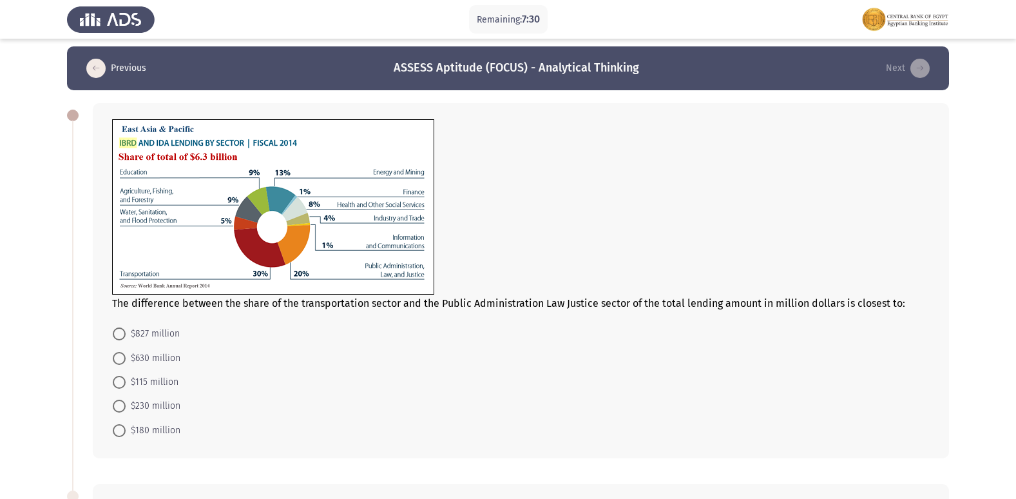
scroll to position [0, 0]
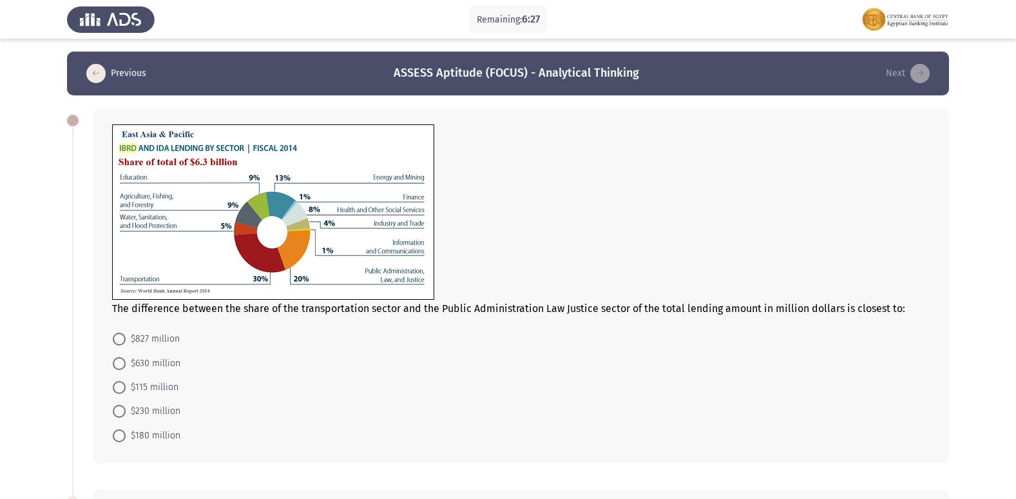
click at [117, 360] on span at bounding box center [119, 363] width 13 height 13
click at [117, 360] on input "$630 million" at bounding box center [119, 363] width 13 height 13
radio input "true"
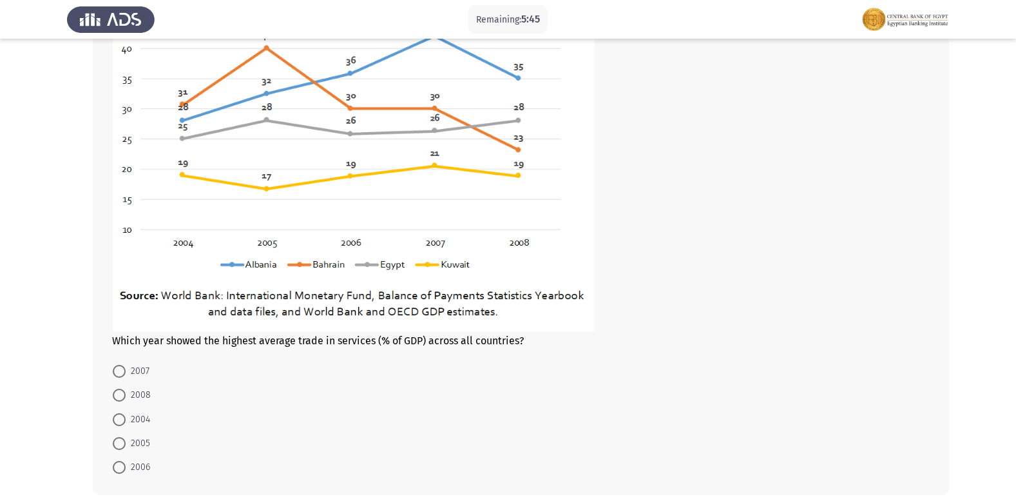
scroll to position [600, 0]
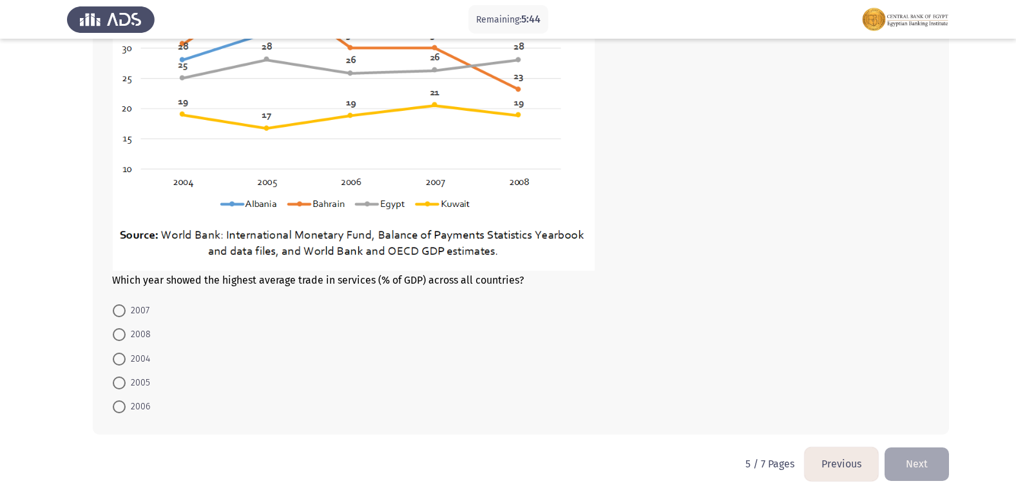
click at [128, 310] on span "2007" at bounding box center [138, 310] width 24 height 15
click at [126, 310] on input "2007" at bounding box center [119, 310] width 13 height 13
radio input "true"
click at [915, 470] on button "Next" at bounding box center [916, 463] width 64 height 33
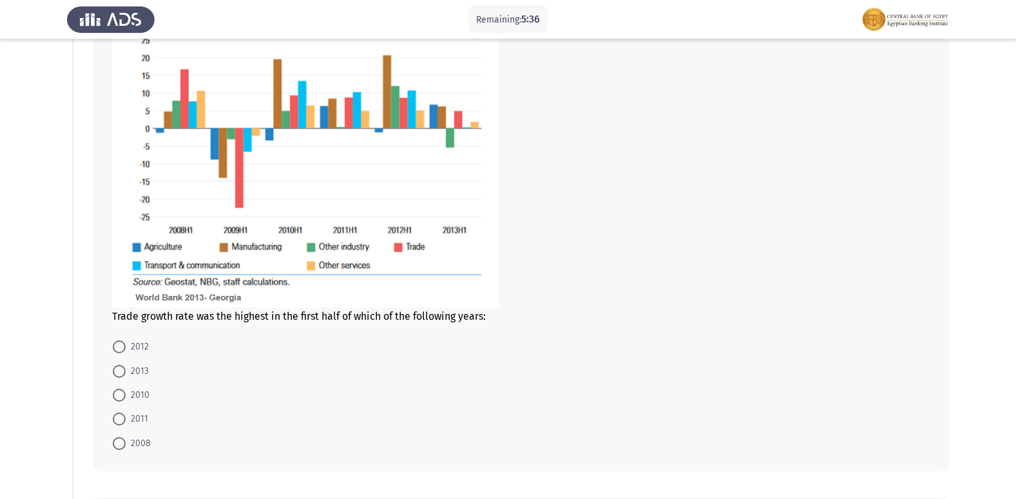
scroll to position [129, 0]
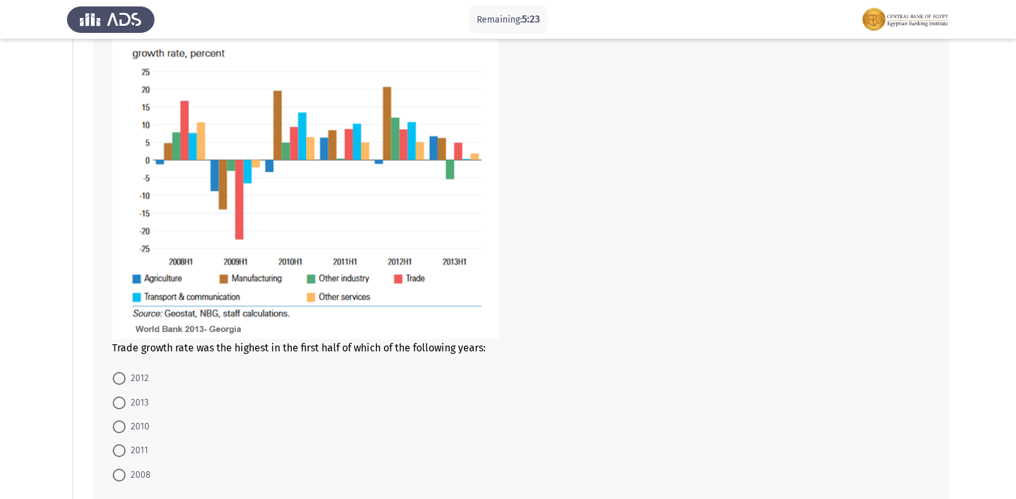
click at [109, 475] on mat-radio-button "2008" at bounding box center [131, 474] width 55 height 24
click at [120, 474] on span at bounding box center [119, 474] width 13 height 13
click at [120, 474] on input "2008" at bounding box center [119, 474] width 13 height 13
radio input "true"
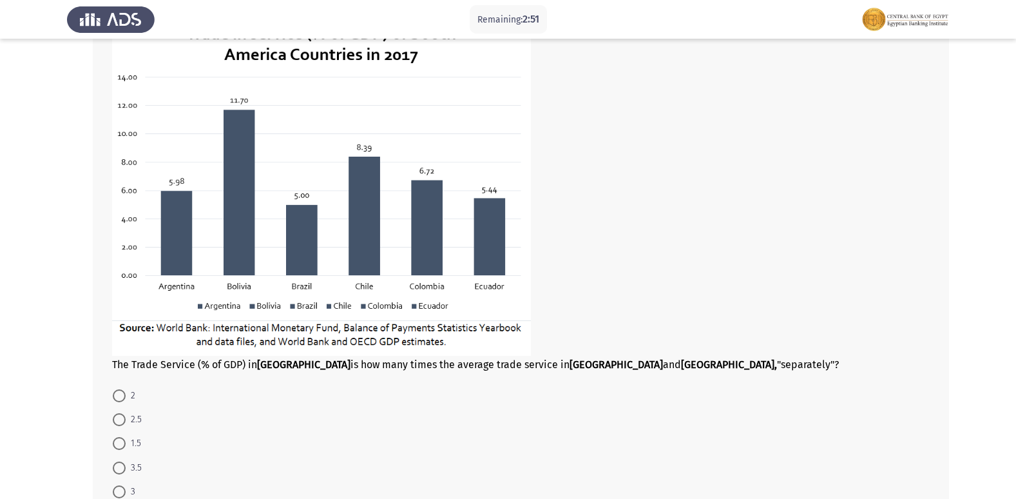
scroll to position [678, 0]
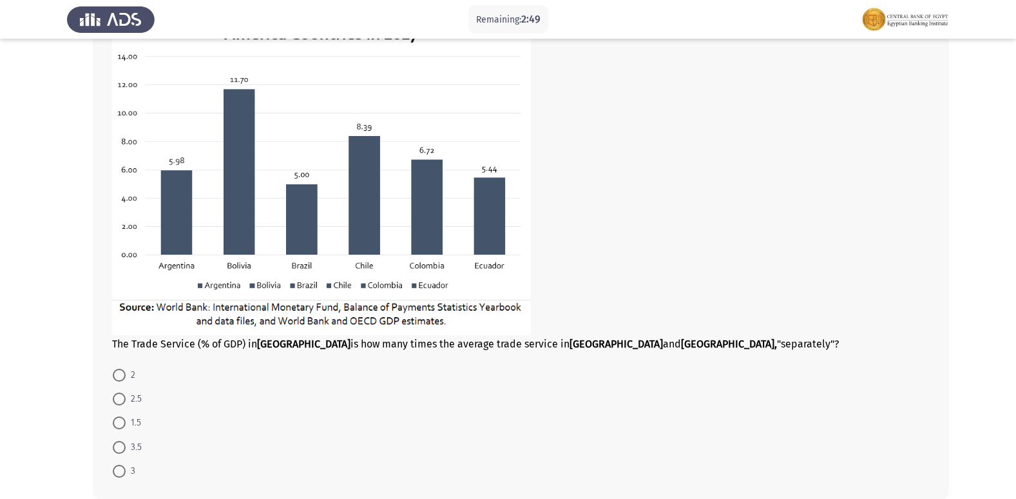
click at [122, 443] on span at bounding box center [119, 447] width 13 height 13
click at [122, 443] on input "3.5" at bounding box center [119, 447] width 13 height 13
radio input "true"
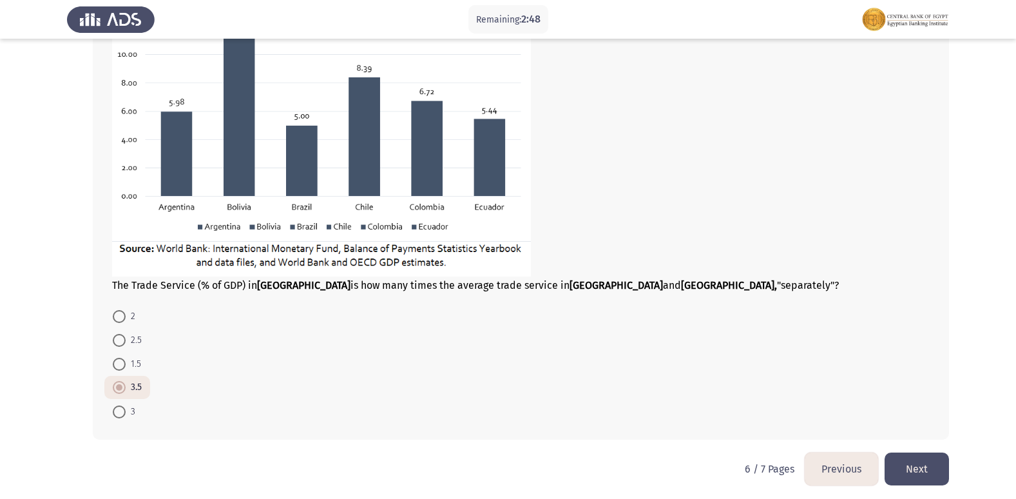
scroll to position [741, 0]
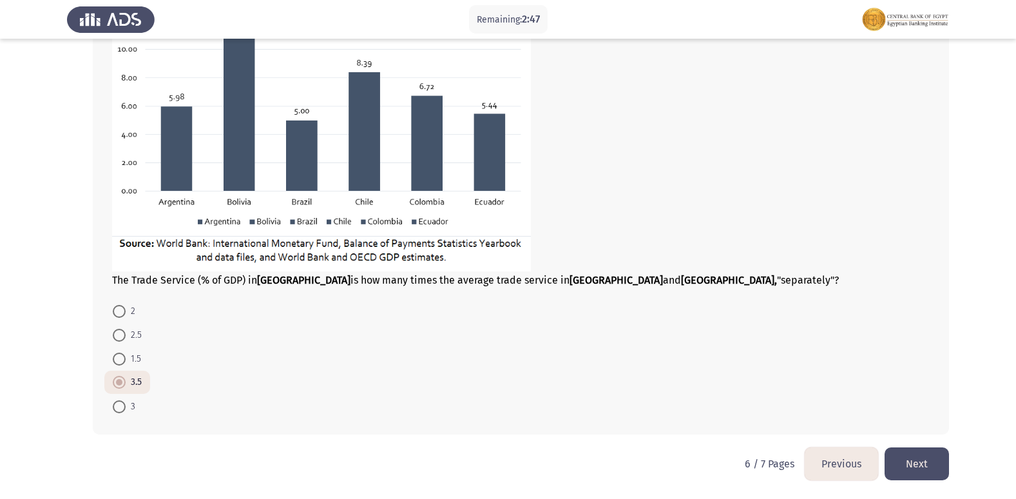
click at [938, 468] on button "Next" at bounding box center [916, 463] width 64 height 33
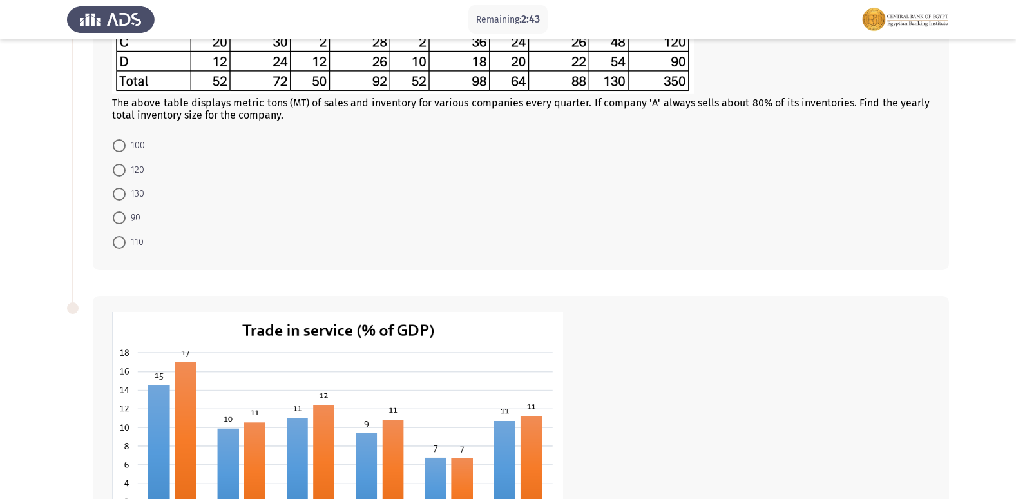
scroll to position [0, 0]
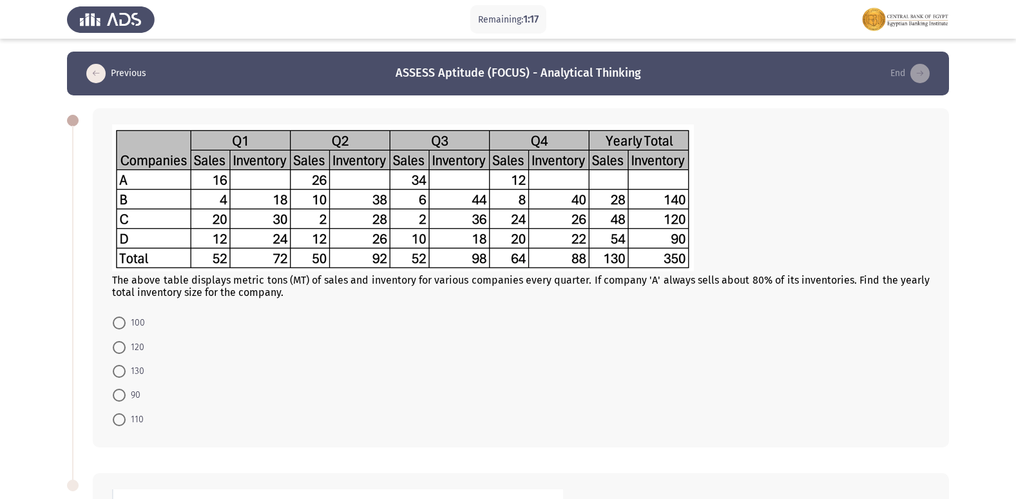
click at [118, 346] on span at bounding box center [119, 347] width 13 height 13
click at [118, 346] on input "120" at bounding box center [119, 347] width 13 height 13
radio input "true"
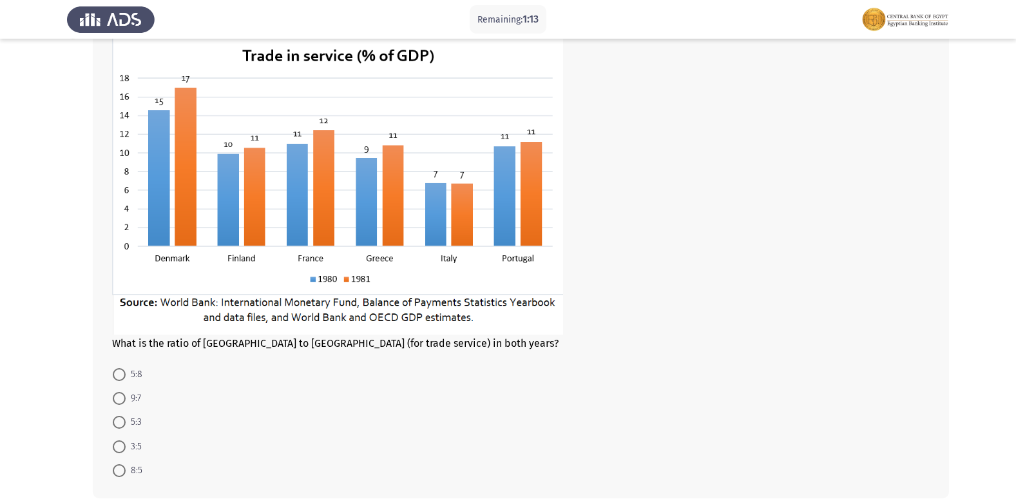
scroll to position [450, 0]
click at [120, 376] on span at bounding box center [119, 374] width 13 height 13
click at [120, 376] on input "5:8" at bounding box center [119, 374] width 13 height 13
radio input "true"
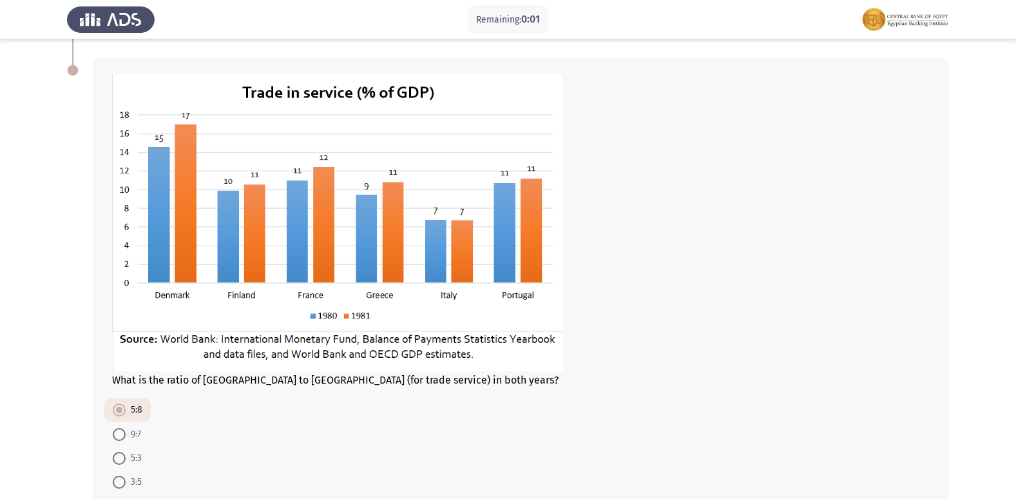
scroll to position [449, 0]
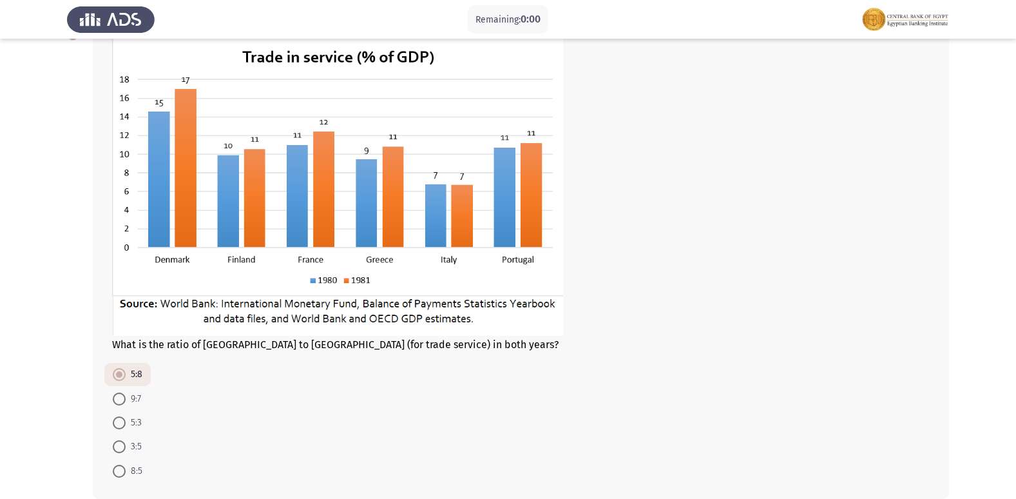
click at [122, 469] on span at bounding box center [119, 470] width 13 height 13
click at [122, 469] on input "8:5" at bounding box center [119, 470] width 13 height 13
radio input "true"
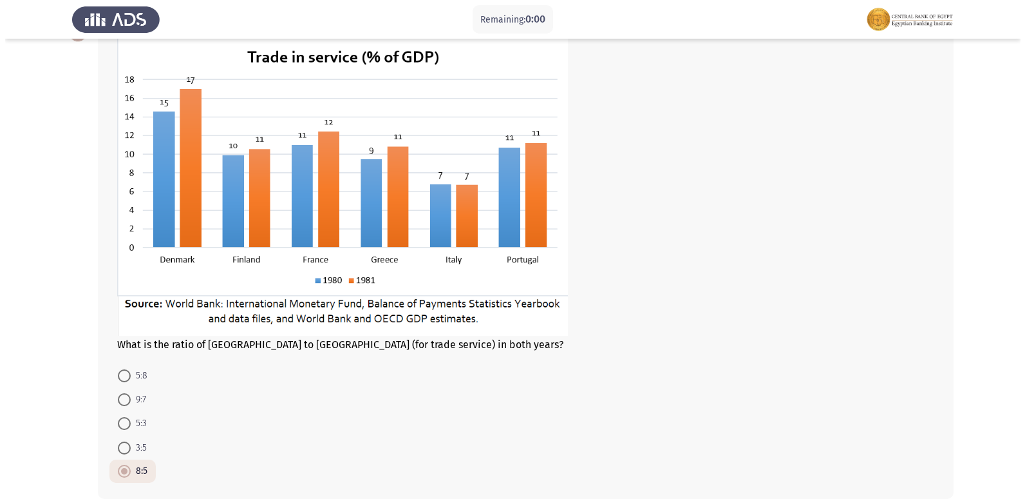
scroll to position [0, 0]
